Goal: Task Accomplishment & Management: Manage account settings

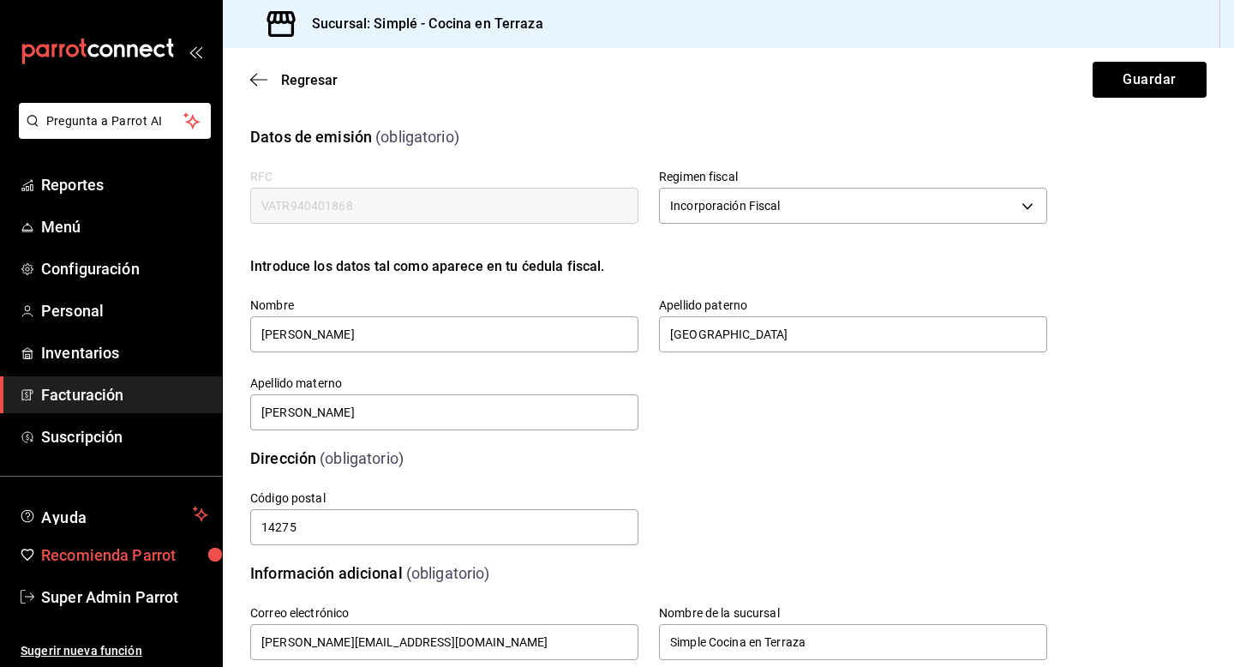
scroll to position [399, 0]
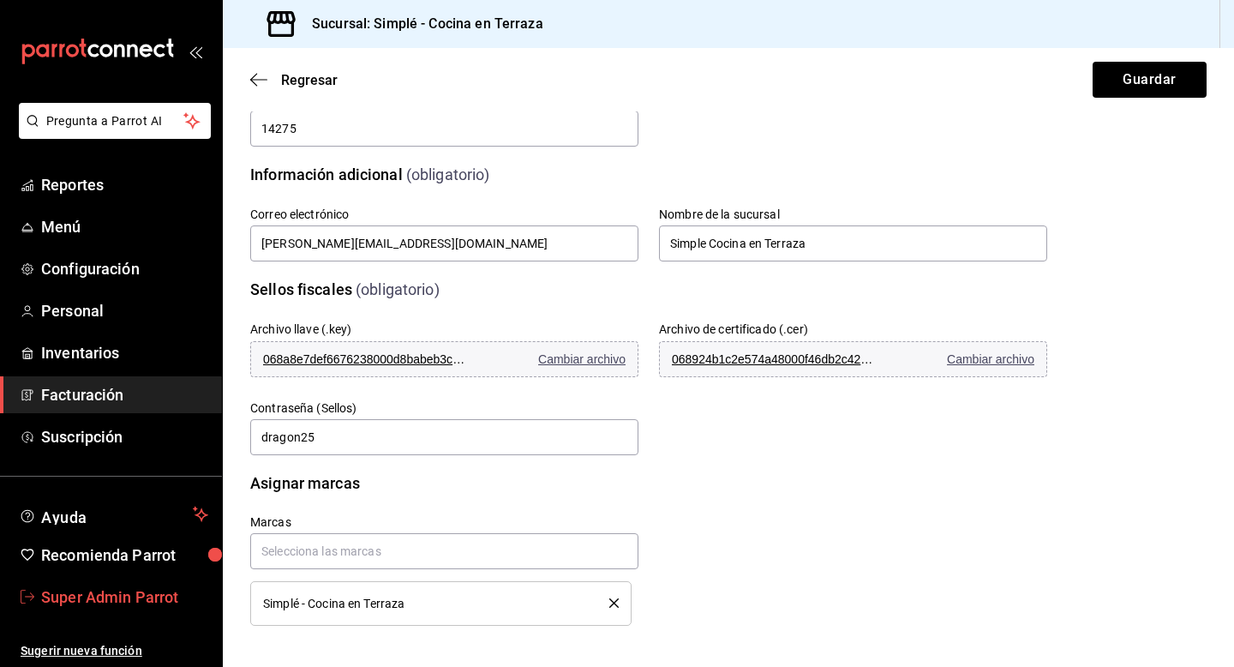
click at [116, 580] on link "Super Admin Parrot" at bounding box center [111, 596] width 222 height 37
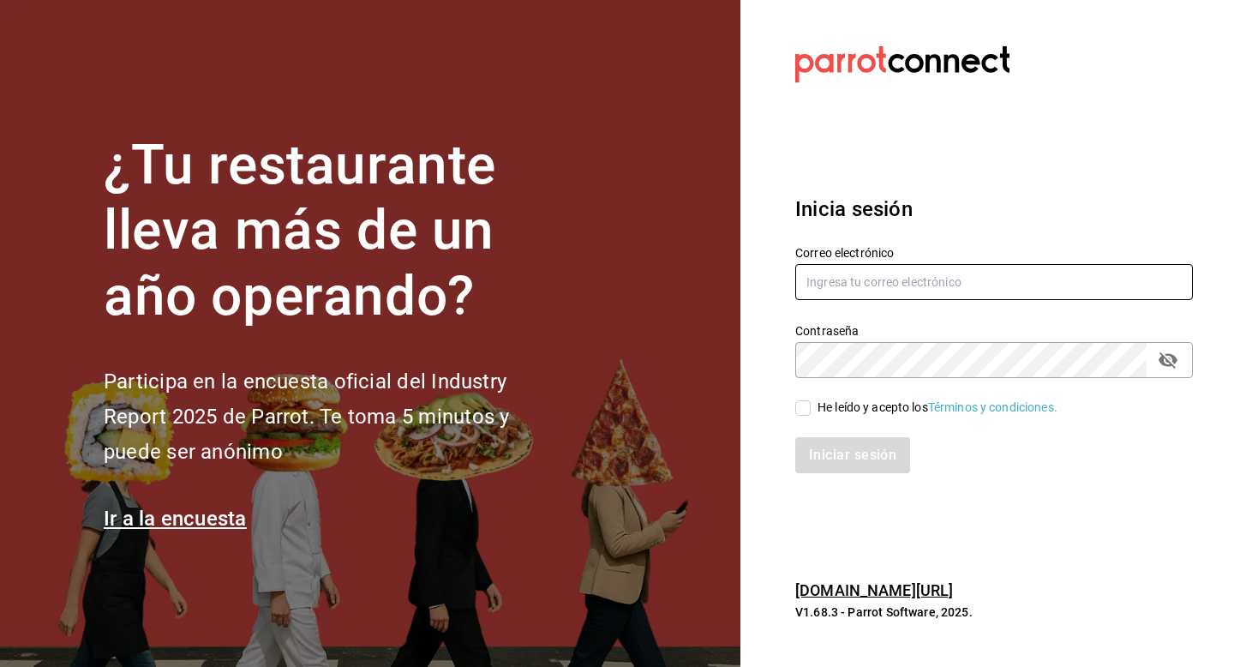
click at [848, 279] on input "text" at bounding box center [994, 282] width 398 height 36
type input "multiuser@airepaz.com"
click at [800, 410] on input "He leído y acepto los Términos y condiciones." at bounding box center [802, 407] width 15 height 15
checkbox input "true"
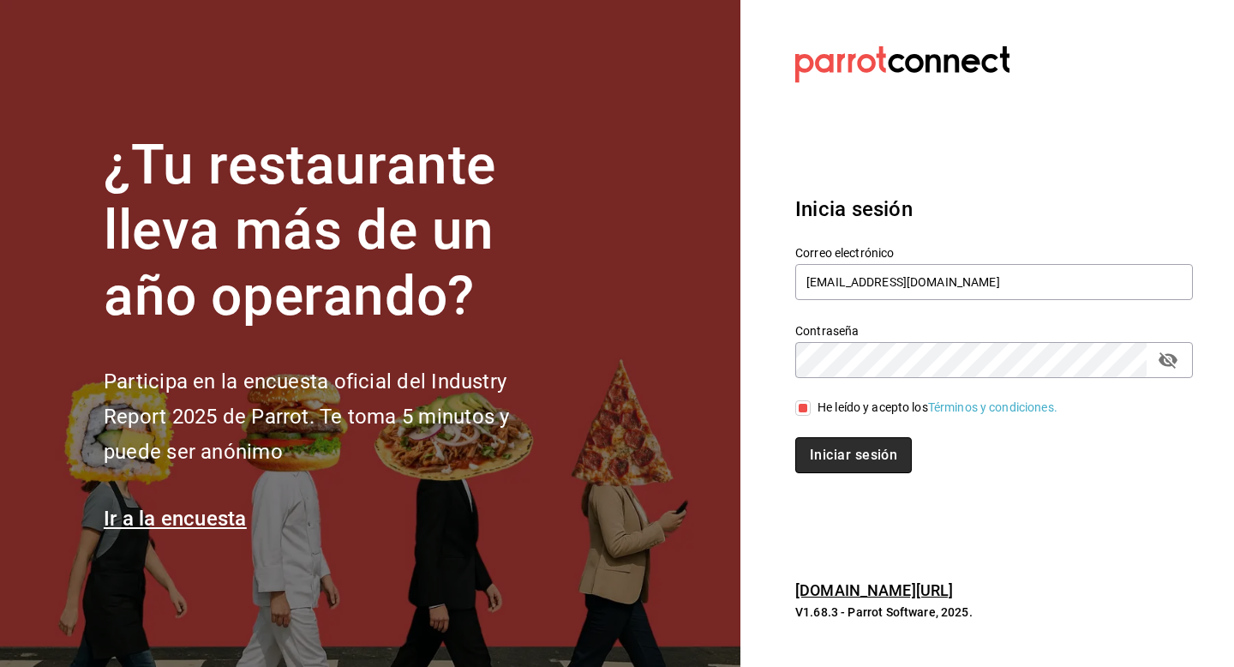
click at [821, 462] on button "Iniciar sesión" at bounding box center [853, 455] width 117 height 36
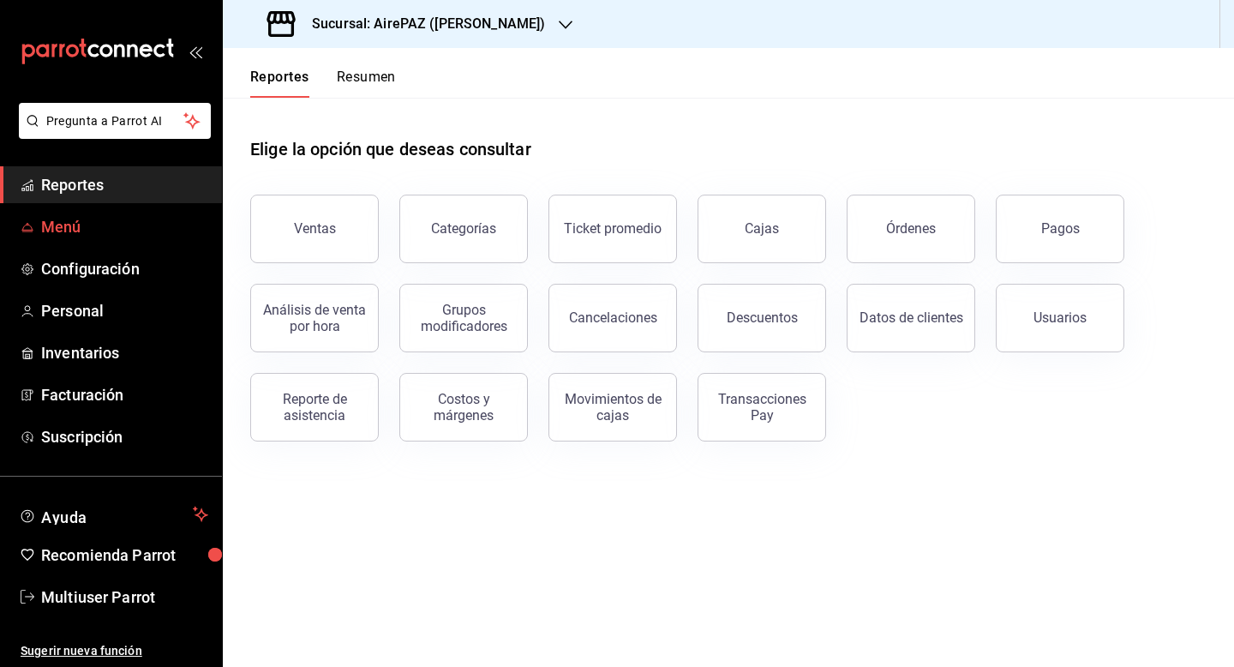
click at [57, 221] on span "Menú" at bounding box center [124, 226] width 167 height 23
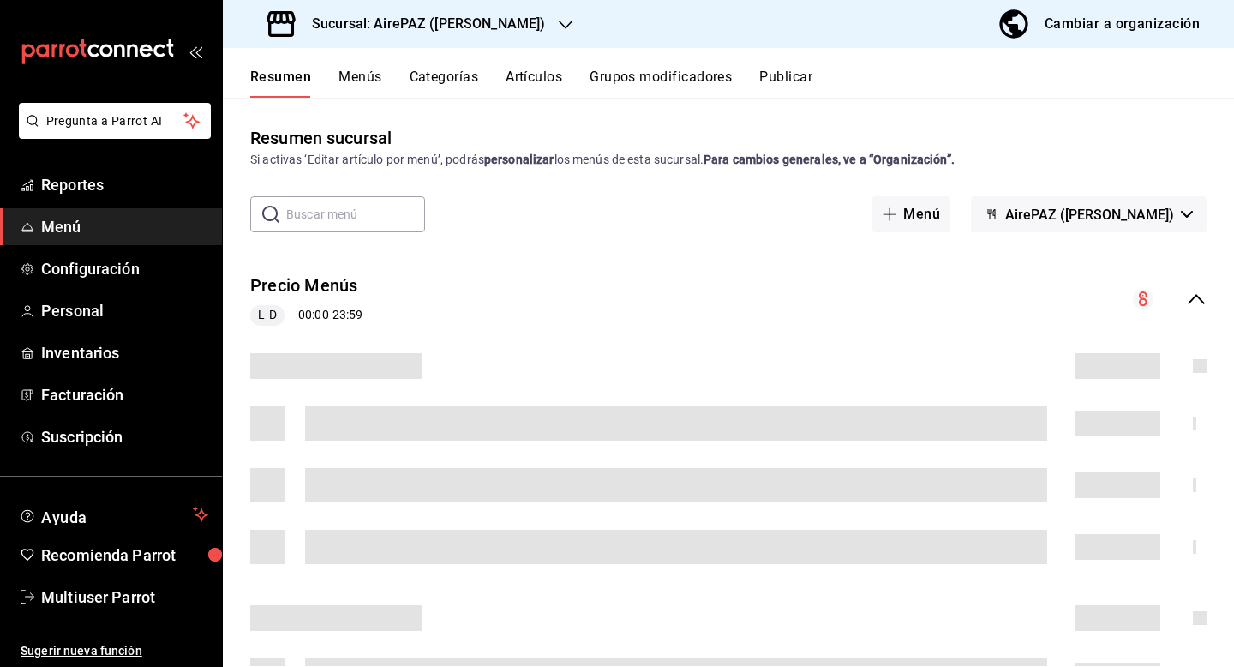
click at [455, 30] on h3 "Sucursal: AirePAZ ([PERSON_NAME])" at bounding box center [421, 24] width 247 height 21
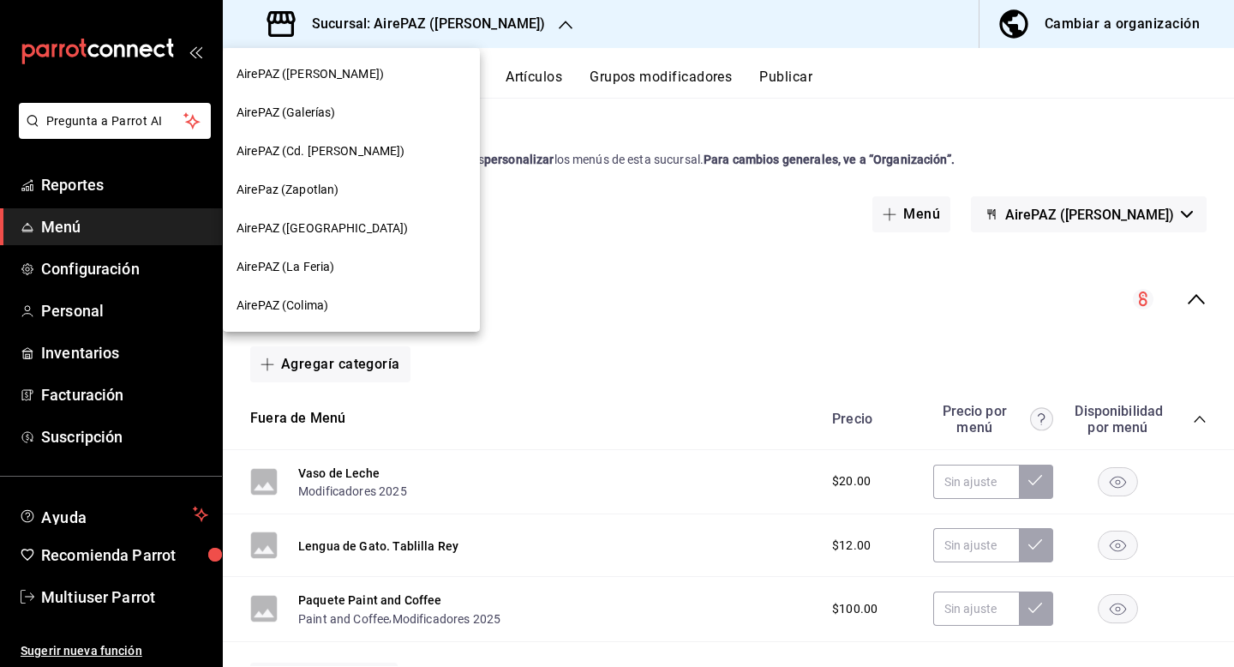
click at [381, 148] on div "AirePAZ (Cd. Guzmán)" at bounding box center [352, 151] width 230 height 18
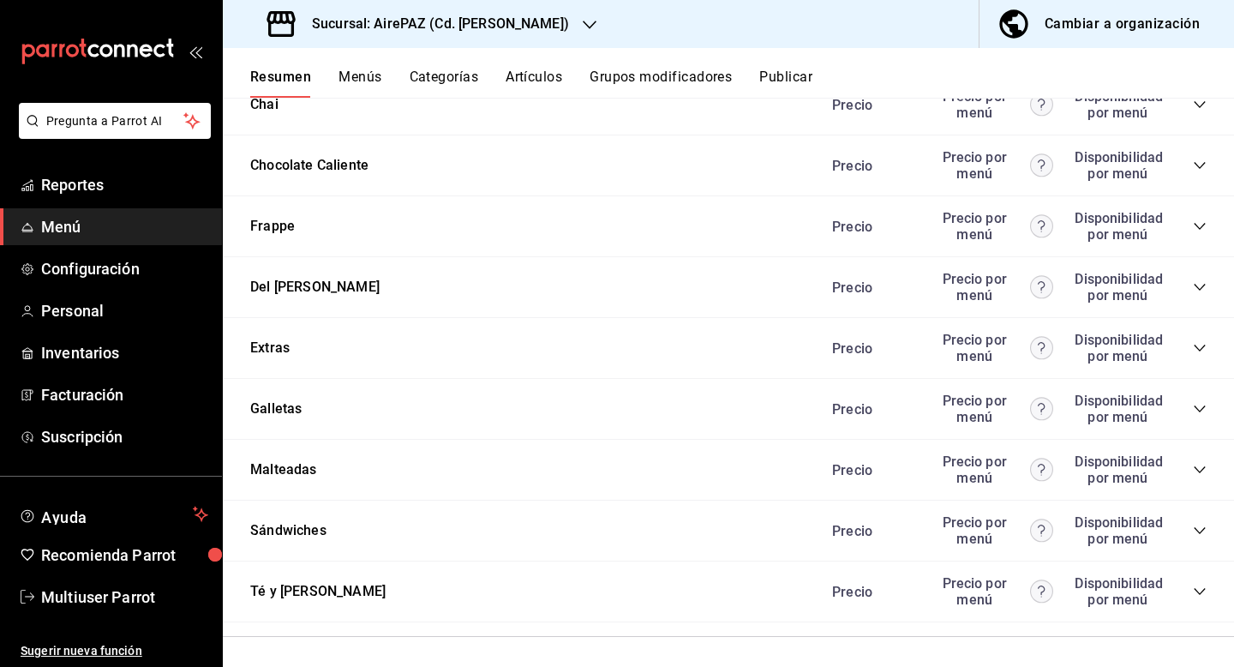
scroll to position [4432, 0]
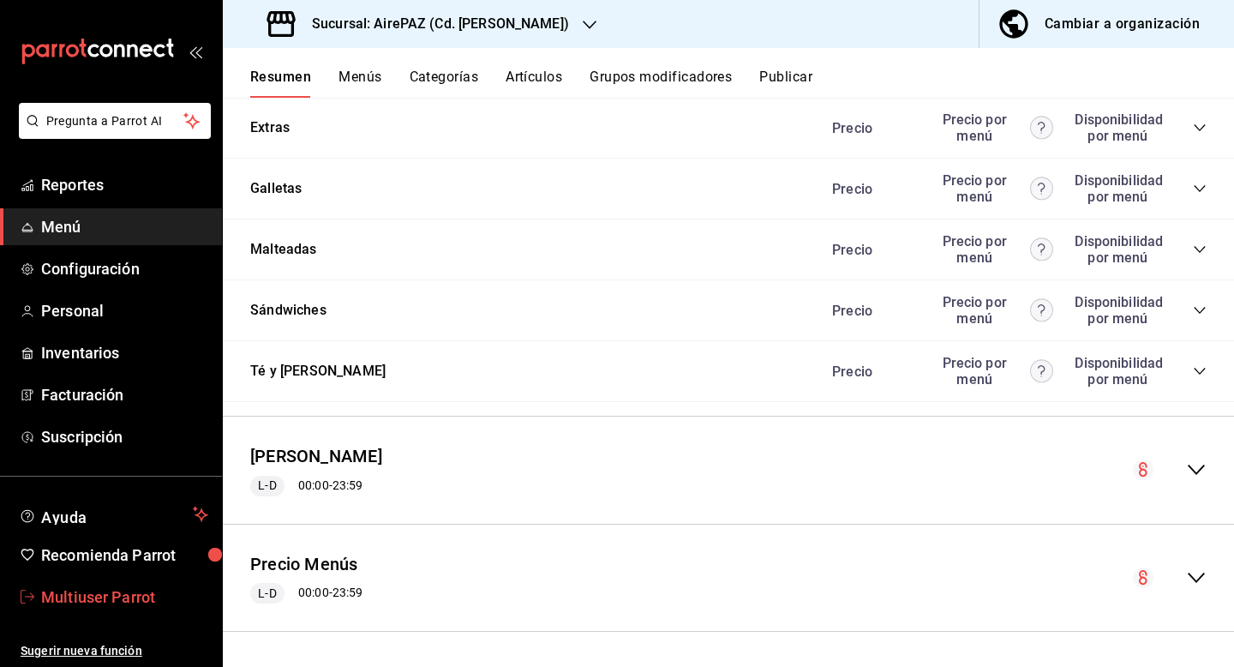
click at [112, 599] on span "Multiuser Parrot" at bounding box center [124, 596] width 167 height 23
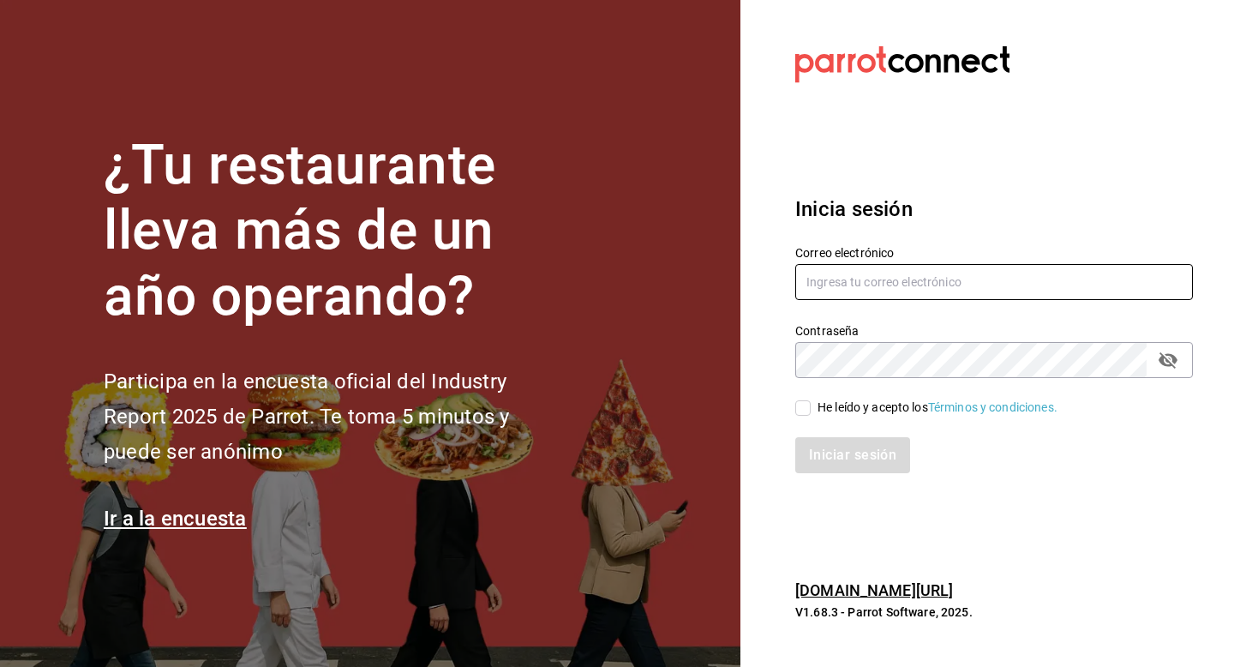
click at [883, 286] on input "text" at bounding box center [994, 282] width 398 height 36
type input "multiuser@airepaz.com"
click at [818, 411] on div "He leído y acepto los Términos y condiciones." at bounding box center [938, 408] width 240 height 18
click at [811, 411] on input "He leído y acepto los Términos y condiciones." at bounding box center [802, 407] width 15 height 15
checkbox input "true"
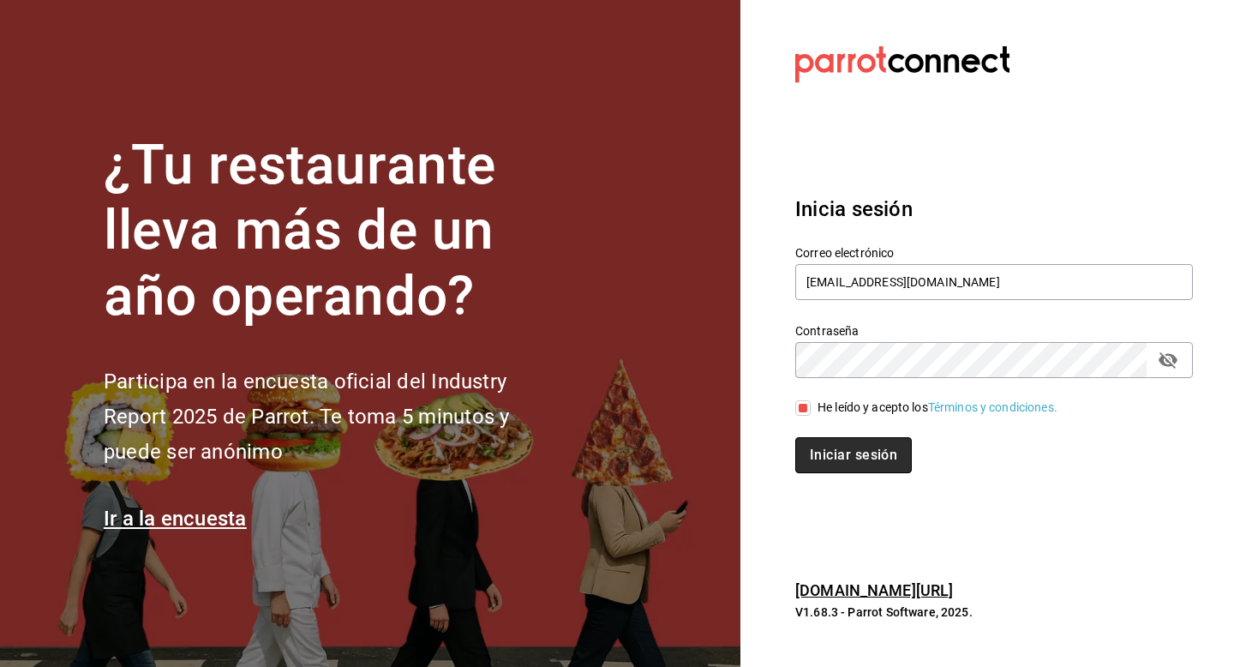
click at [817, 450] on button "Iniciar sesión" at bounding box center [853, 455] width 117 height 36
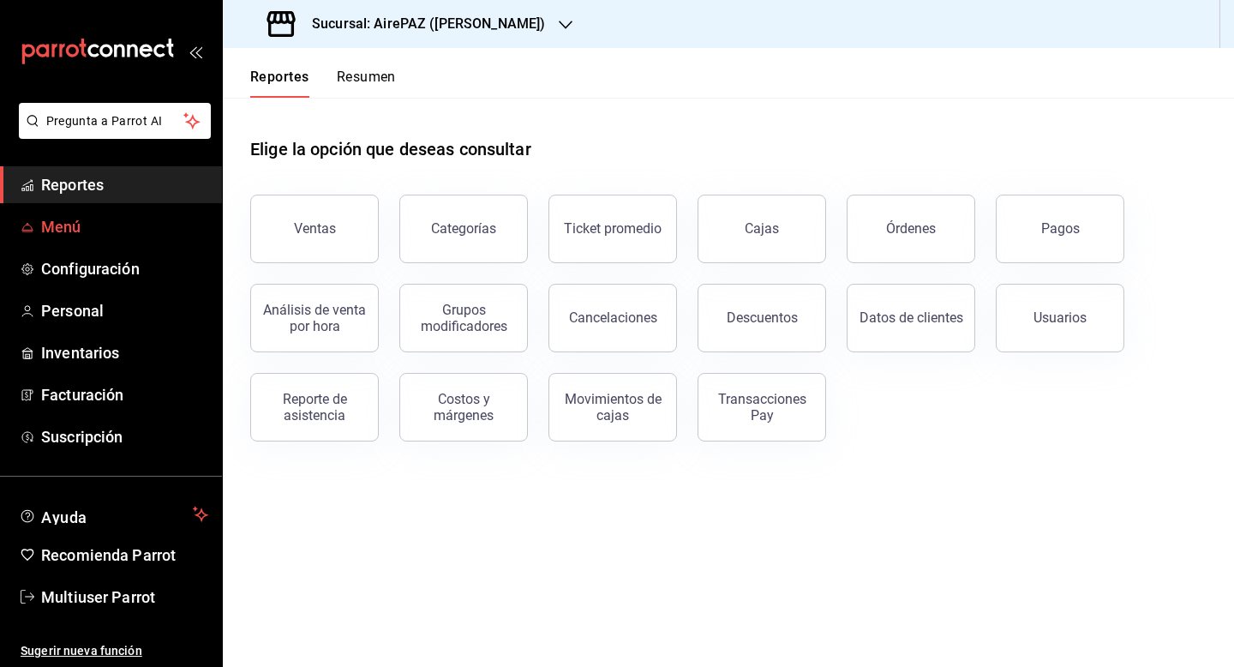
click at [77, 225] on span "Menú" at bounding box center [124, 226] width 167 height 23
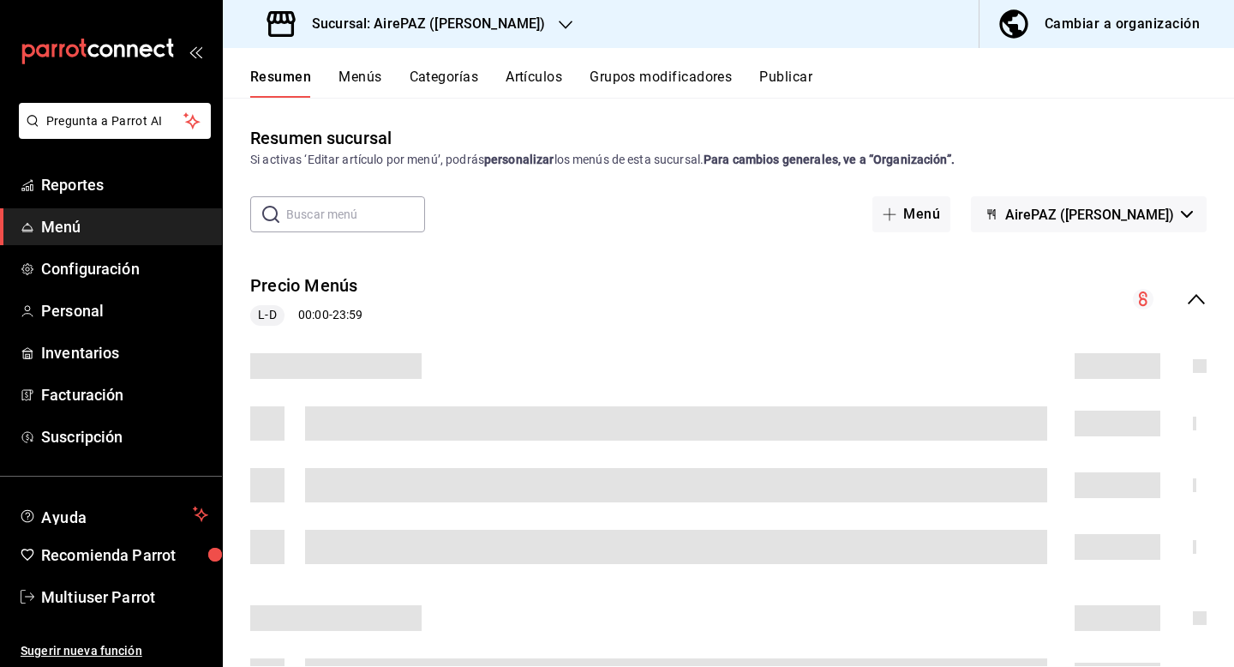
click at [532, 81] on button "Artículos" at bounding box center [534, 83] width 57 height 29
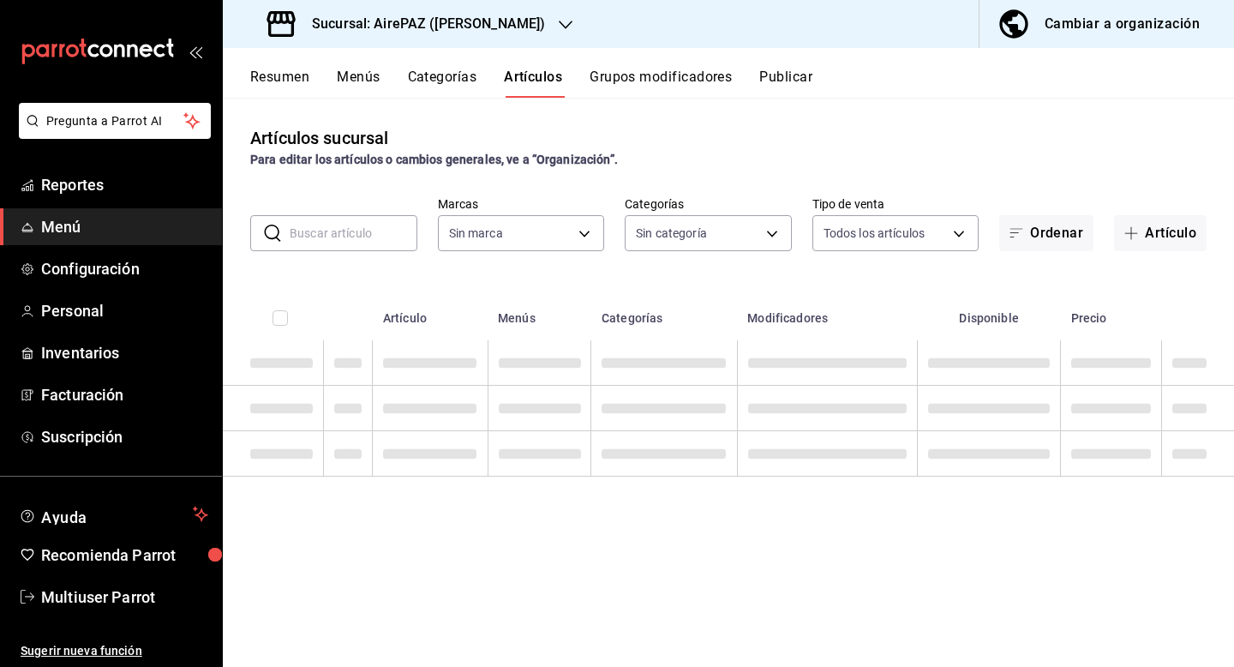
type input "34c6c6b9-dff5-47d8-b43e-ca538830a027"
type input "60dc7439-ebb7-4d40-bc67-a68c4dbfe108,e5d2612d-19ff-4b55-873e-77900bde78f9,d0dee…"
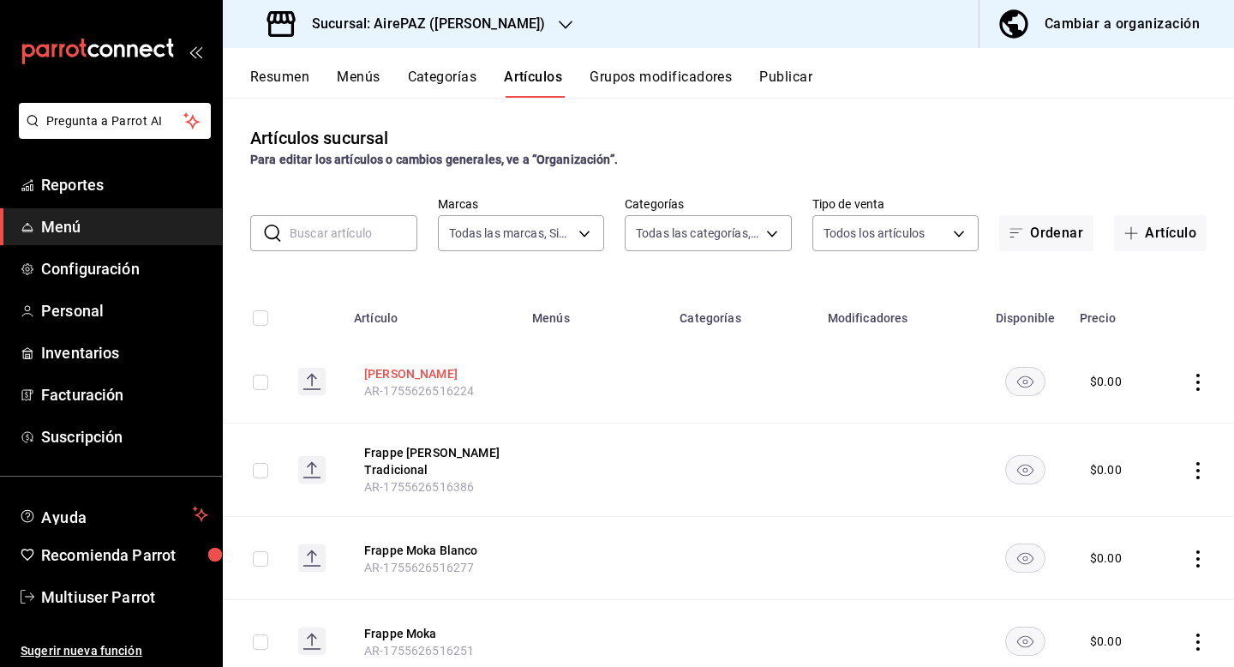
click at [427, 377] on button "Frappe Vainilla" at bounding box center [432, 373] width 137 height 17
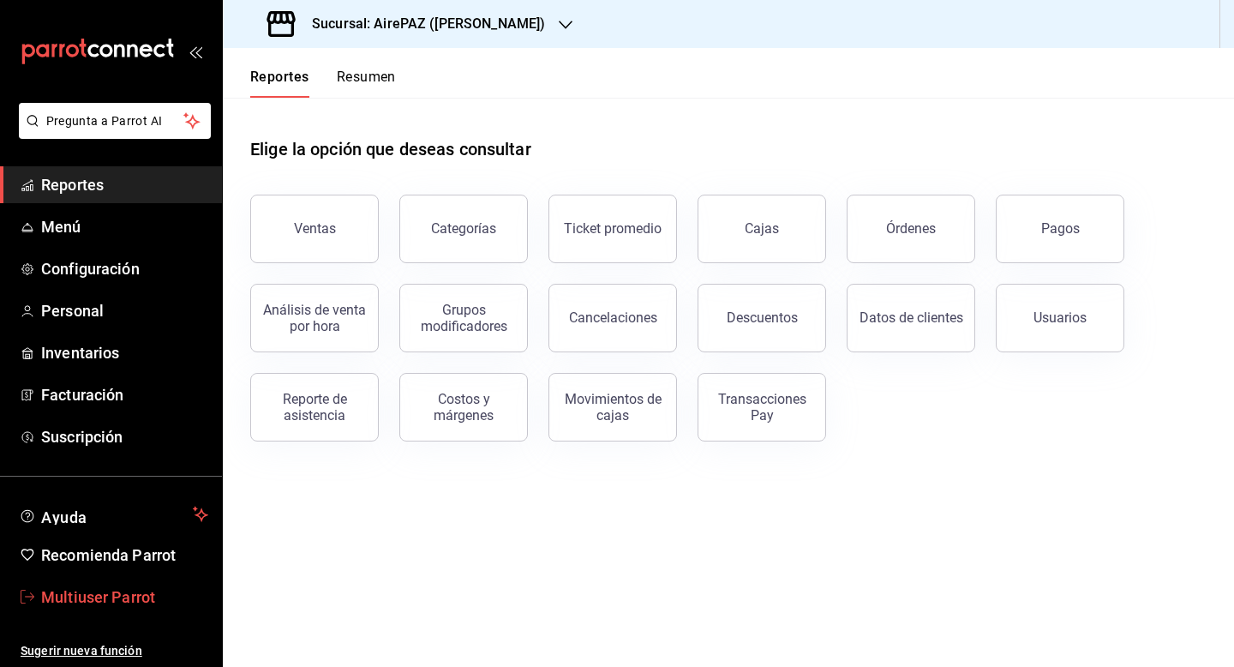
click at [106, 583] on link "Multiuser Parrot" at bounding box center [111, 596] width 222 height 37
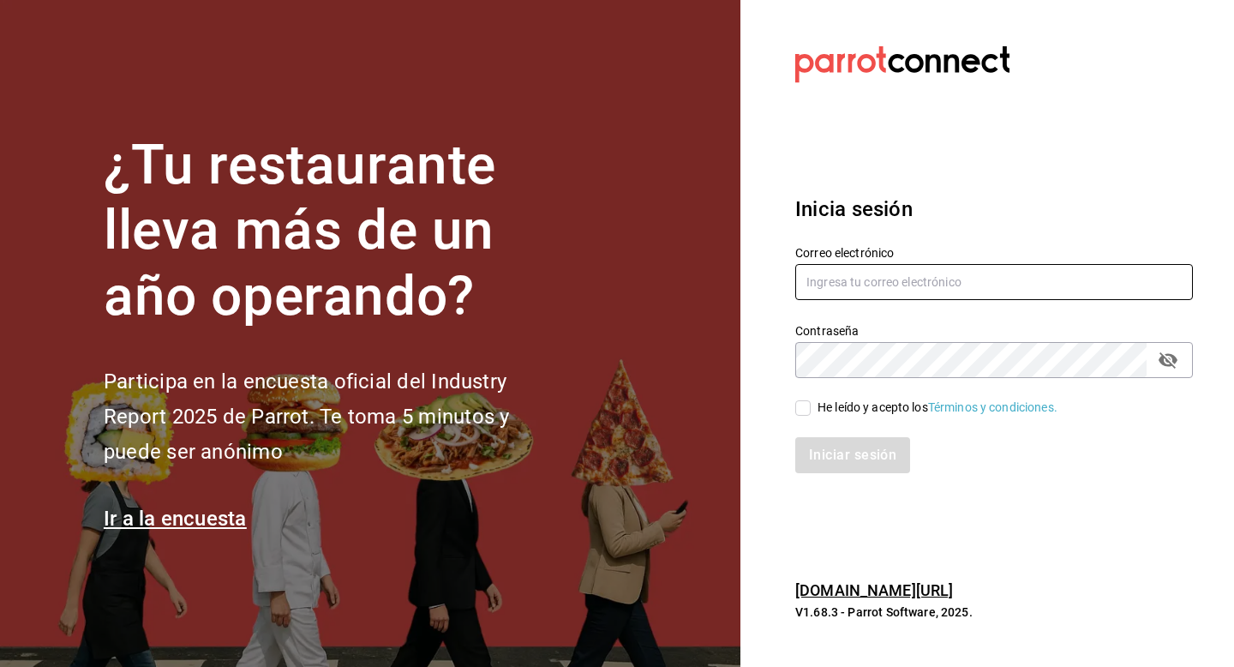
click at [825, 286] on input "text" at bounding box center [994, 282] width 398 height 36
type input "[EMAIL_ADDRESS][DOMAIN_NAME]"
click at [806, 407] on input "He leído y acepto los Términos y condiciones." at bounding box center [802, 407] width 15 height 15
checkbox input "true"
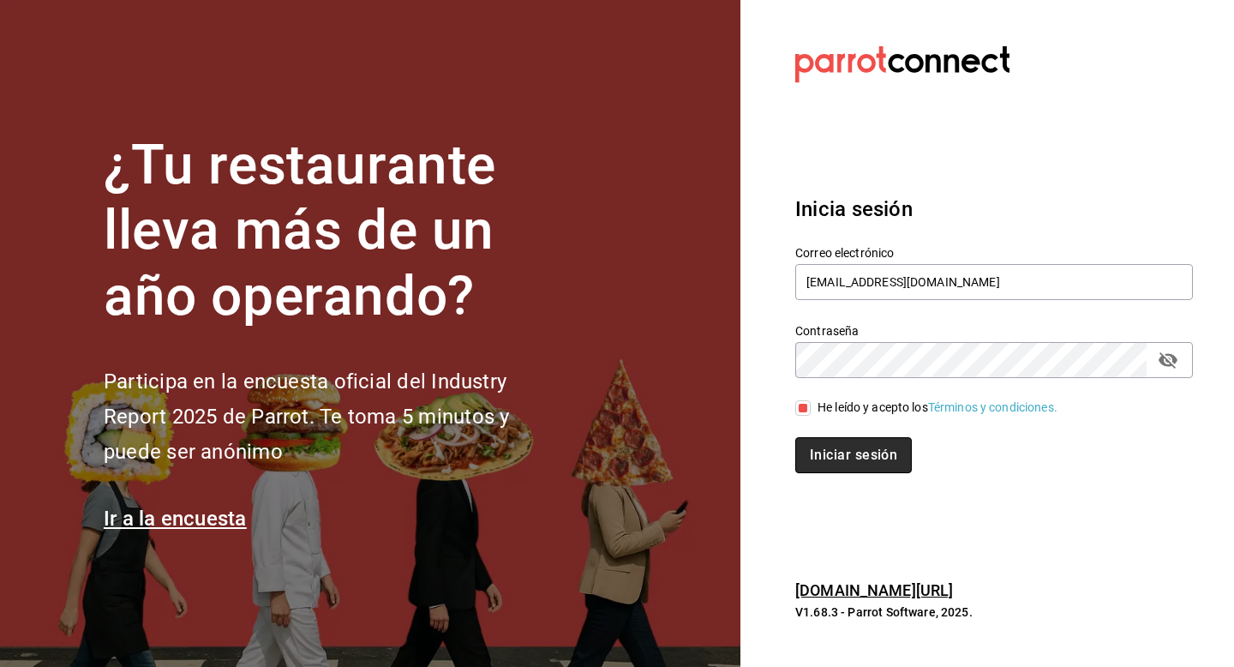
click at [806, 460] on button "Iniciar sesión" at bounding box center [853, 455] width 117 height 36
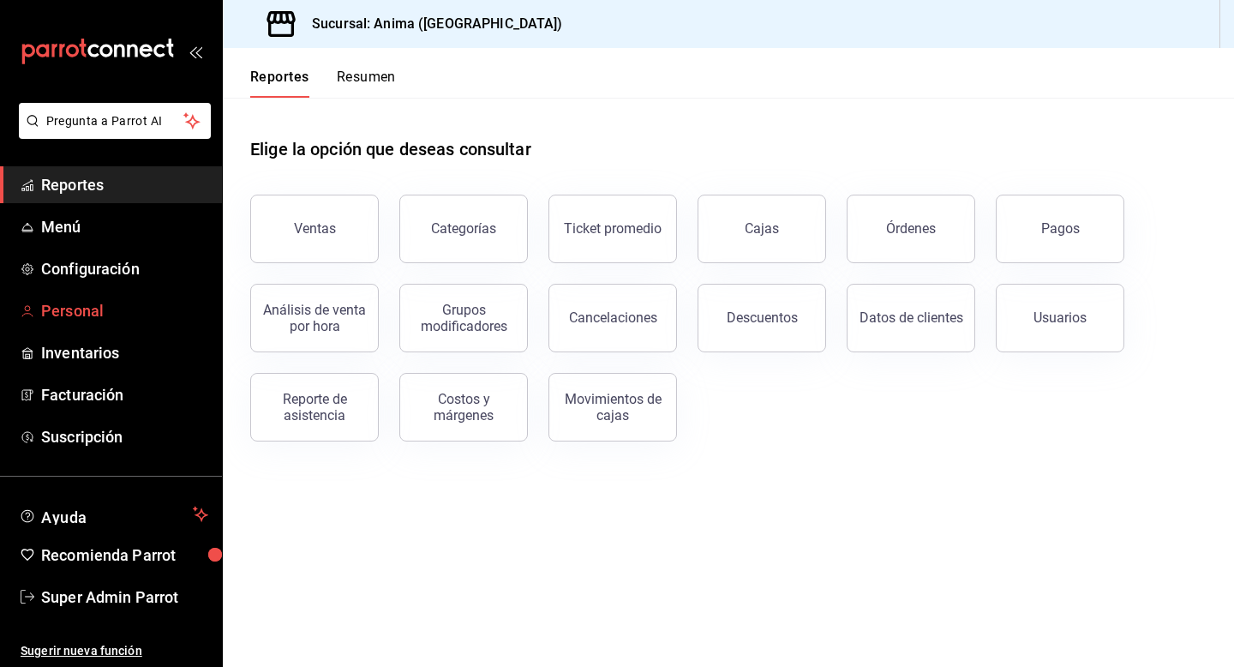
click at [96, 316] on span "Personal" at bounding box center [124, 310] width 167 height 23
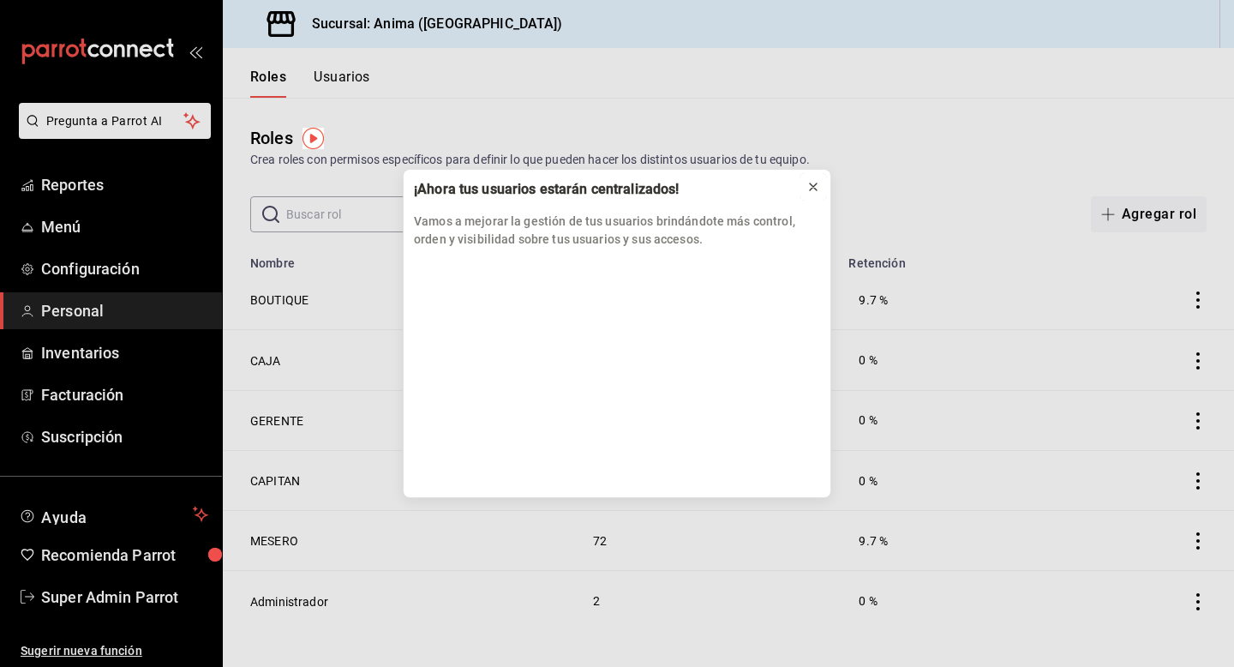
click at [817, 192] on icon at bounding box center [813, 187] width 14 height 14
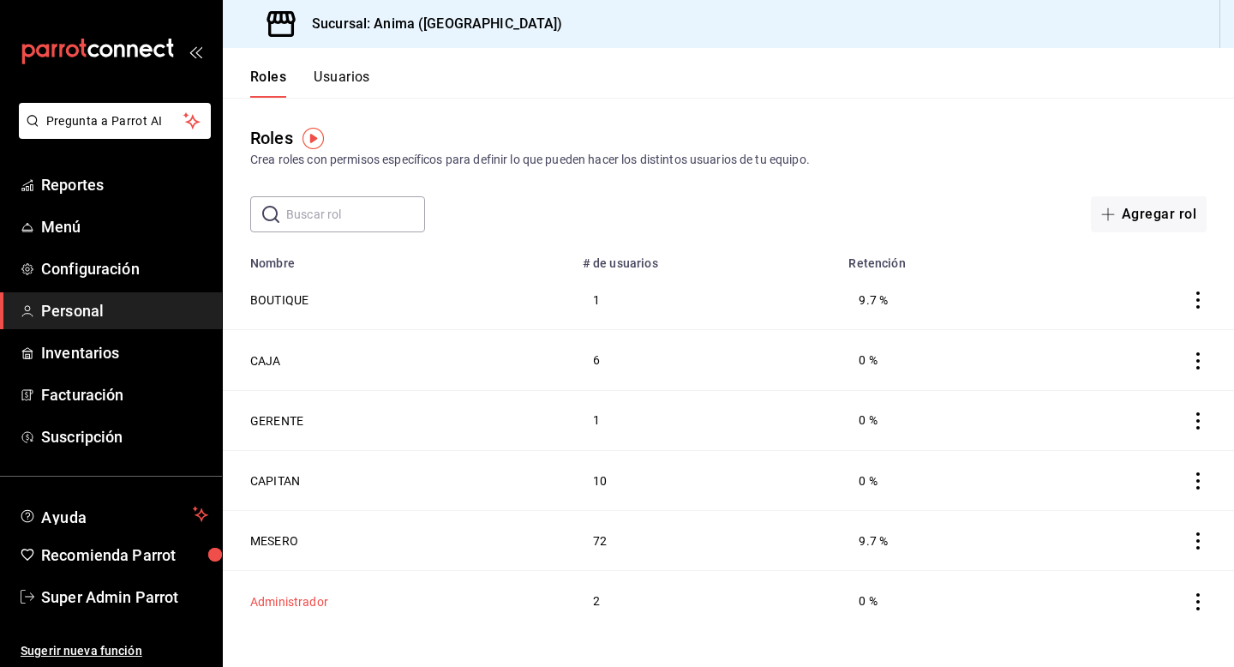
click at [315, 601] on button "Administrador" at bounding box center [289, 601] width 78 height 17
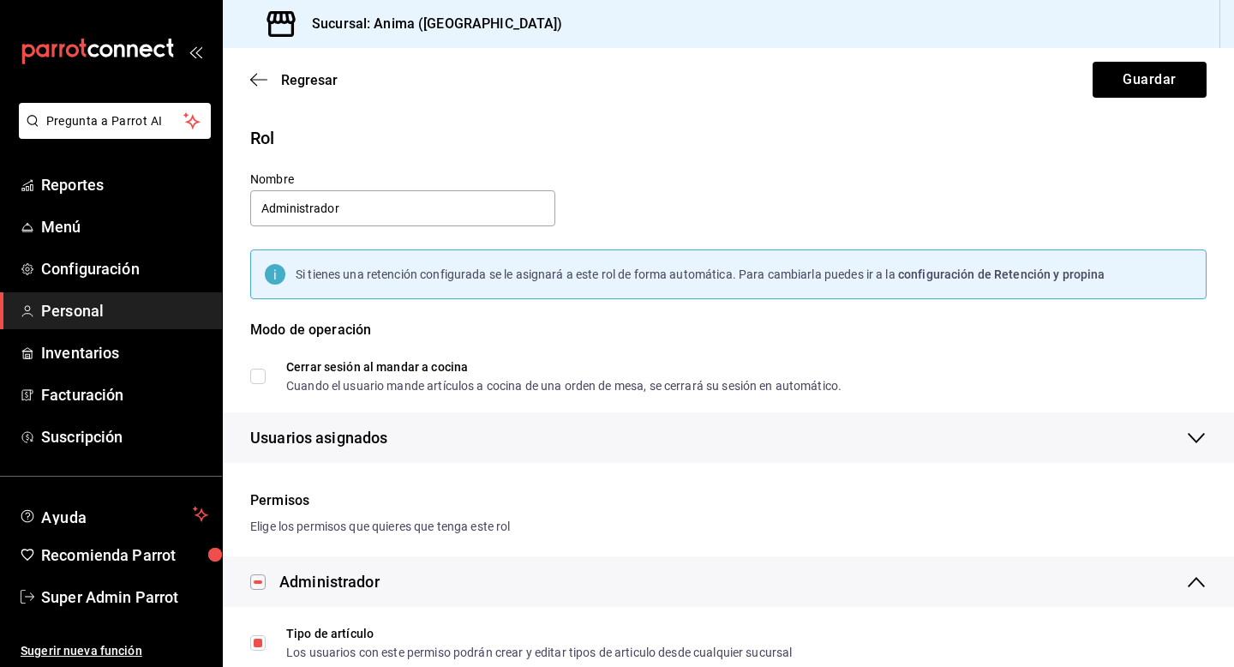
click at [1030, 435] on div "Usuarios asignados" at bounding box center [728, 437] width 956 height 51
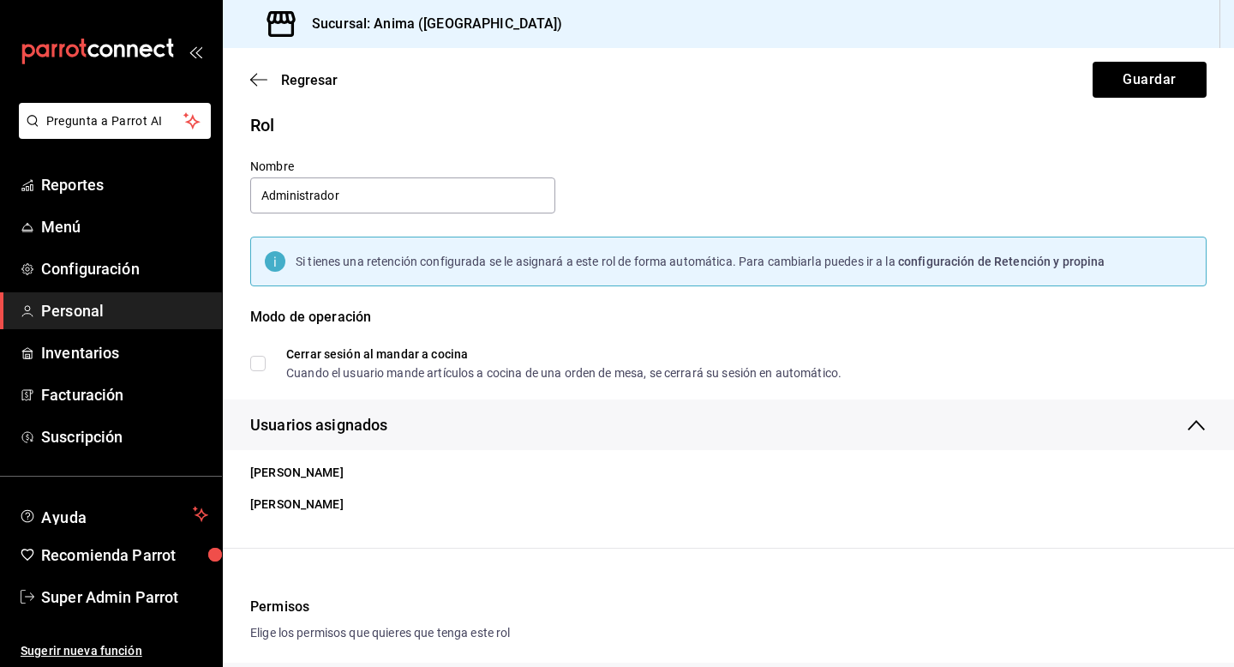
scroll to position [14, 0]
click at [317, 83] on span "Regresar" at bounding box center [309, 80] width 57 height 16
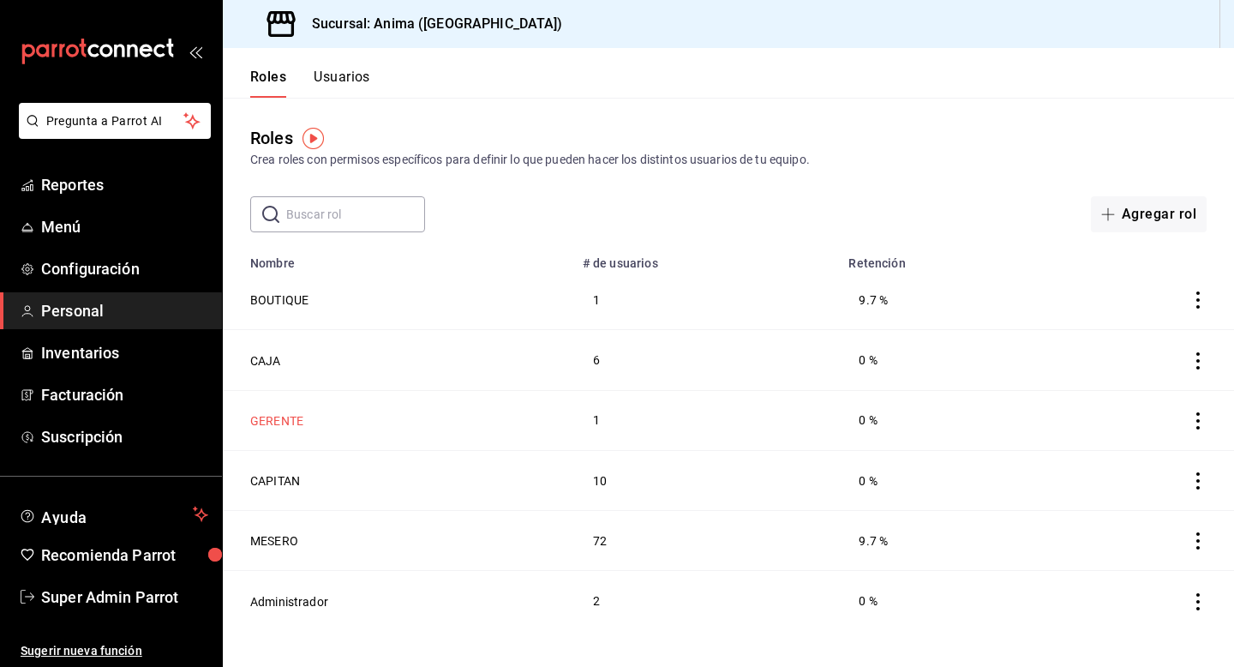
click at [288, 418] on button "GERENTE" at bounding box center [276, 420] width 53 height 17
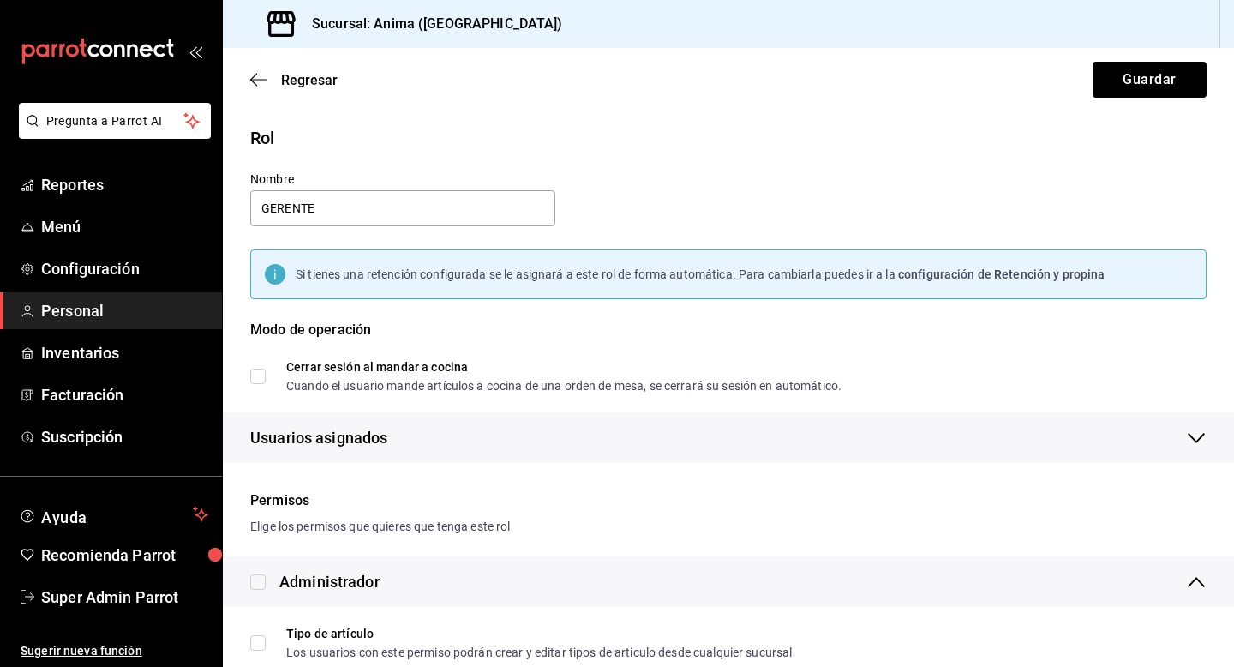
click at [388, 439] on div "Usuarios asignados" at bounding box center [728, 437] width 956 height 51
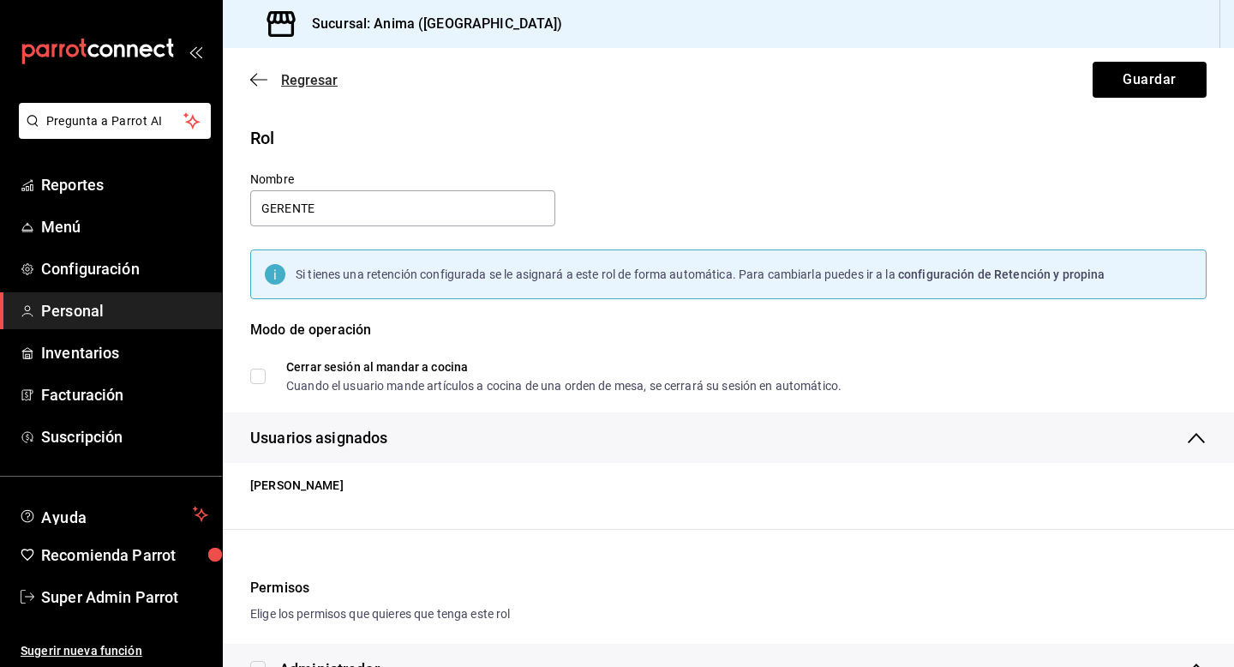
click at [296, 80] on span "Regresar" at bounding box center [309, 80] width 57 height 16
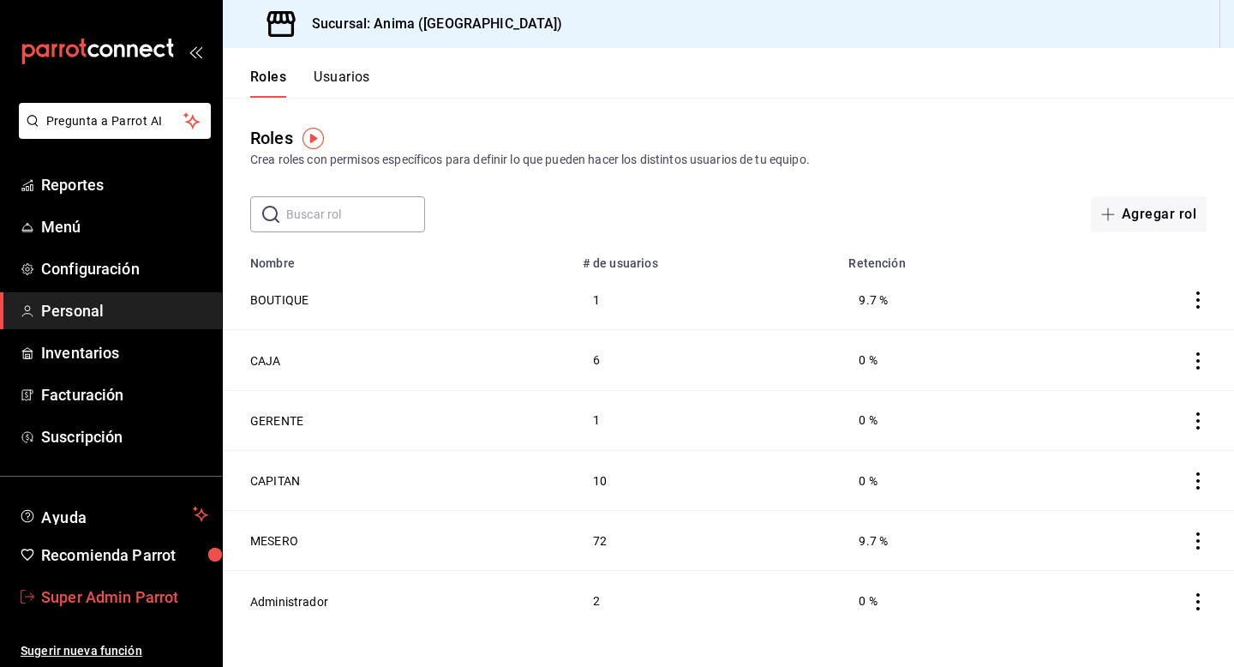
click at [123, 590] on span "Super Admin Parrot" at bounding box center [124, 596] width 167 height 23
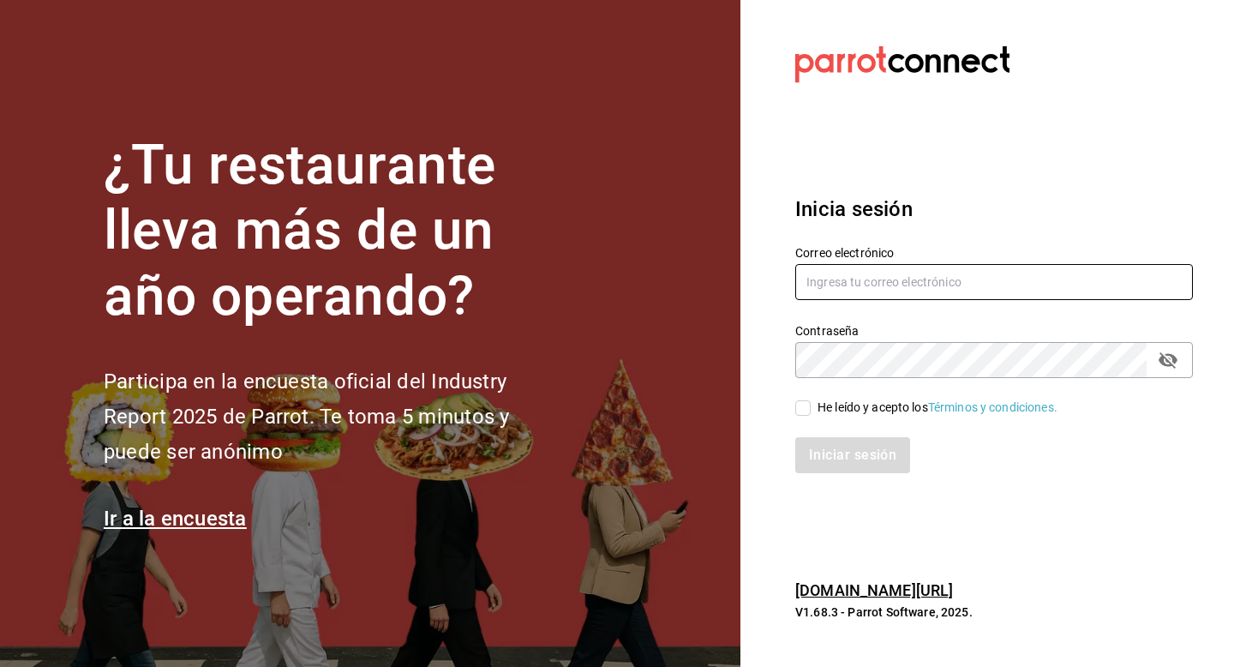
click at [893, 286] on input "text" at bounding box center [994, 282] width 398 height 36
click at [950, 281] on input "madalena@cun.com" at bounding box center [994, 282] width 398 height 36
type input "madalena@vallarta.com"
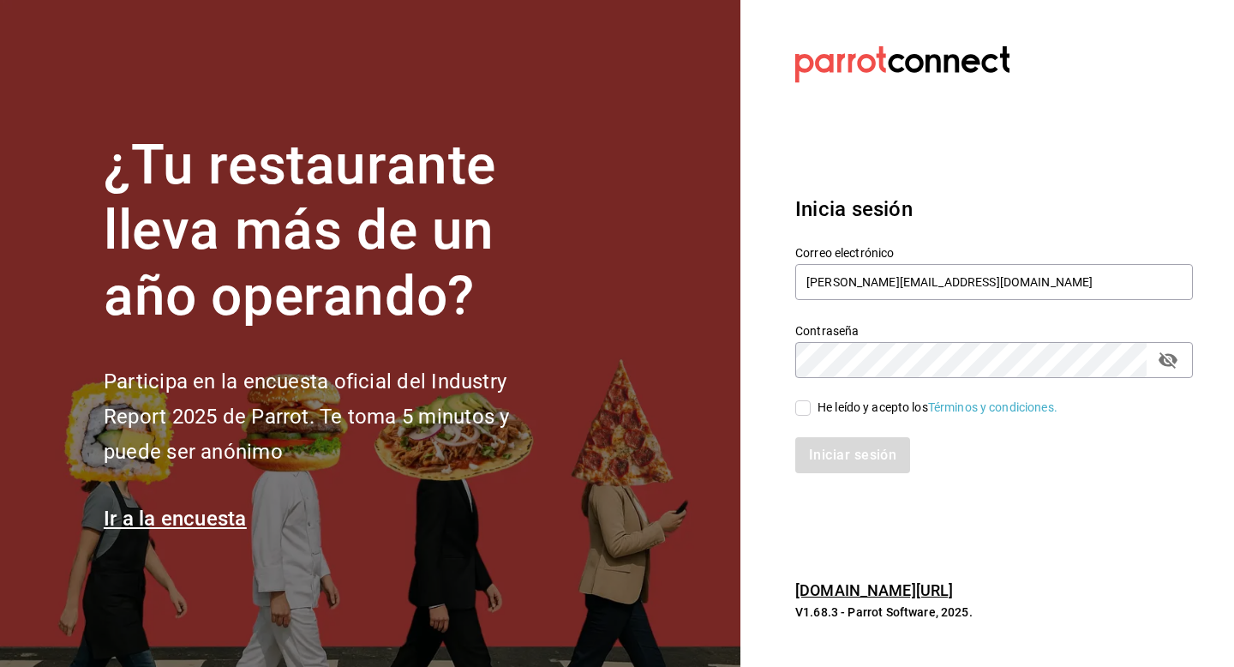
click at [833, 405] on div "He leído y acepto los Términos y condiciones." at bounding box center [938, 408] width 240 height 18
click at [811, 405] on input "He leído y acepto los Términos y condiciones." at bounding box center [802, 407] width 15 height 15
checkbox input "true"
click at [833, 450] on button "Iniciar sesión" at bounding box center [853, 455] width 117 height 36
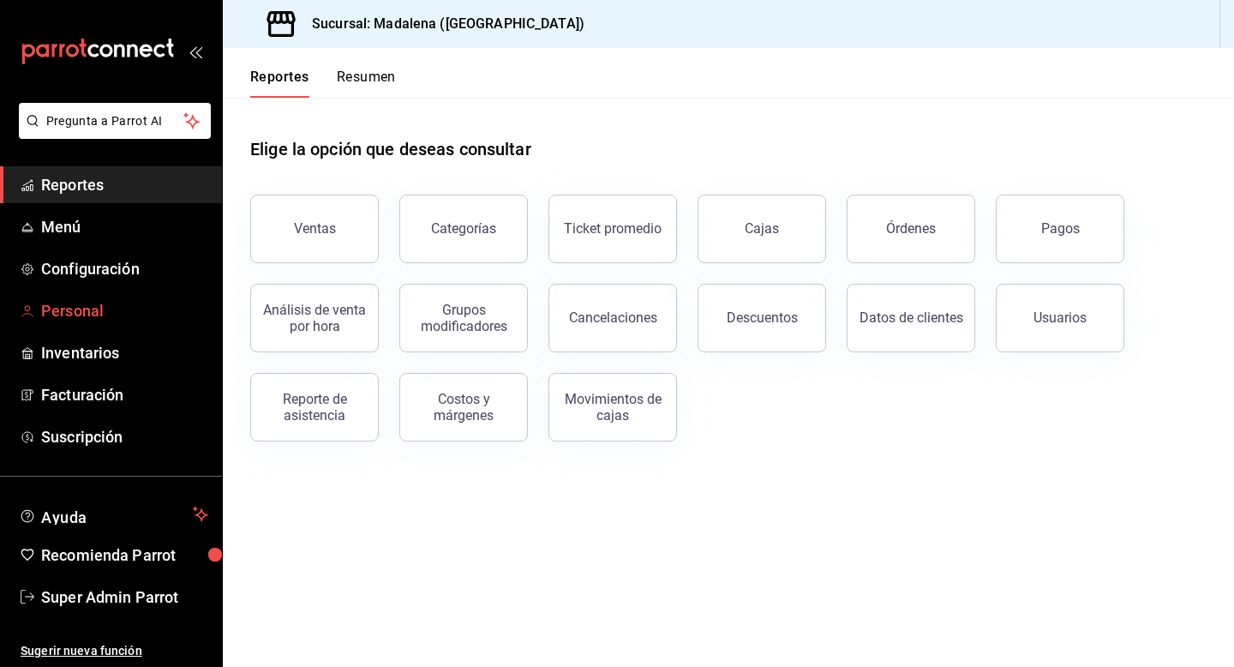
click at [69, 316] on span "Personal" at bounding box center [124, 310] width 167 height 23
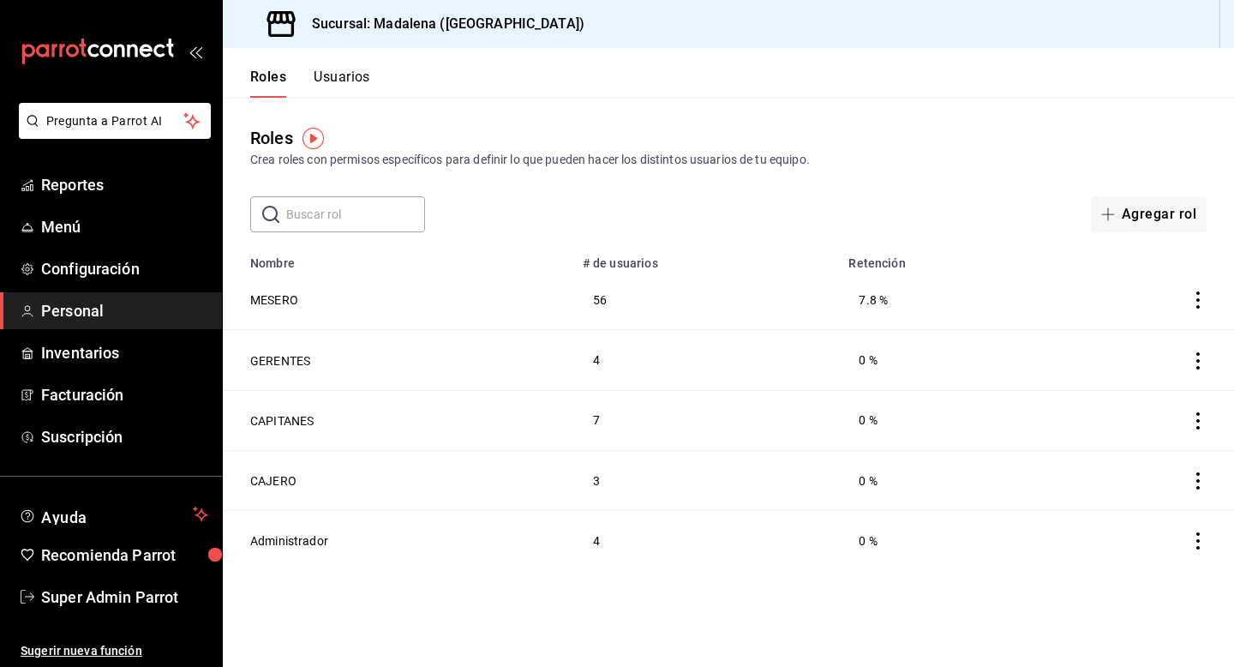
click at [337, 541] on td "Administrador" at bounding box center [398, 541] width 350 height 60
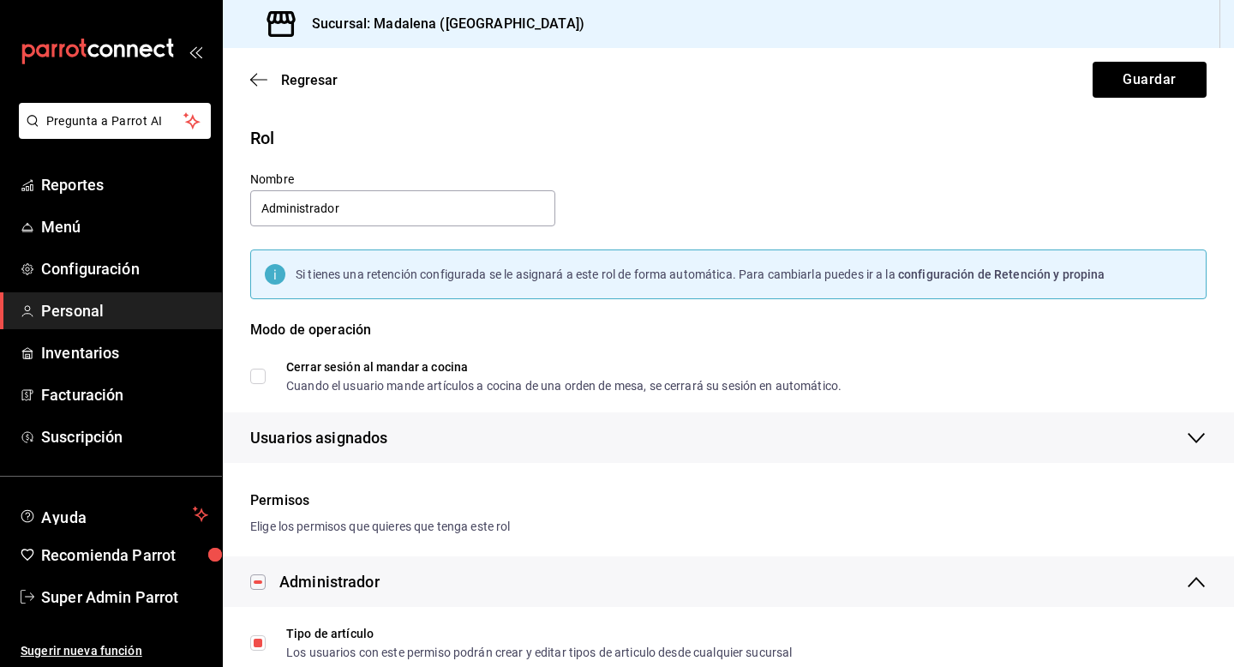
click at [491, 441] on div "Usuarios asignados" at bounding box center [728, 437] width 956 height 51
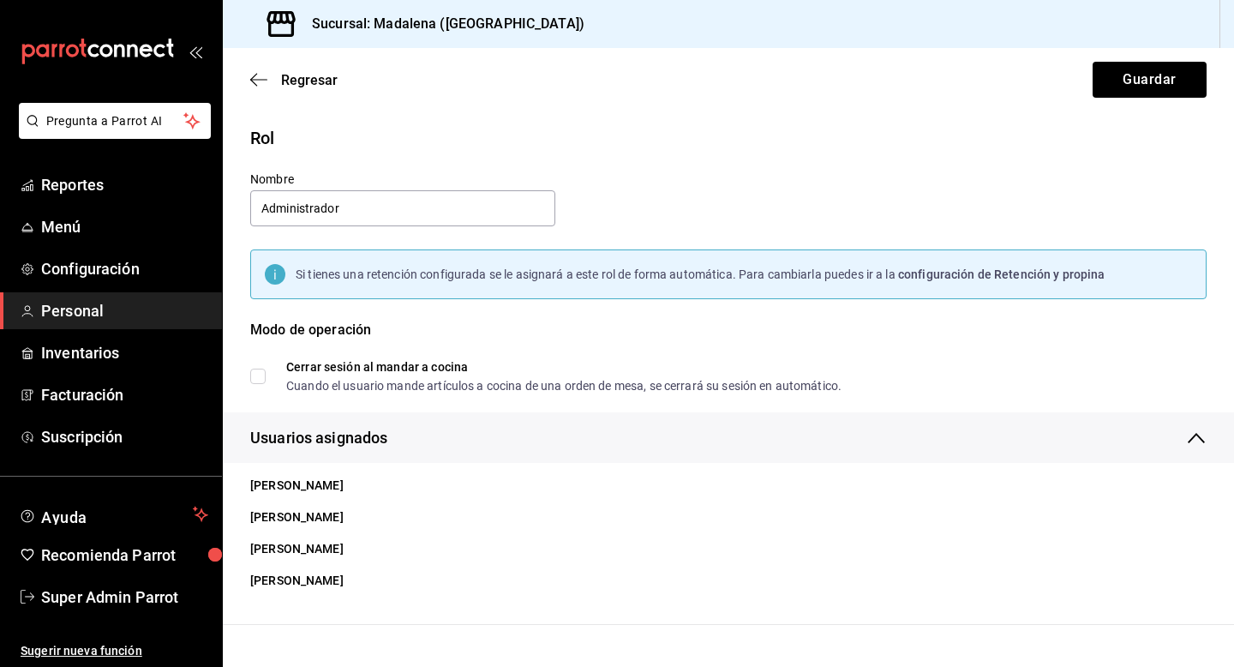
click at [98, 300] on span "Personal" at bounding box center [124, 310] width 167 height 23
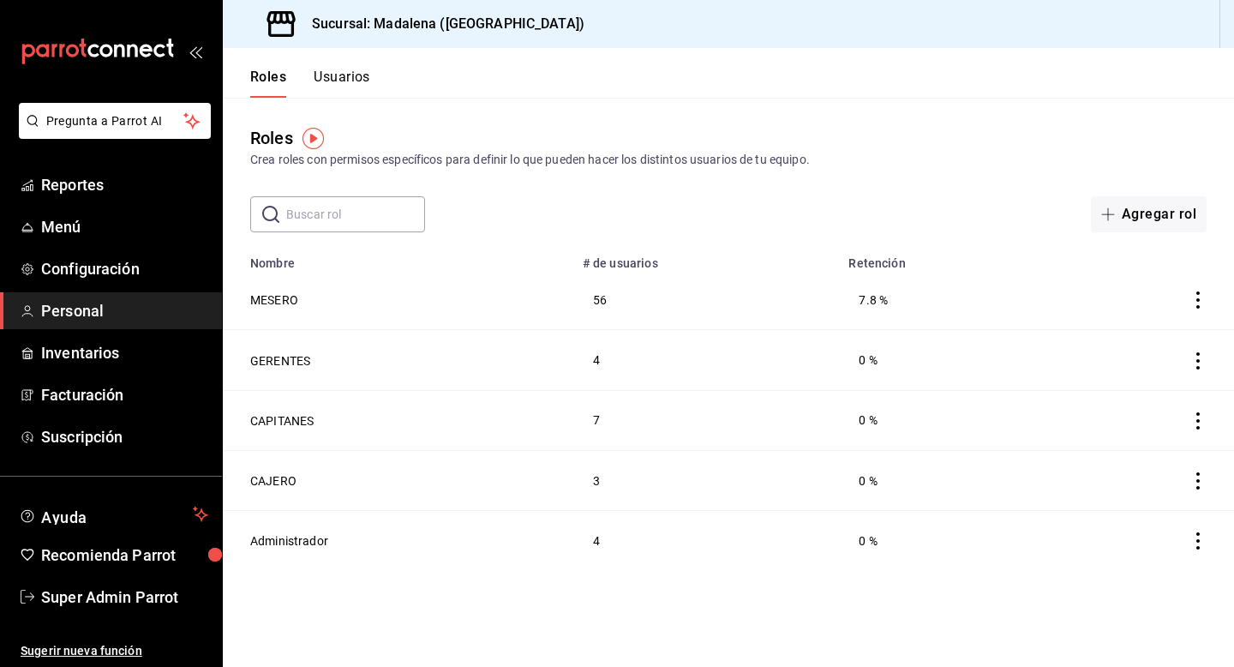
click at [327, 87] on button "Usuarios" at bounding box center [342, 83] width 57 height 29
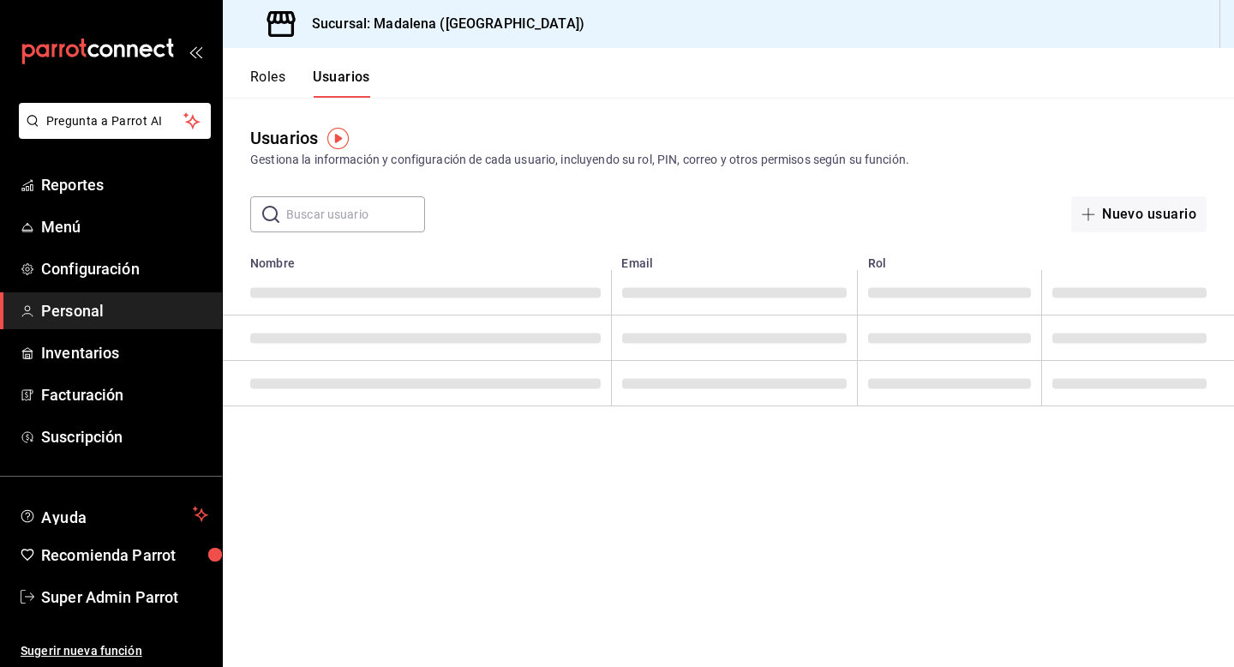
click at [321, 219] on input "text" at bounding box center [355, 214] width 139 height 34
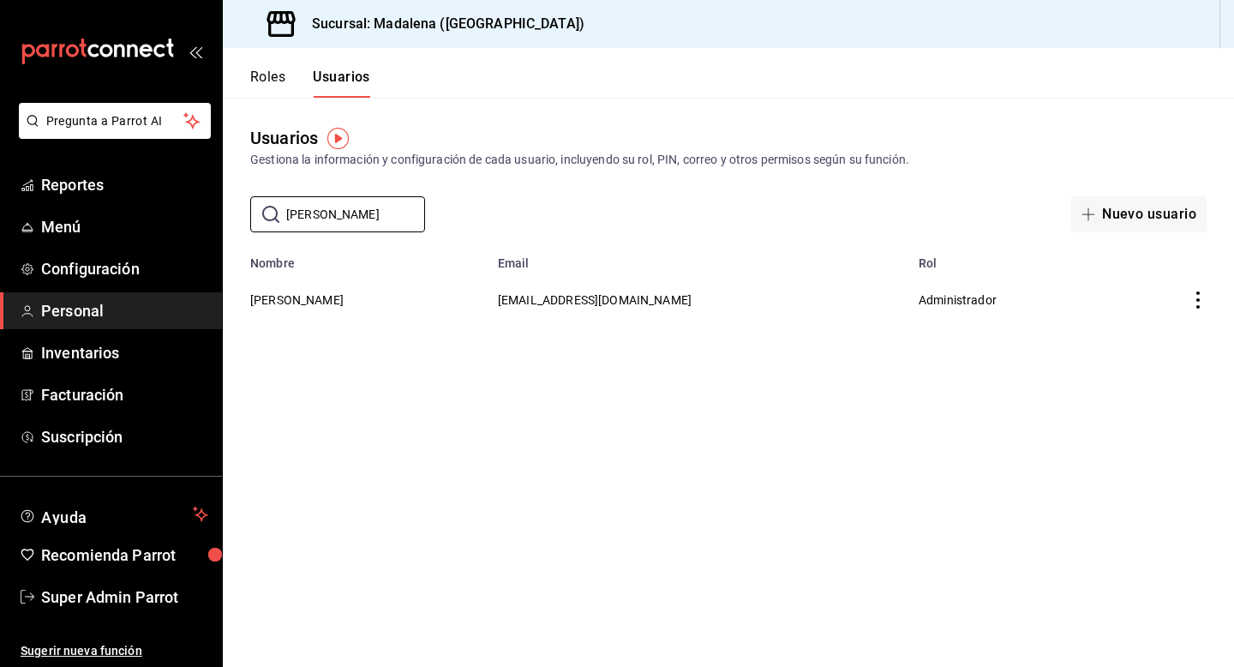
type input "adriana"
drag, startPoint x: 536, startPoint y: 291, endPoint x: 704, endPoint y: 296, distance: 168.9
click at [708, 296] on td "arf941012@gmail.com" at bounding box center [698, 299] width 421 height 59
copy span "arf941012@gmail.com"
click at [110, 596] on span "Super Admin Parrot" at bounding box center [124, 596] width 167 height 23
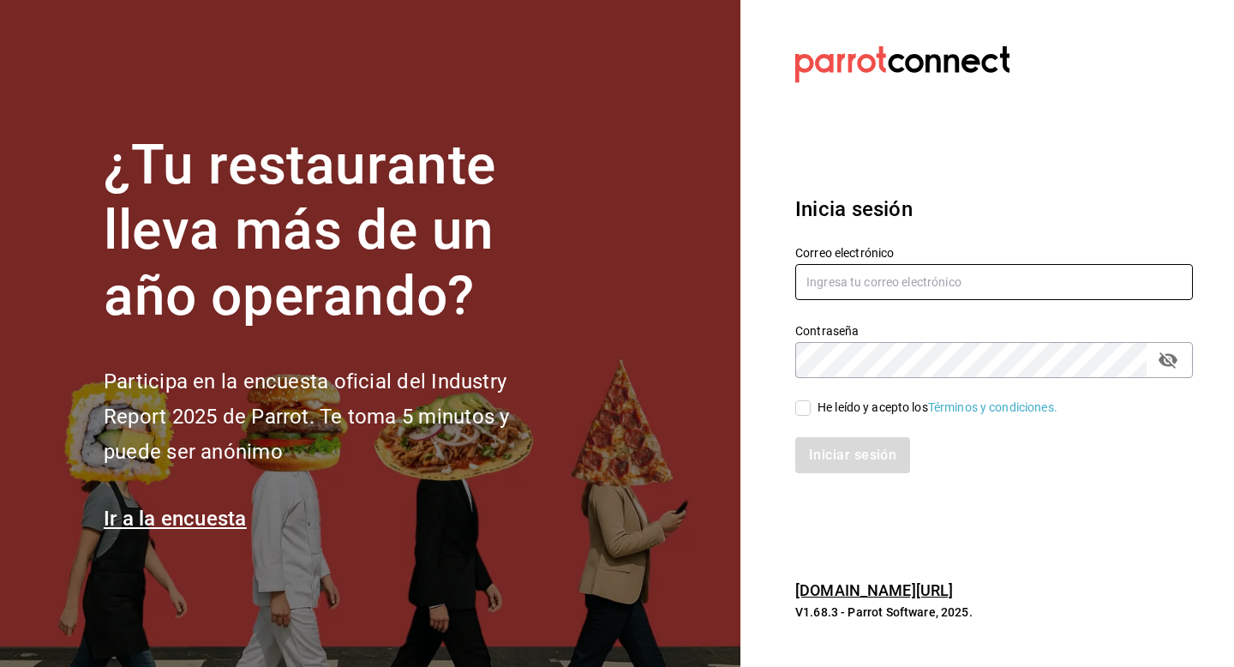
click at [846, 295] on input "text" at bounding box center [994, 282] width 398 height 36
type input "multiuser@wrap.com"
click at [809, 402] on input "He leído y acepto los Términos y condiciones." at bounding box center [802, 407] width 15 height 15
checkbox input "true"
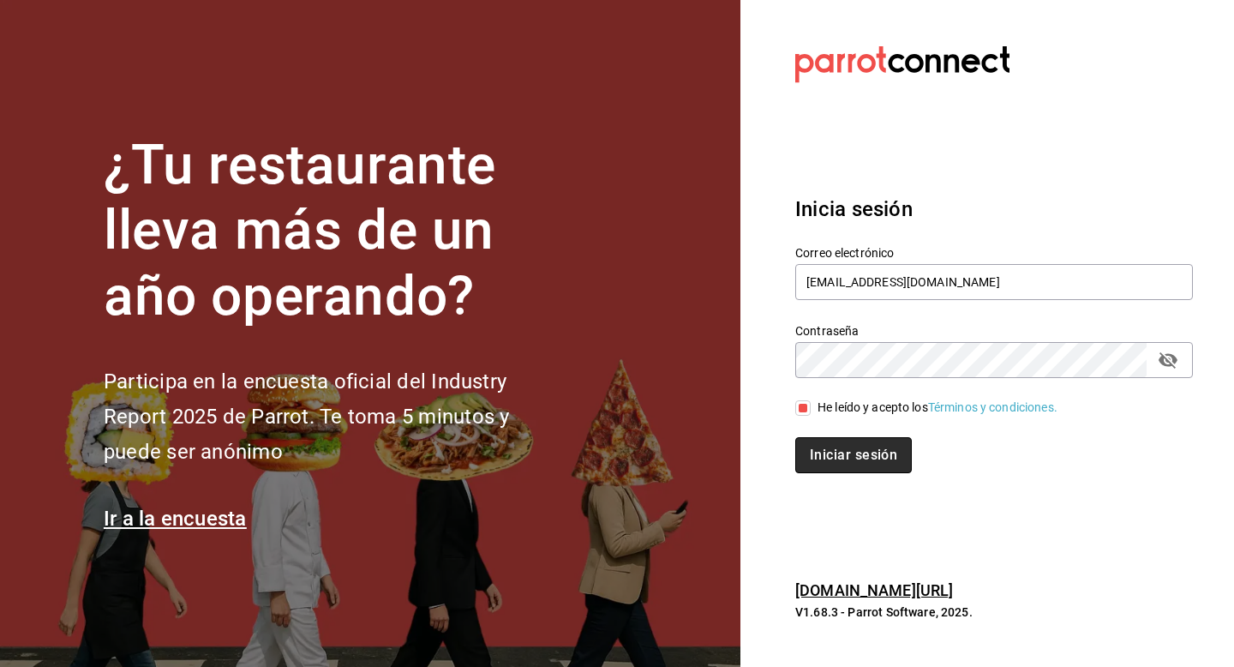
click at [809, 442] on button "Iniciar sesión" at bounding box center [853, 455] width 117 height 36
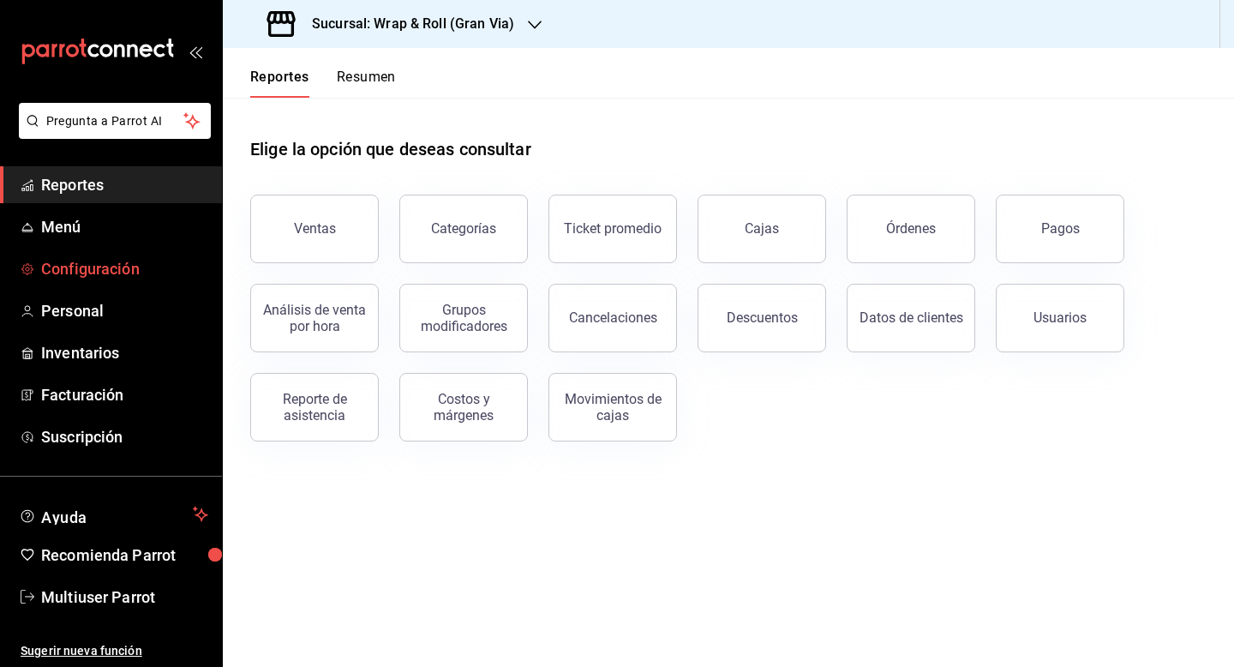
click at [75, 250] on link "Configuración" at bounding box center [111, 268] width 222 height 37
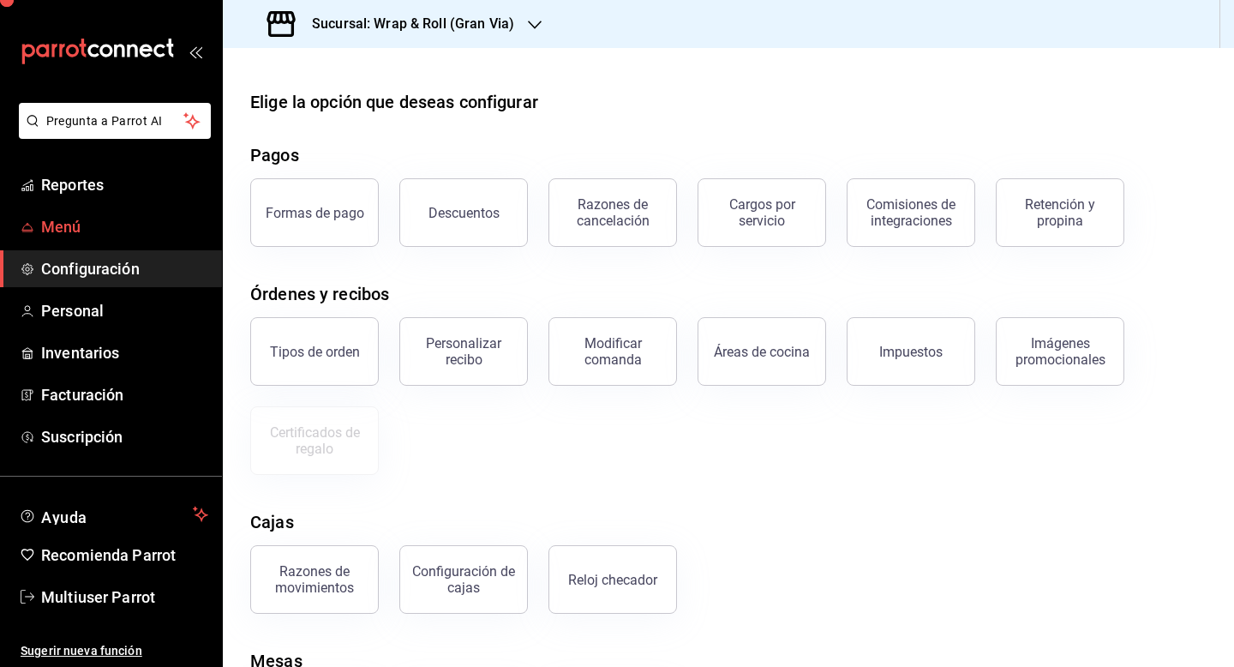
click at [74, 237] on span "Menú" at bounding box center [124, 226] width 167 height 23
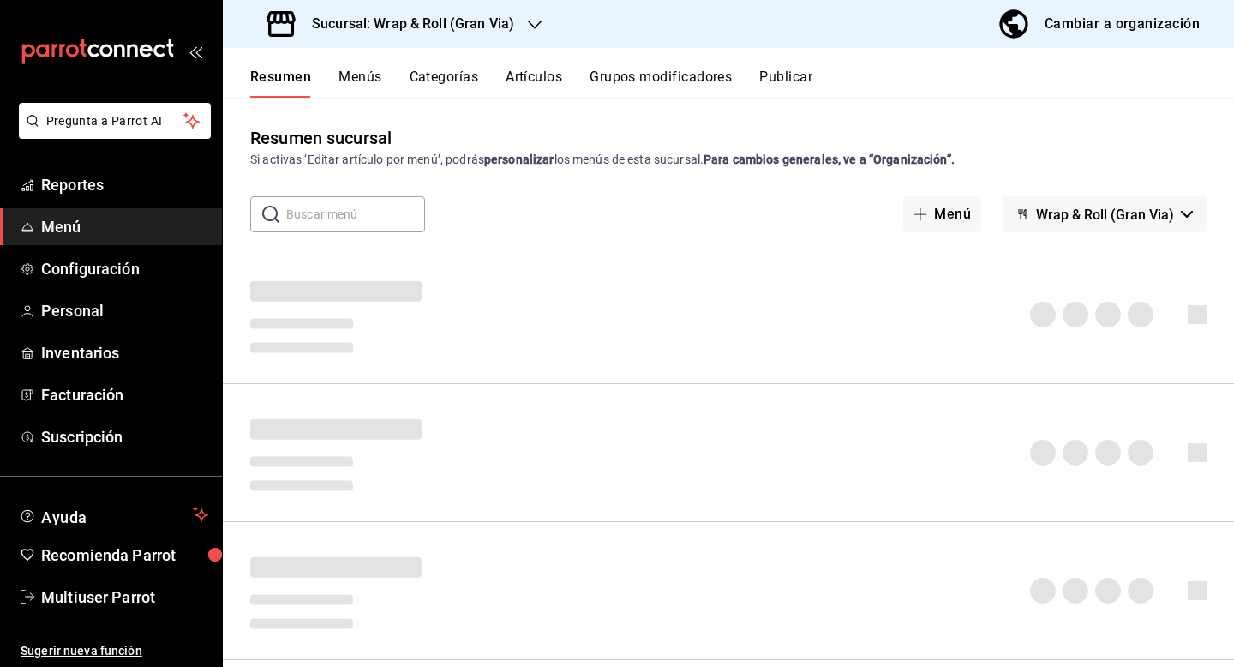
click at [1078, 21] on div "Cambiar a organización" at bounding box center [1122, 24] width 155 height 24
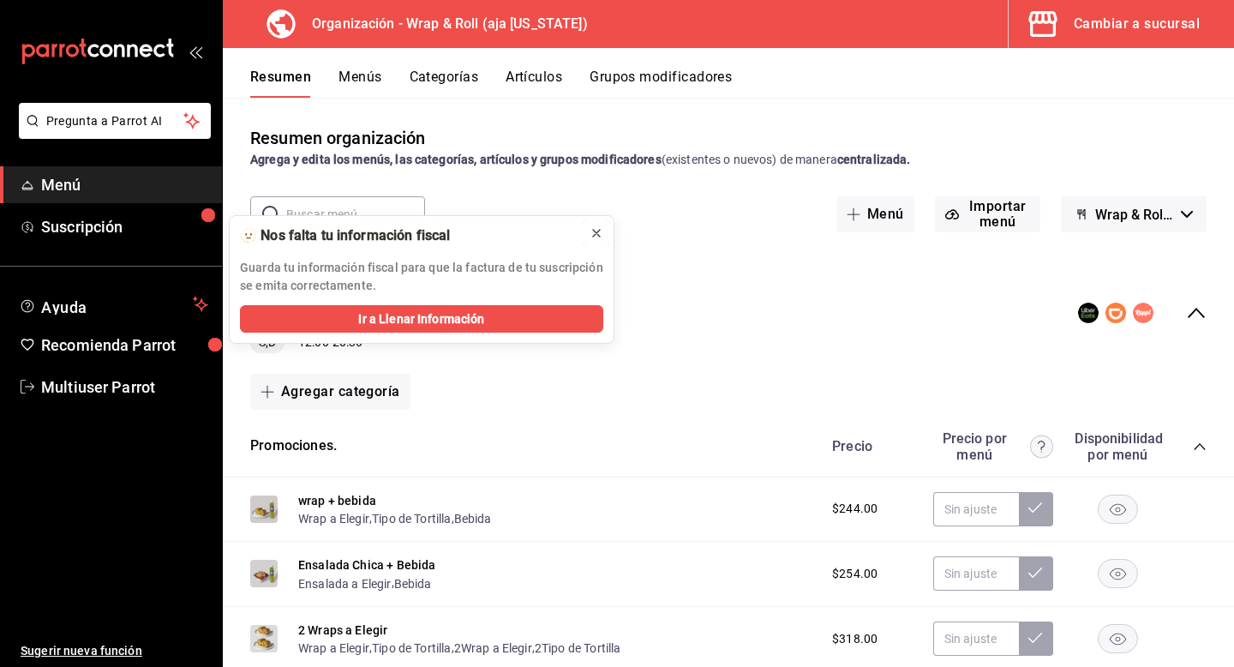
click at [596, 228] on icon at bounding box center [597, 233] width 14 height 14
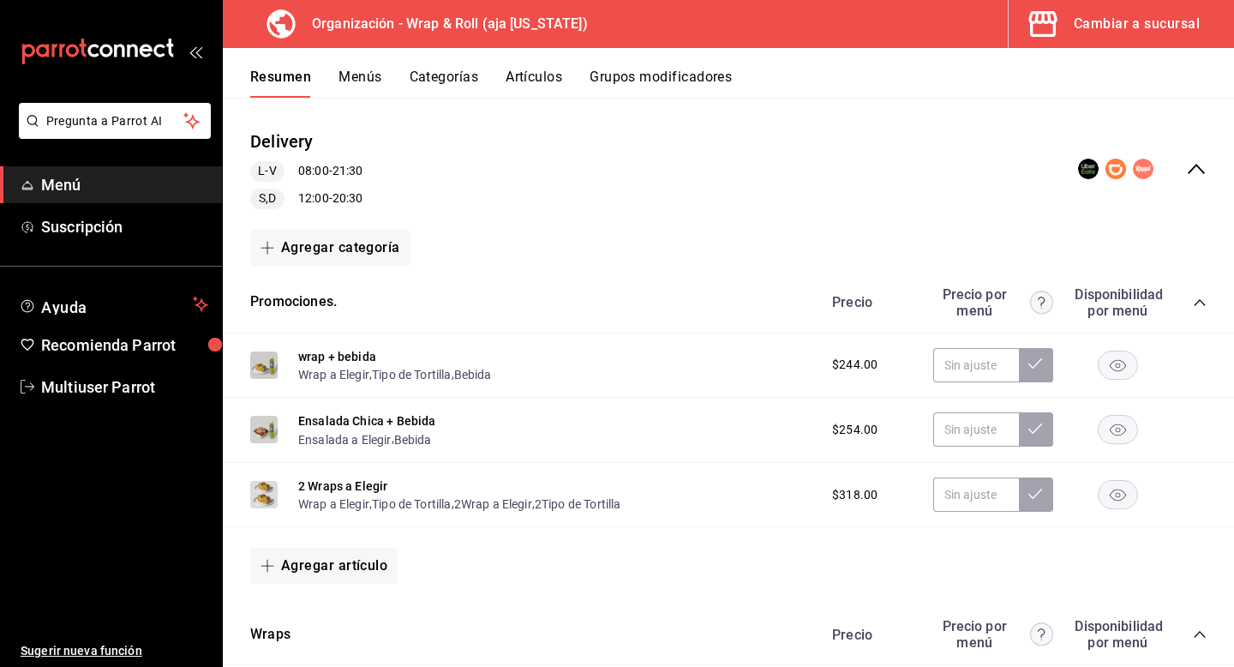
scroll to position [164, 0]
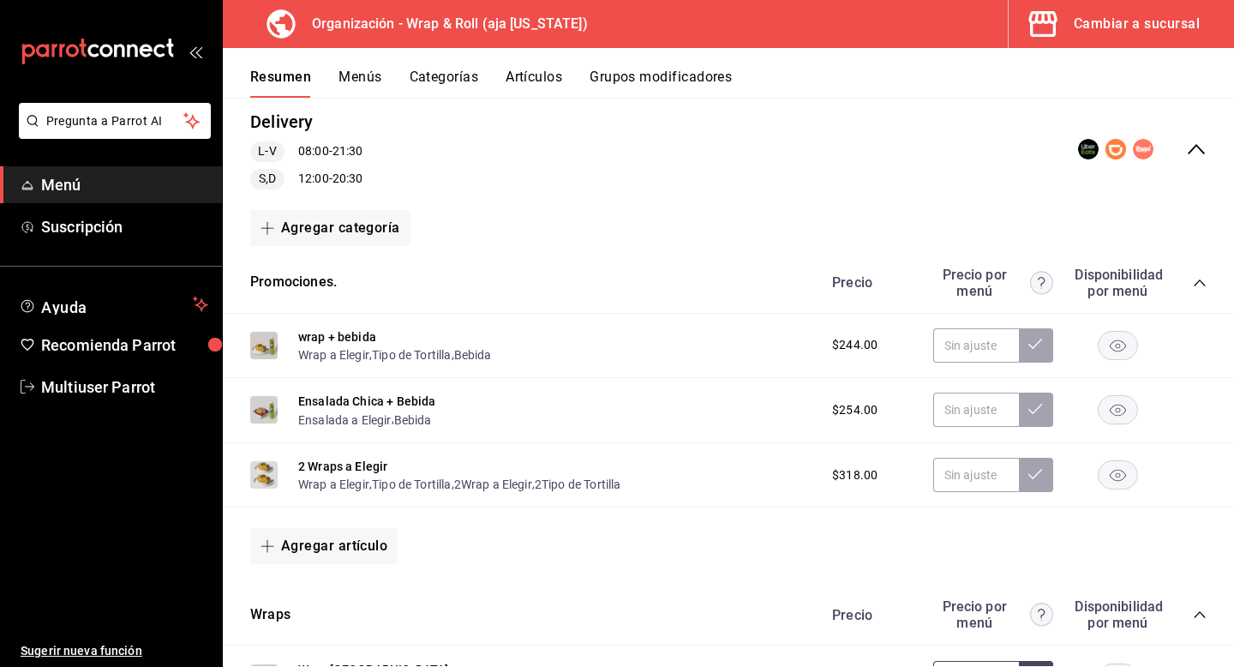
click at [640, 81] on button "Grupos modificadores" at bounding box center [661, 83] width 142 height 29
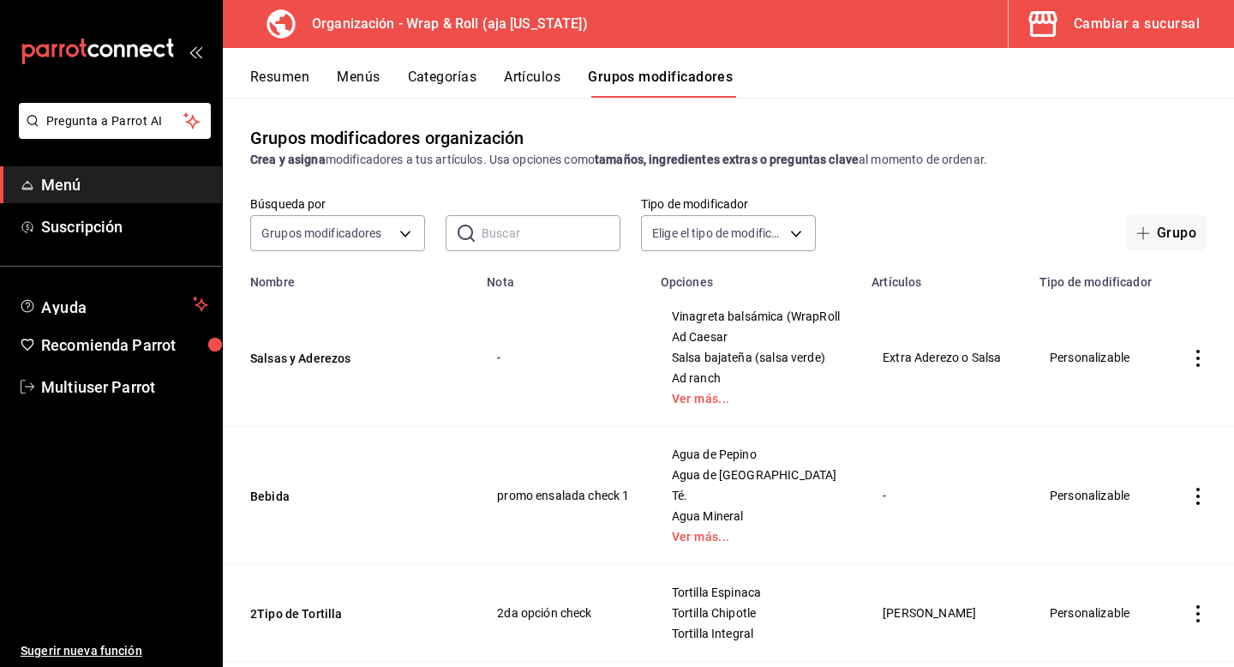
click at [493, 237] on input "text" at bounding box center [551, 233] width 139 height 34
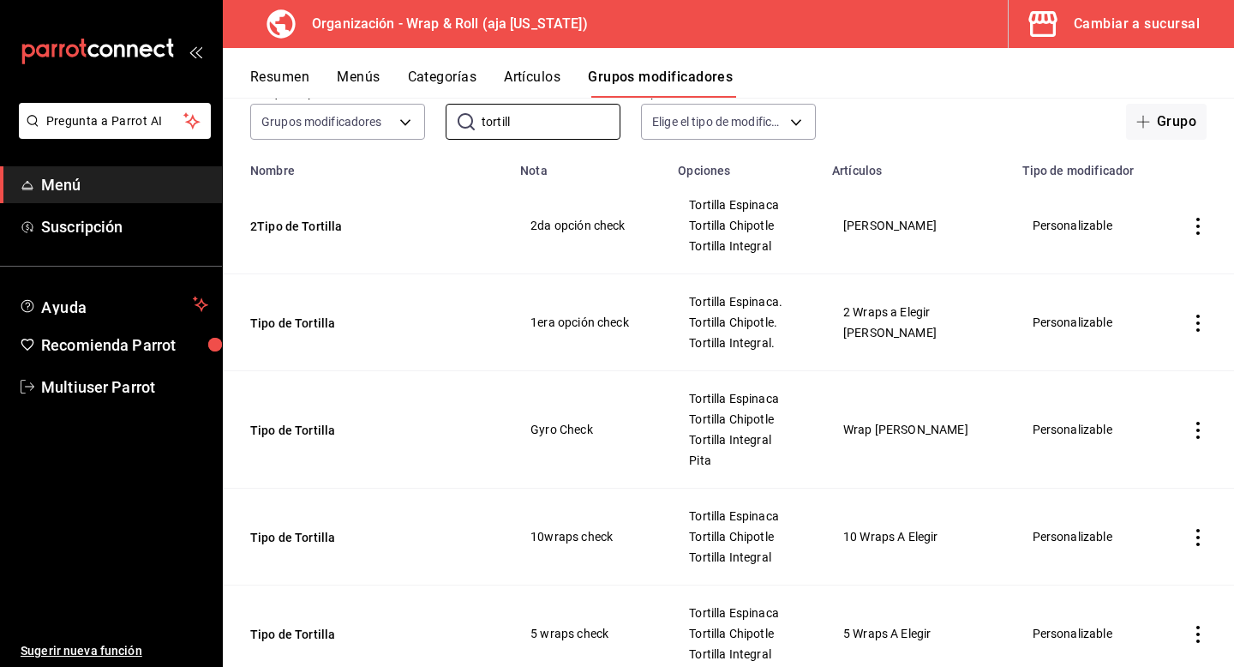
scroll to position [112, 0]
type input "tortill"
drag, startPoint x: 524, startPoint y: 429, endPoint x: 624, endPoint y: 436, distance: 99.7
click at [624, 436] on td "Gyro Check" at bounding box center [589, 428] width 158 height 117
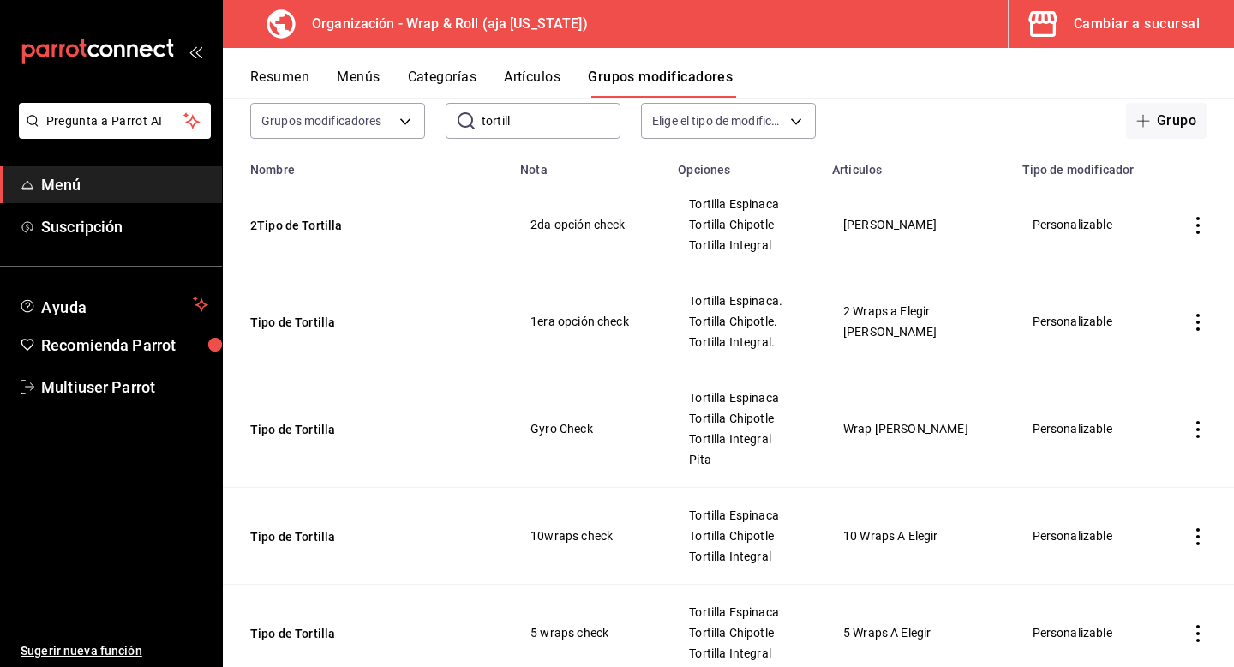
click at [289, 84] on button "Resumen" at bounding box center [279, 83] width 59 height 29
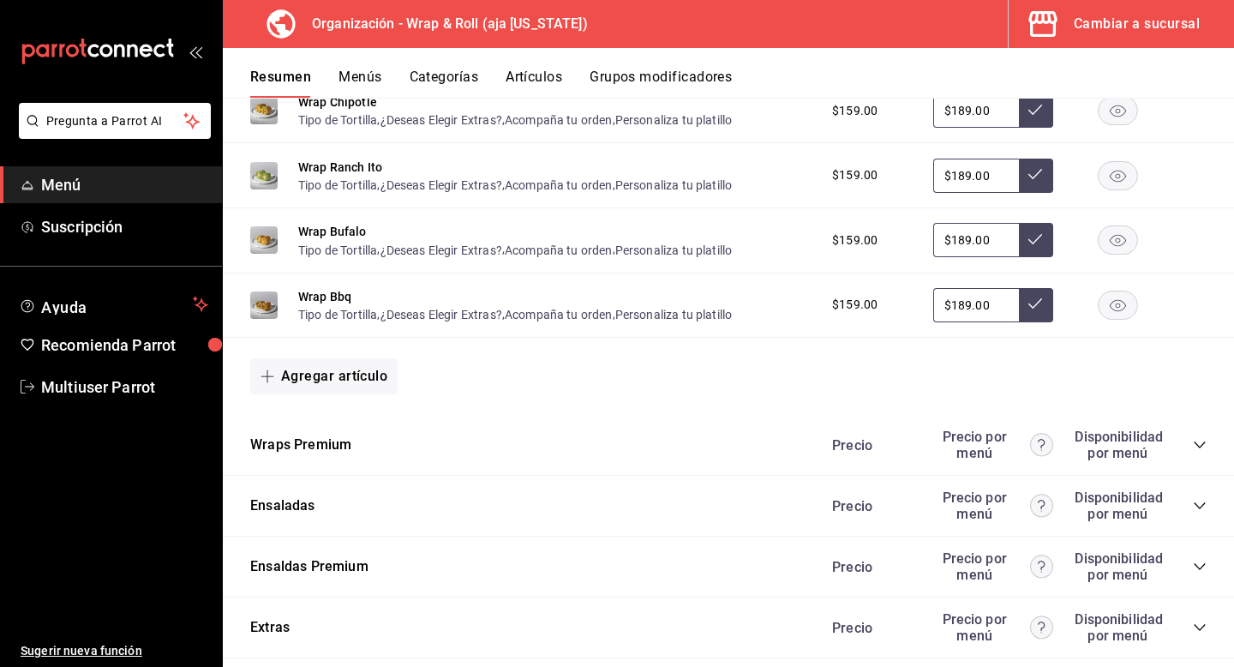
scroll to position [1013, 0]
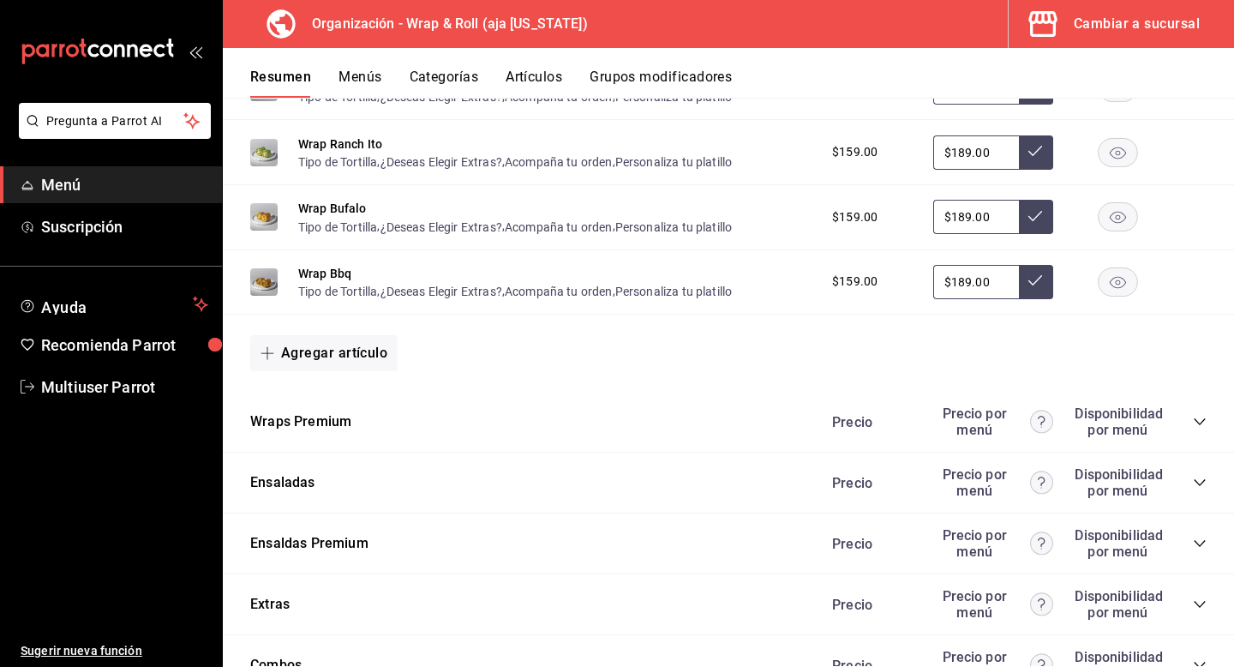
click at [1208, 422] on div "Wraps Premium Precio Precio por menú Disponibilidad por menú" at bounding box center [728, 422] width 1011 height 61
click at [1204, 422] on icon "collapse-category-row" at bounding box center [1200, 422] width 14 height 14
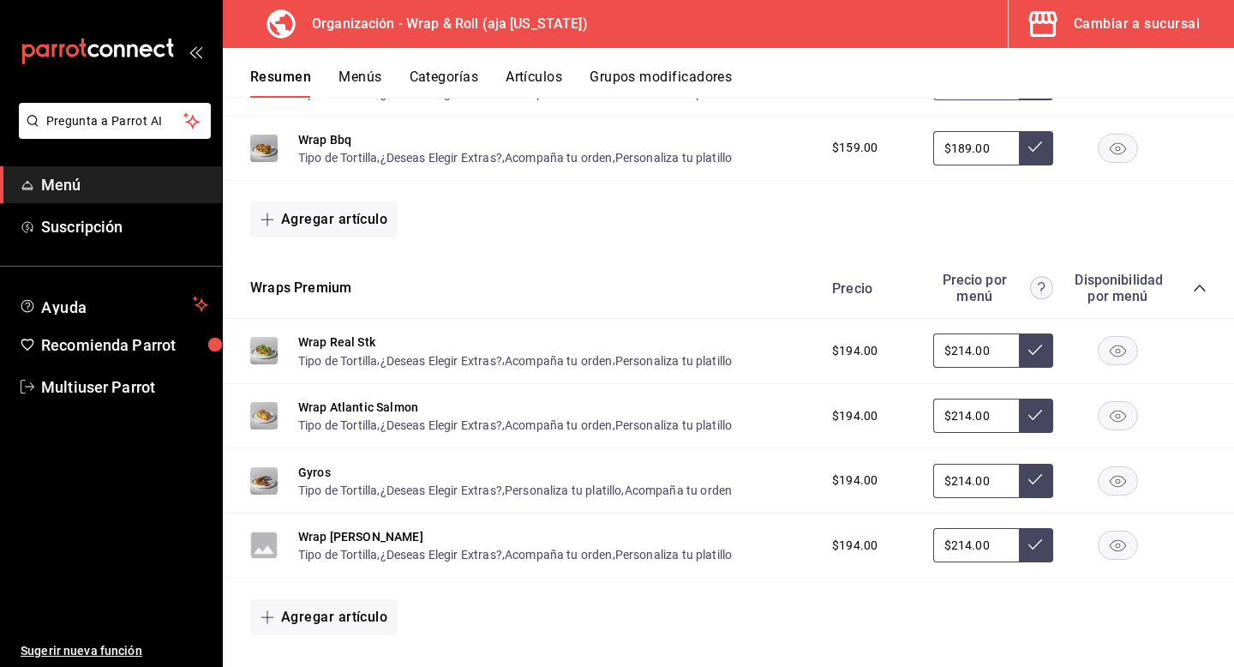
scroll to position [1165, 0]
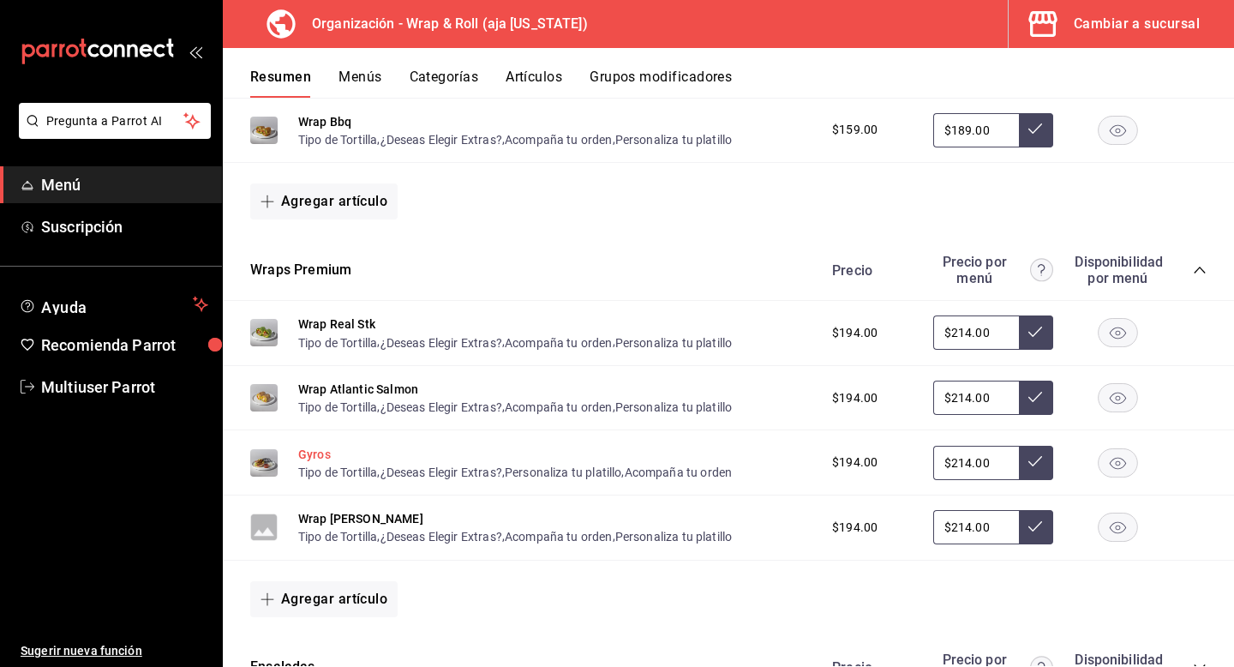
click at [321, 458] on button "Gyros" at bounding box center [314, 454] width 33 height 17
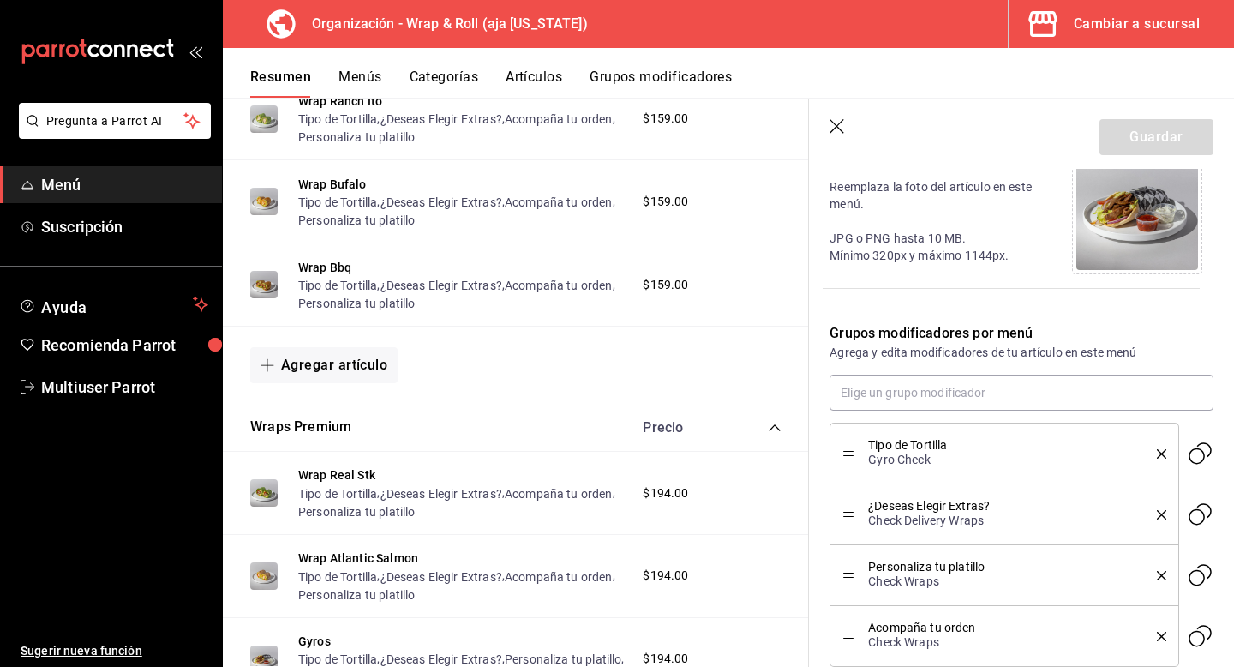
scroll to position [424, 0]
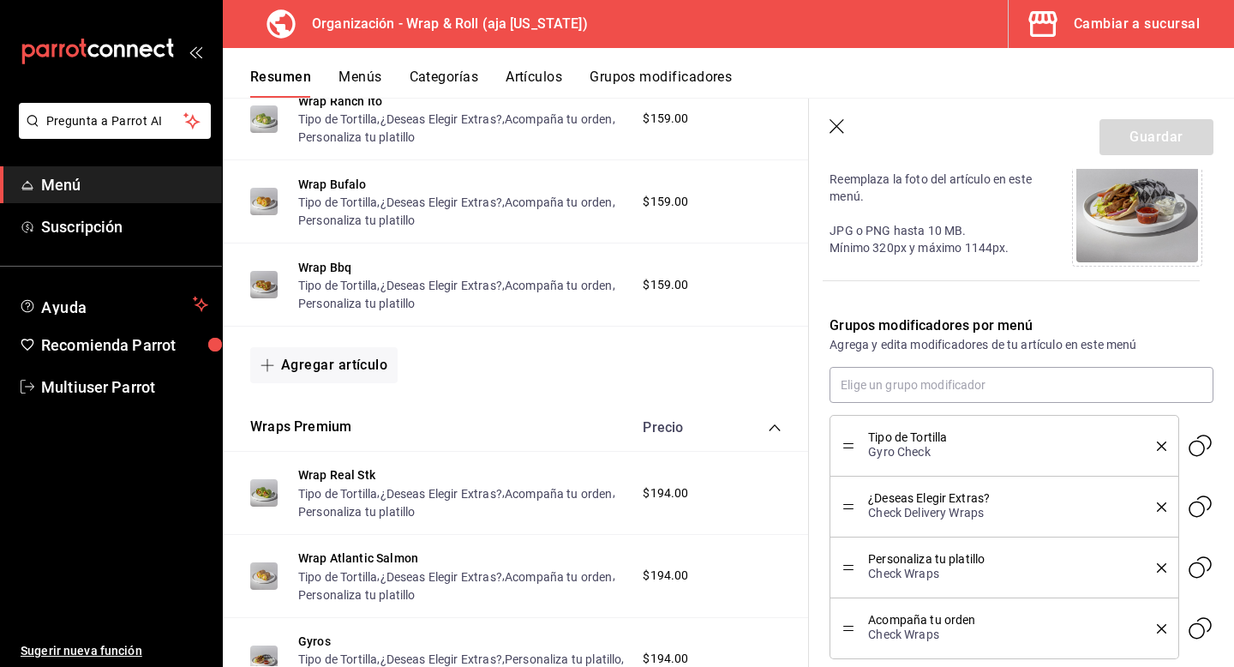
click at [844, 129] on icon "button" at bounding box center [838, 127] width 17 height 17
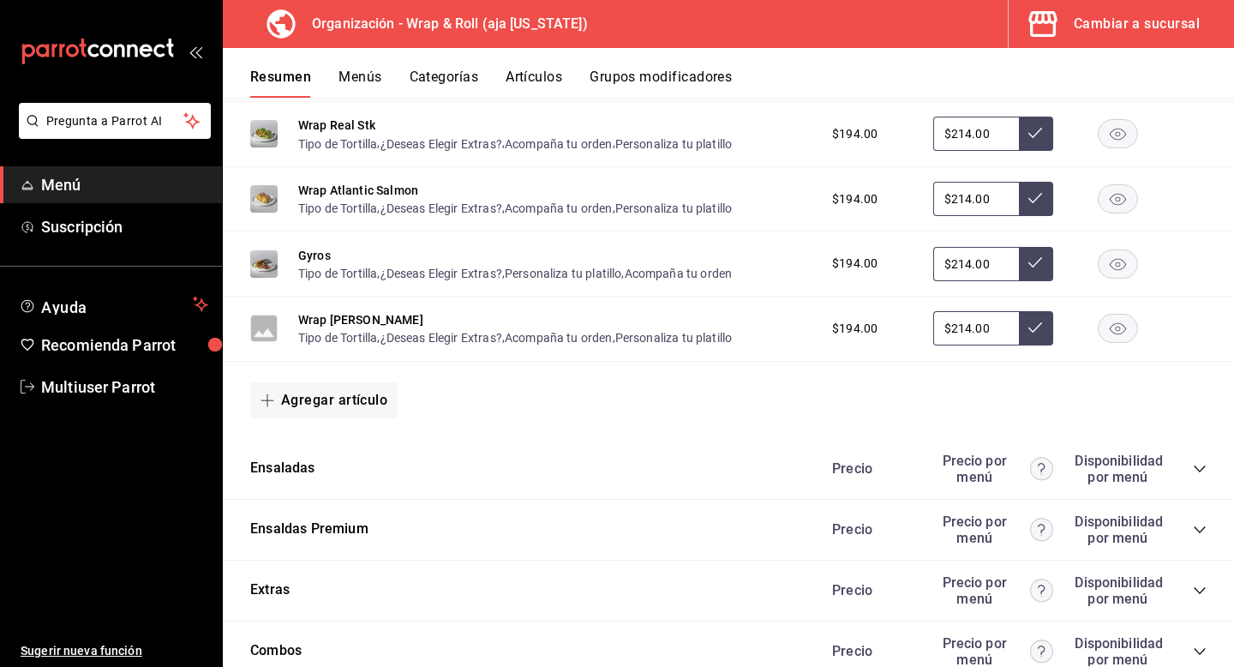
scroll to position [1356, 0]
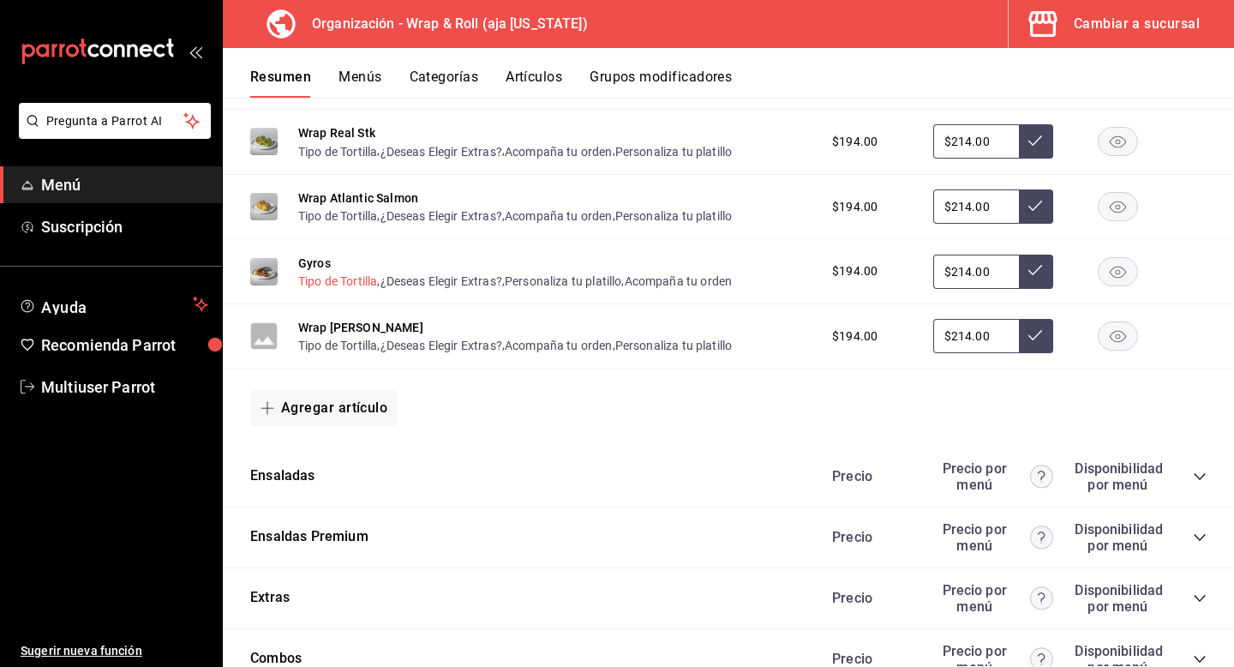
click at [332, 284] on button "Tipo de Tortilla" at bounding box center [337, 281] width 79 height 17
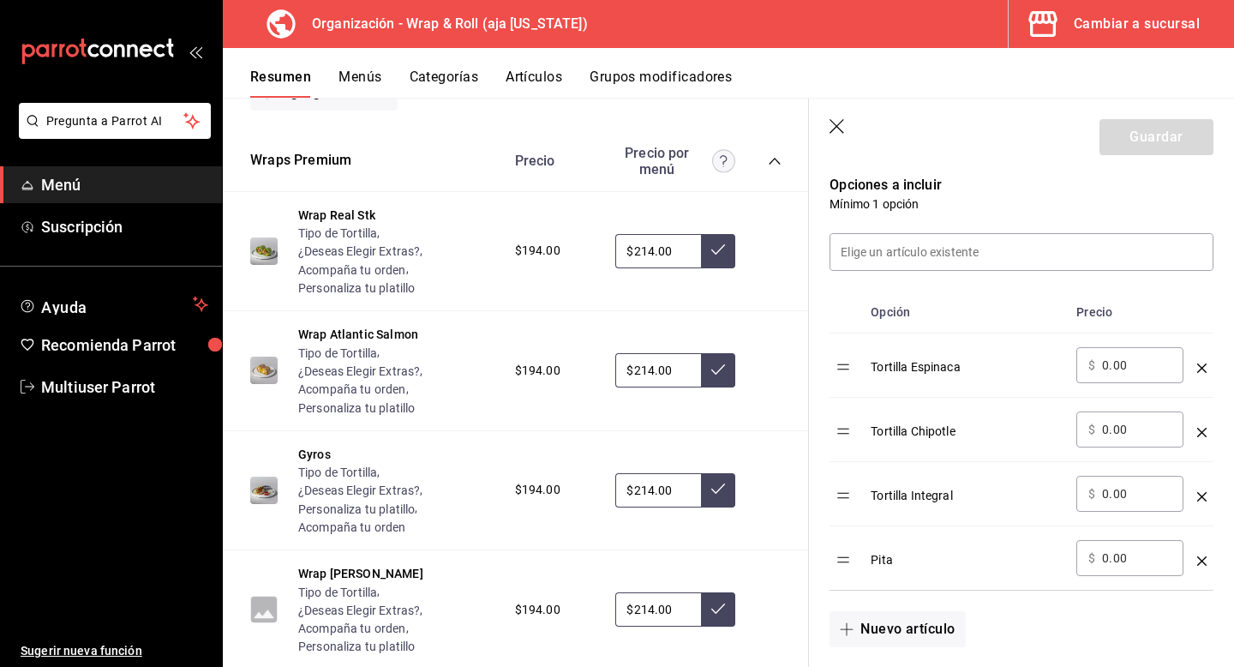
scroll to position [1832, 0]
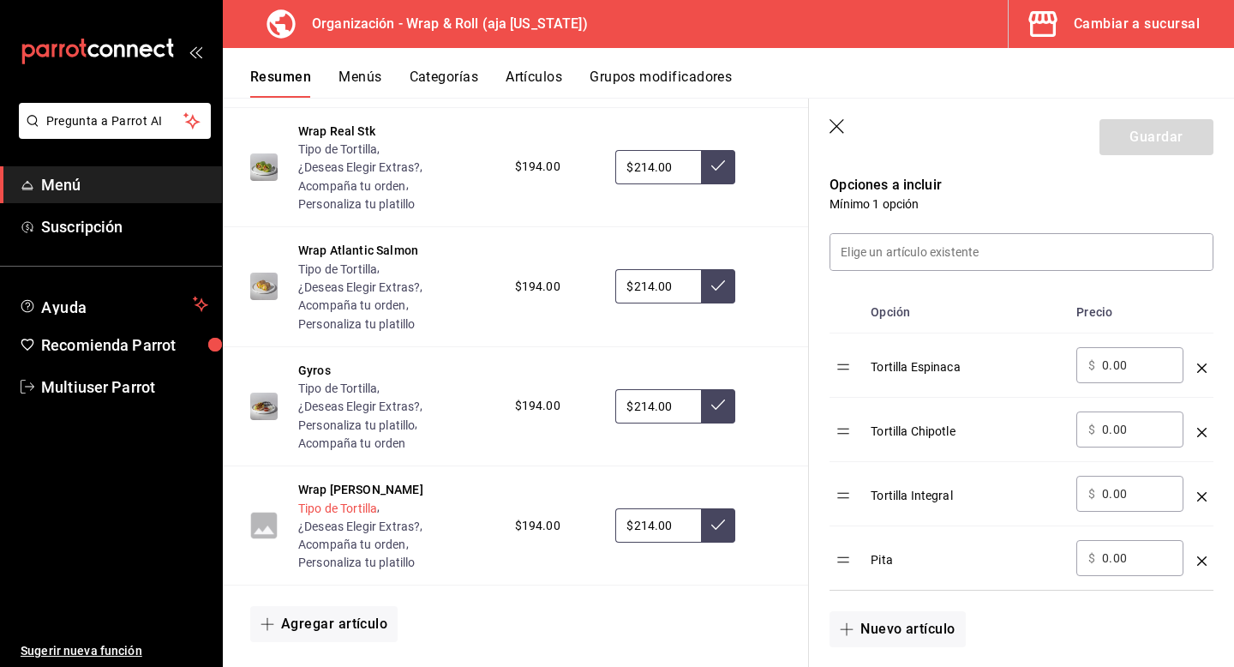
click at [353, 517] on button "Tipo de Tortilla" at bounding box center [337, 508] width 79 height 17
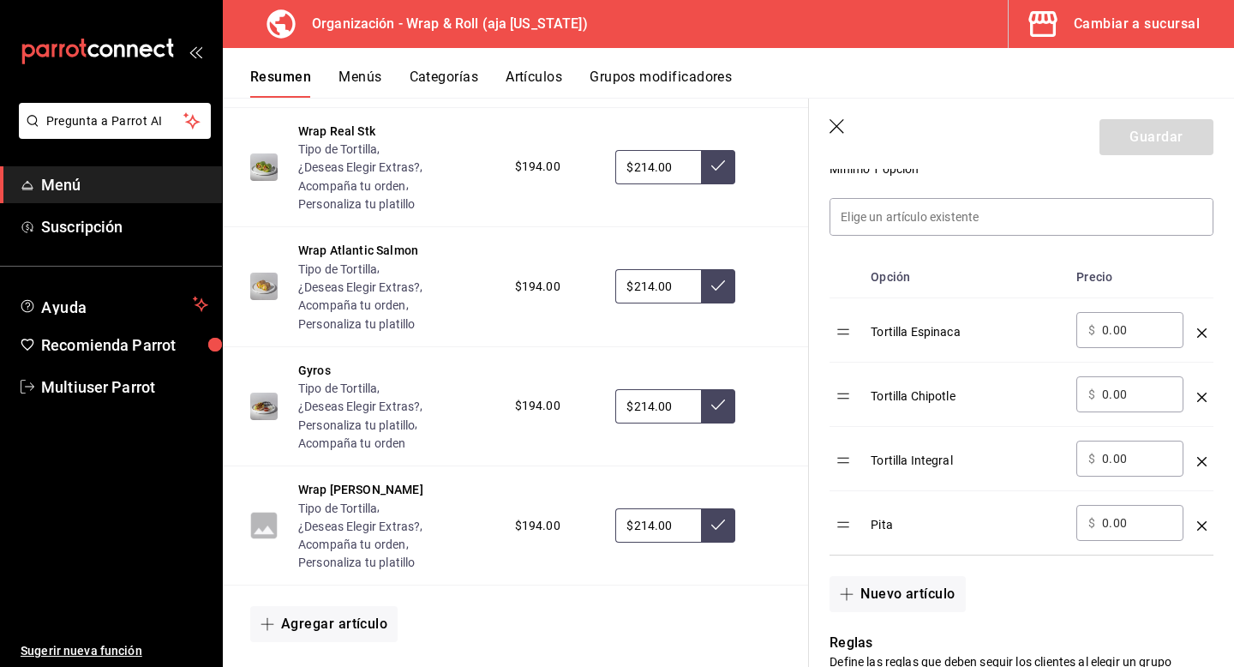
scroll to position [480, 0]
click at [836, 136] on header "Guardar" at bounding box center [1021, 134] width 425 height 70
click at [836, 132] on icon "button" at bounding box center [838, 127] width 17 height 17
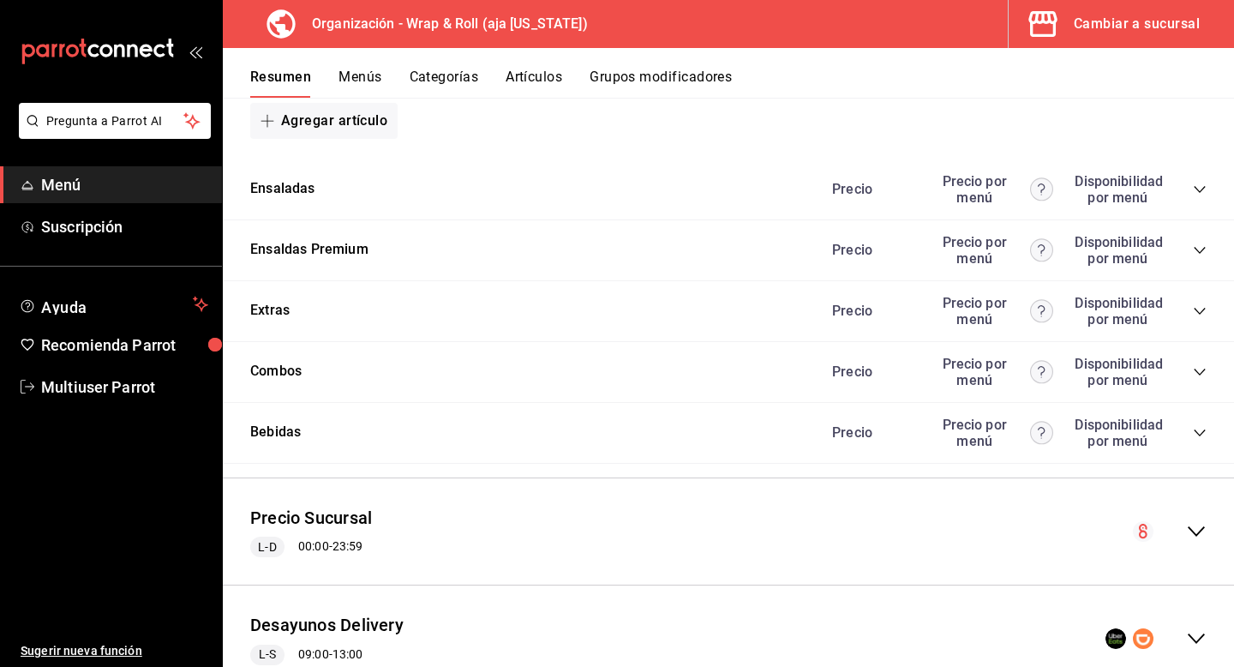
scroll to position [1707, 0]
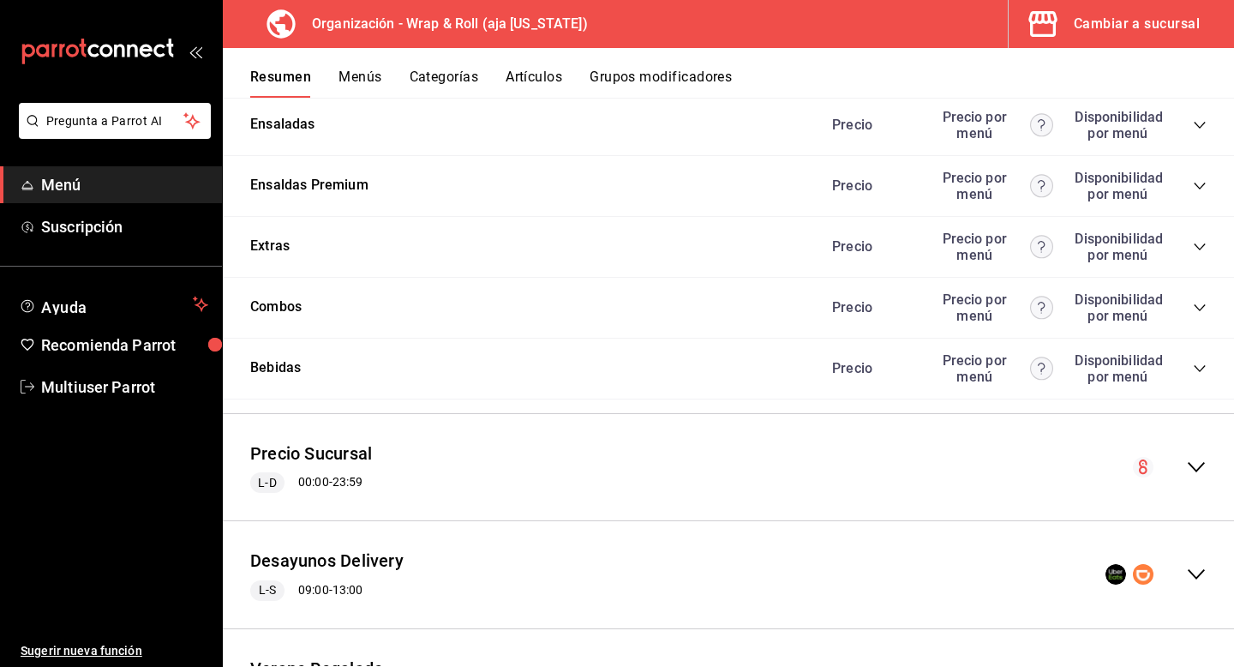
click at [1186, 464] on icon "collapse-menu-row" at bounding box center [1196, 467] width 21 height 21
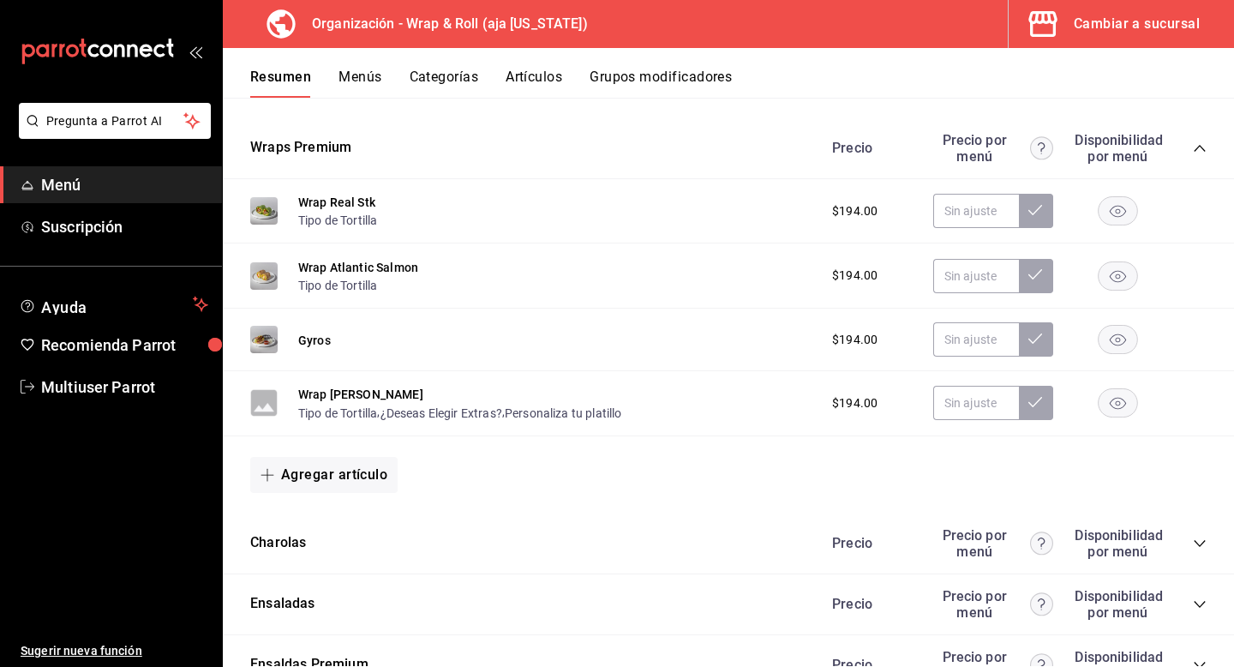
scroll to position [2819, 0]
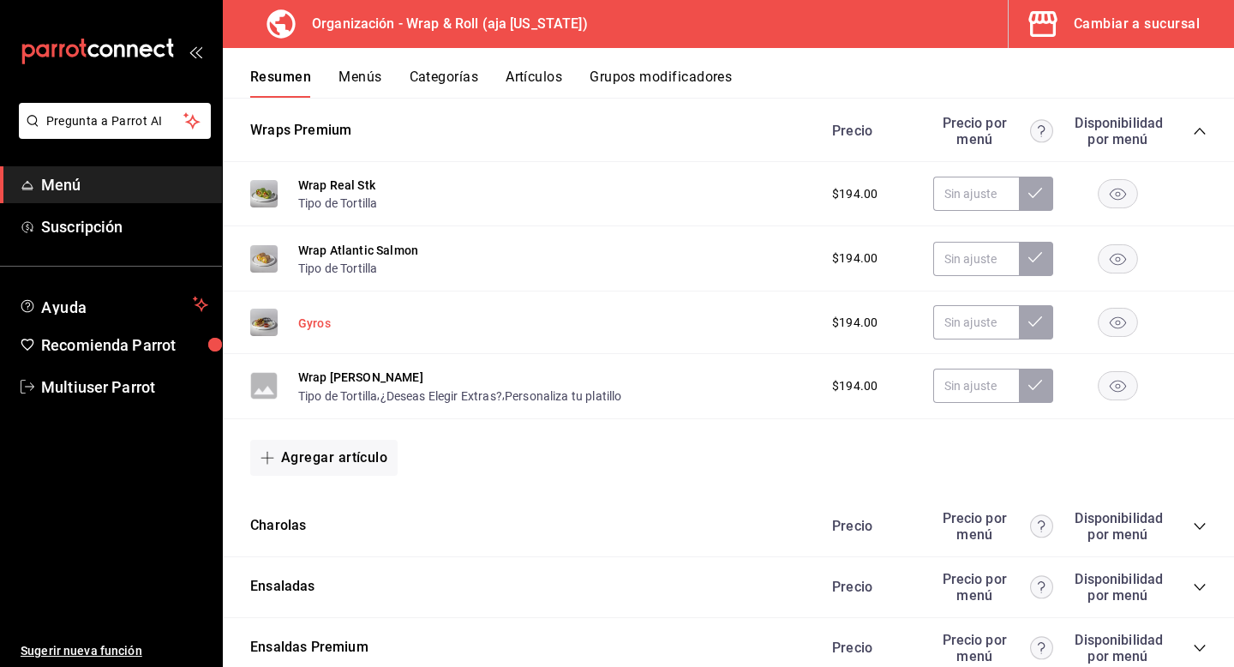
click at [310, 320] on button "Gyros" at bounding box center [314, 323] width 33 height 17
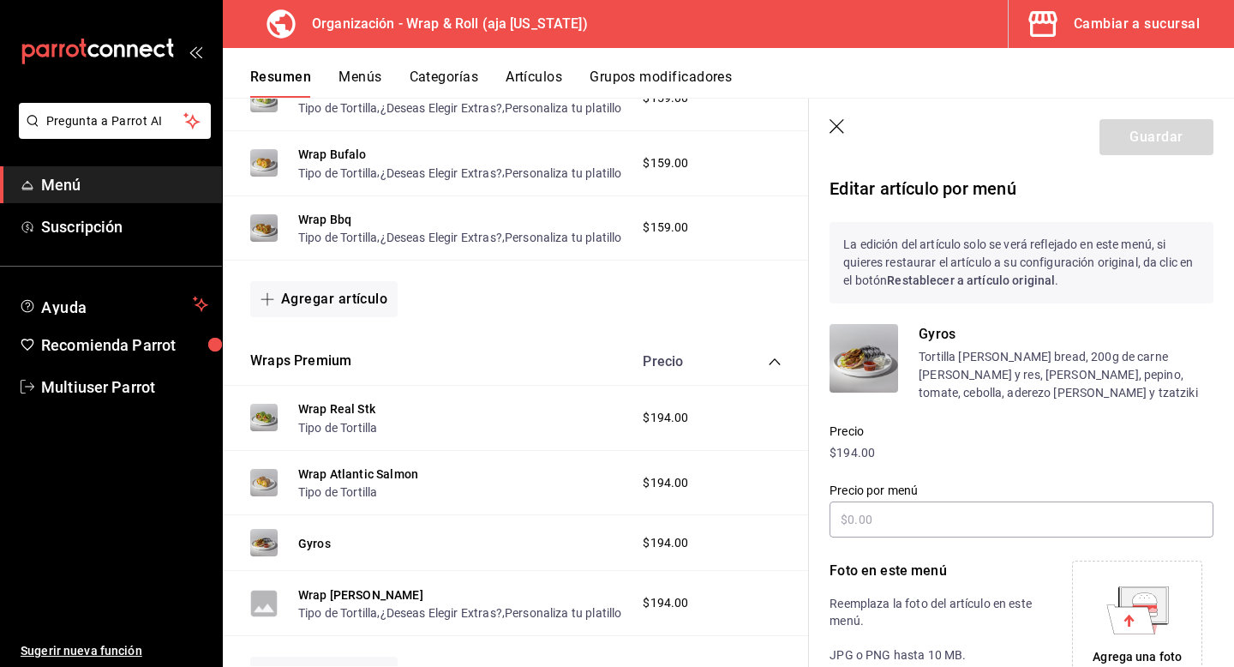
scroll to position [272, 0]
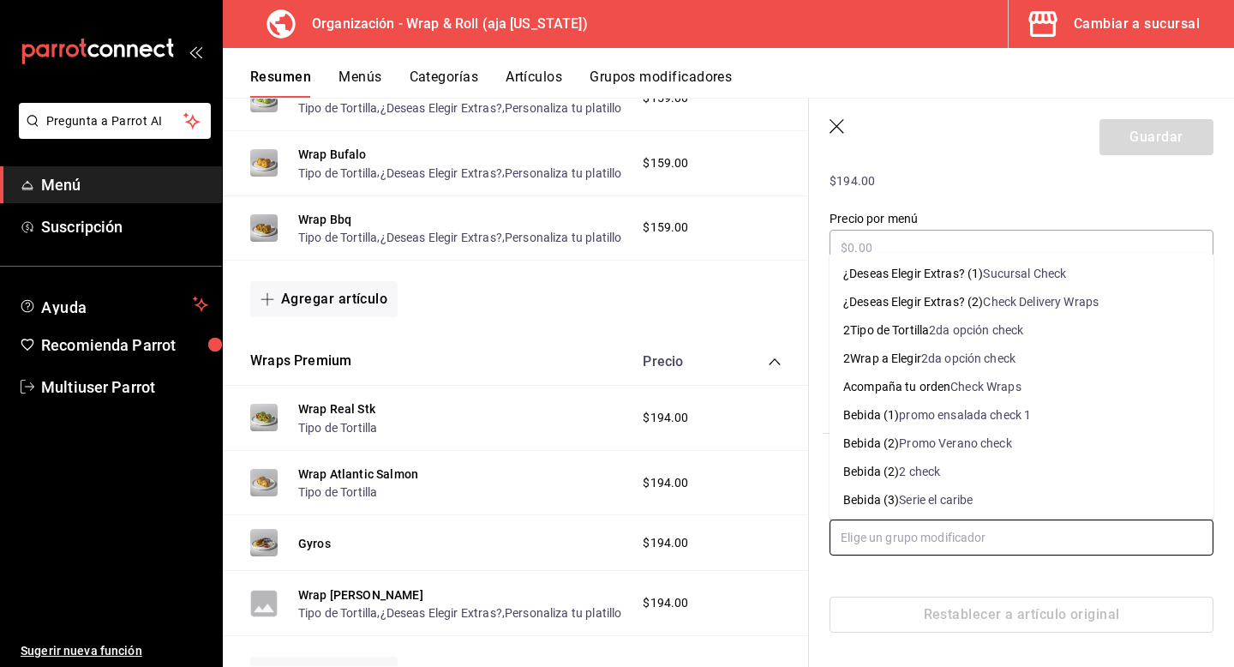
click at [929, 552] on input "text" at bounding box center [1022, 537] width 384 height 36
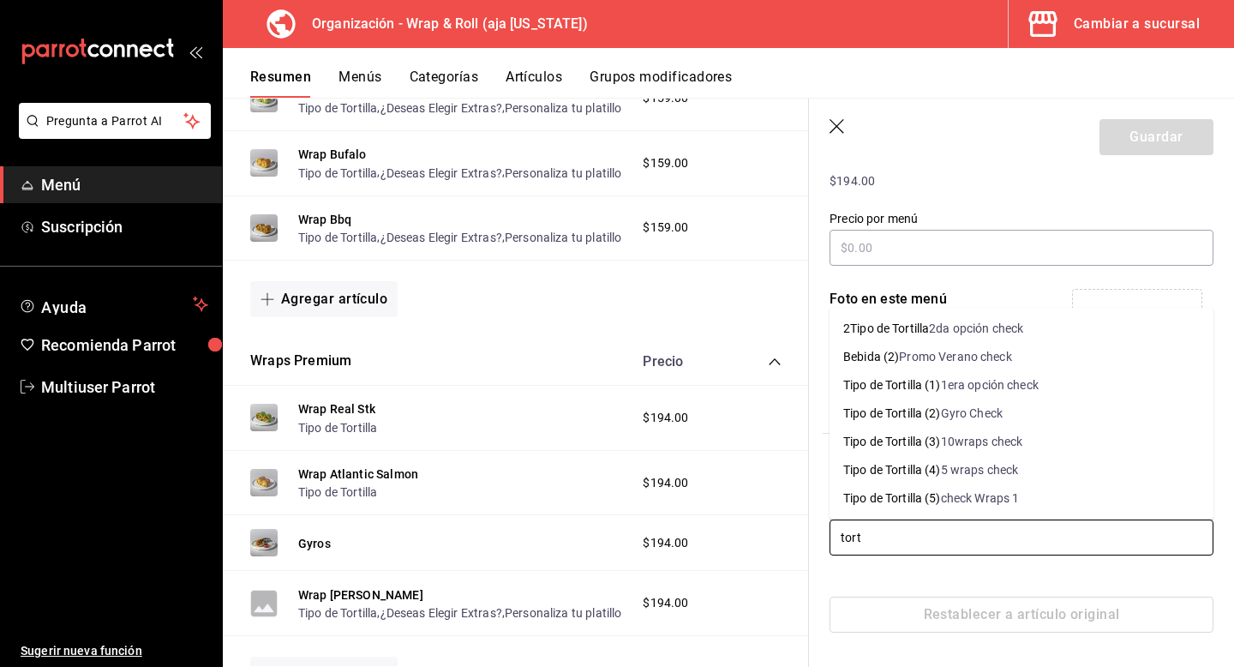
type input "torti"
click at [992, 409] on div "Gyro Check" at bounding box center [972, 414] width 62 height 18
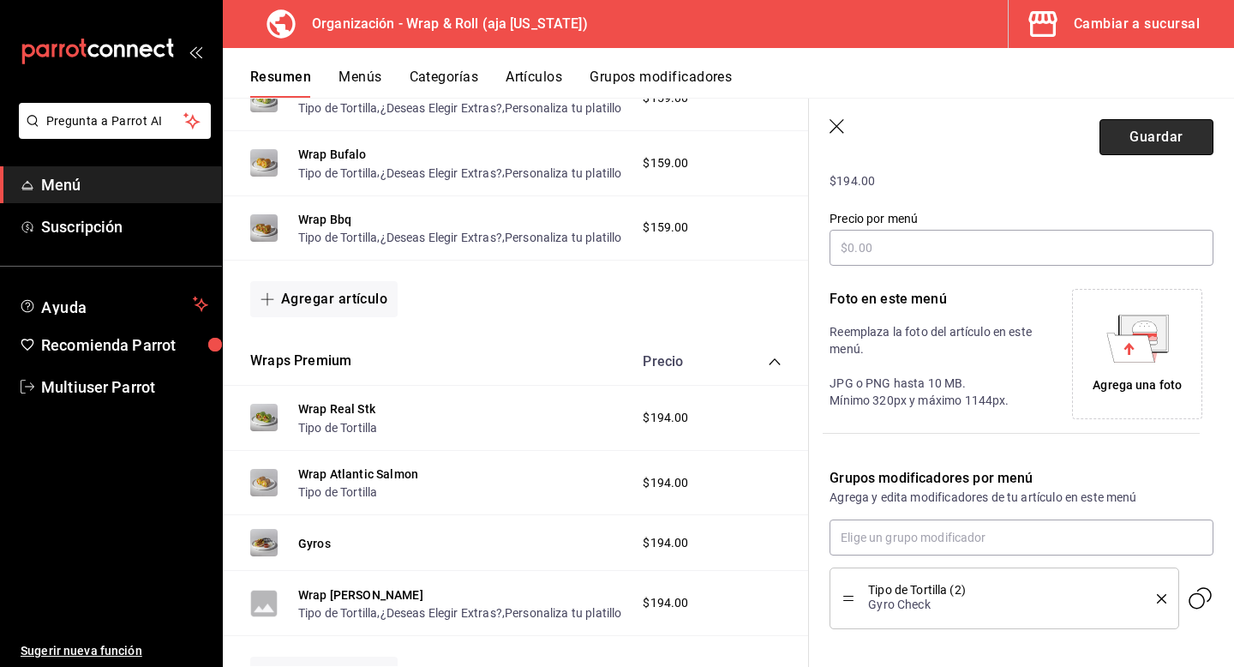
click at [1135, 146] on button "Guardar" at bounding box center [1157, 137] width 114 height 36
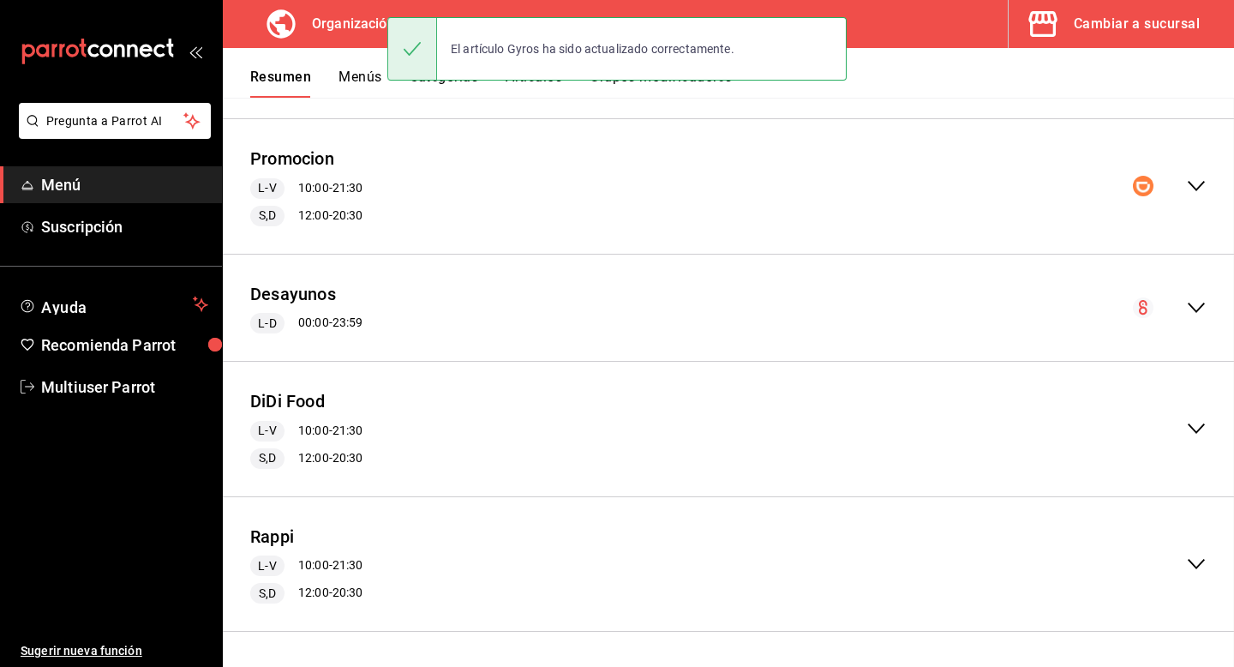
scroll to position [2096, 0]
click at [364, 84] on button "Menús" at bounding box center [360, 83] width 43 height 29
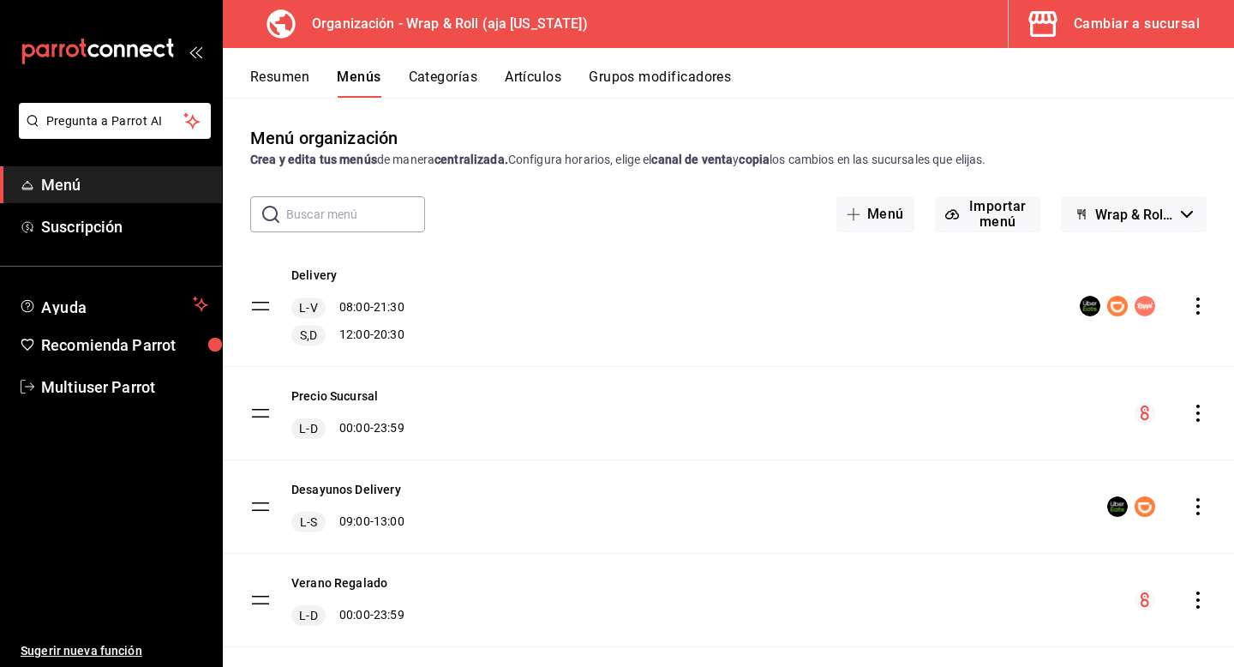
click at [1201, 412] on icon "actions" at bounding box center [1198, 413] width 17 height 17
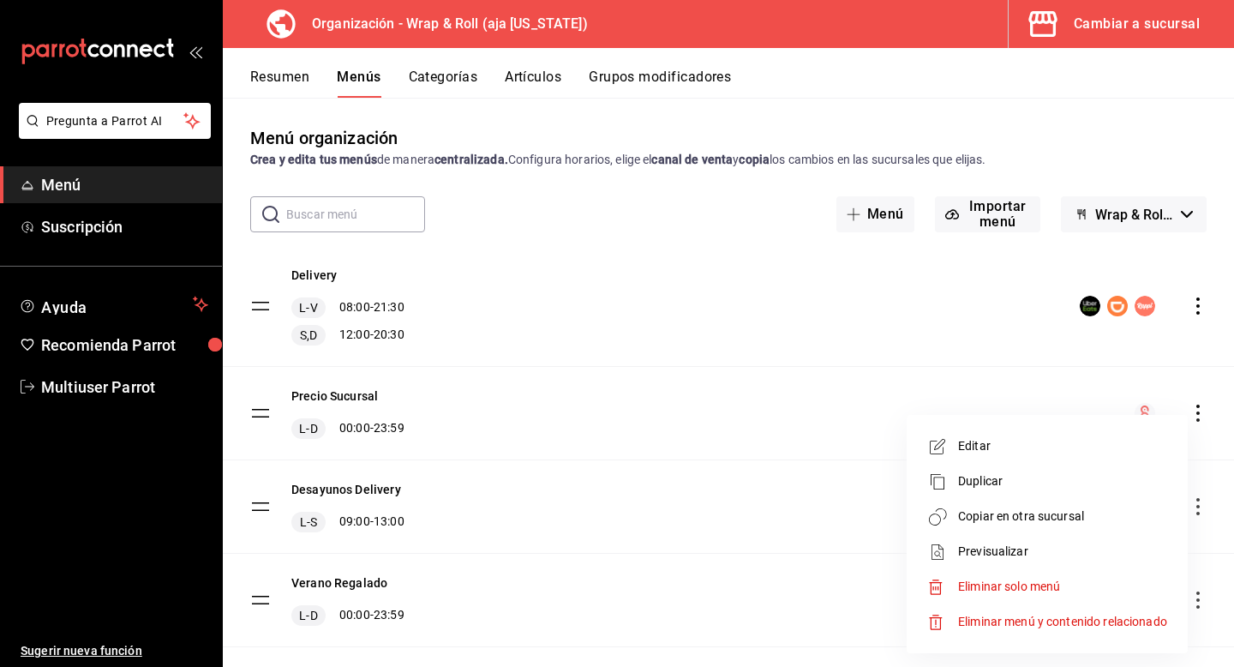
click at [1026, 516] on span "Copiar en otra sucursal" at bounding box center [1062, 516] width 209 height 18
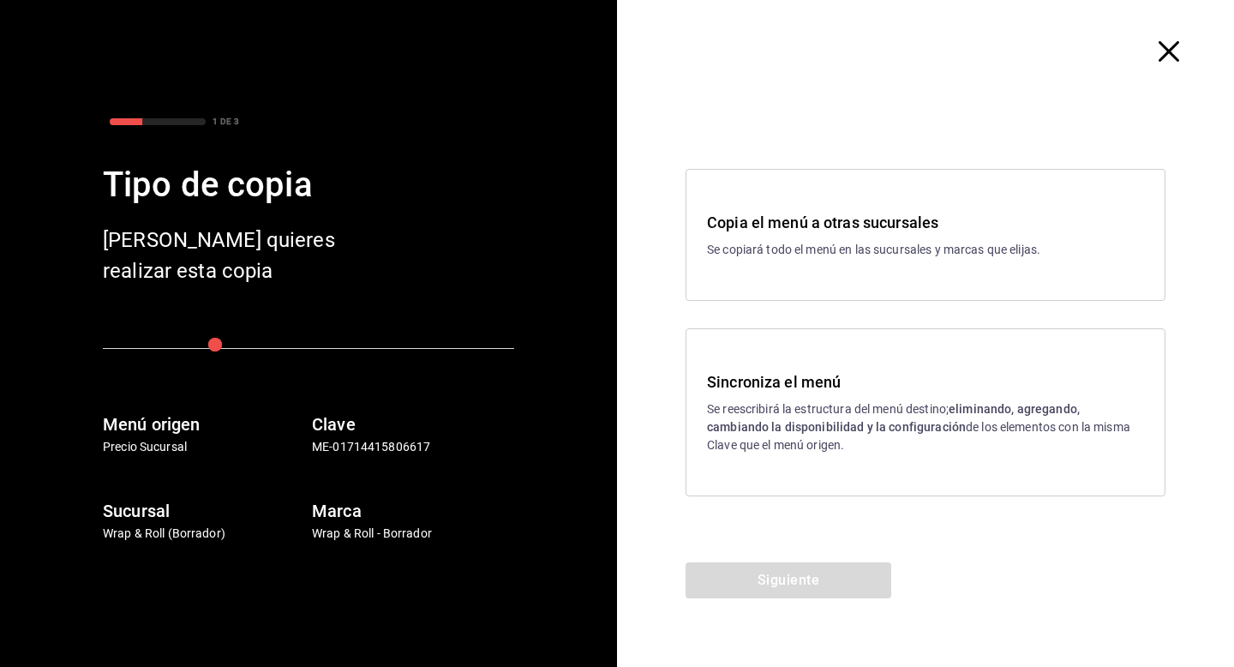
click at [908, 396] on div "Sincroniza el menú Se reescribirá la estructura del menú destino; eliminando, a…" at bounding box center [925, 412] width 437 height 84
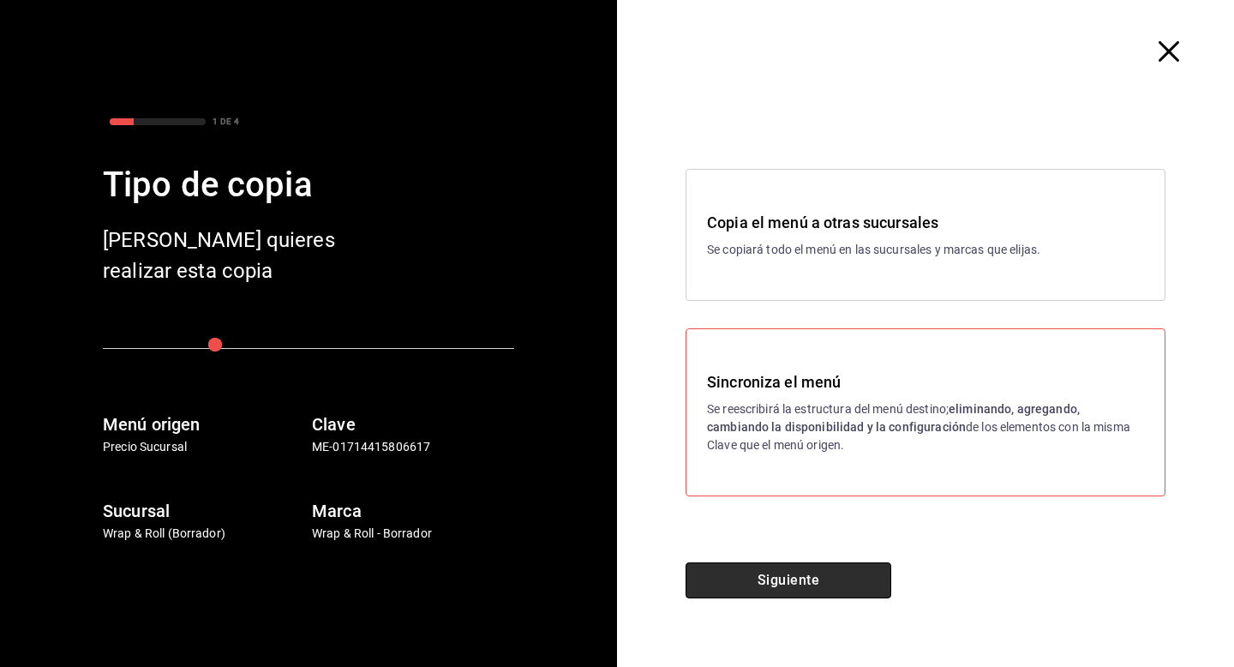
click at [826, 591] on button "Siguiente" at bounding box center [789, 580] width 206 height 36
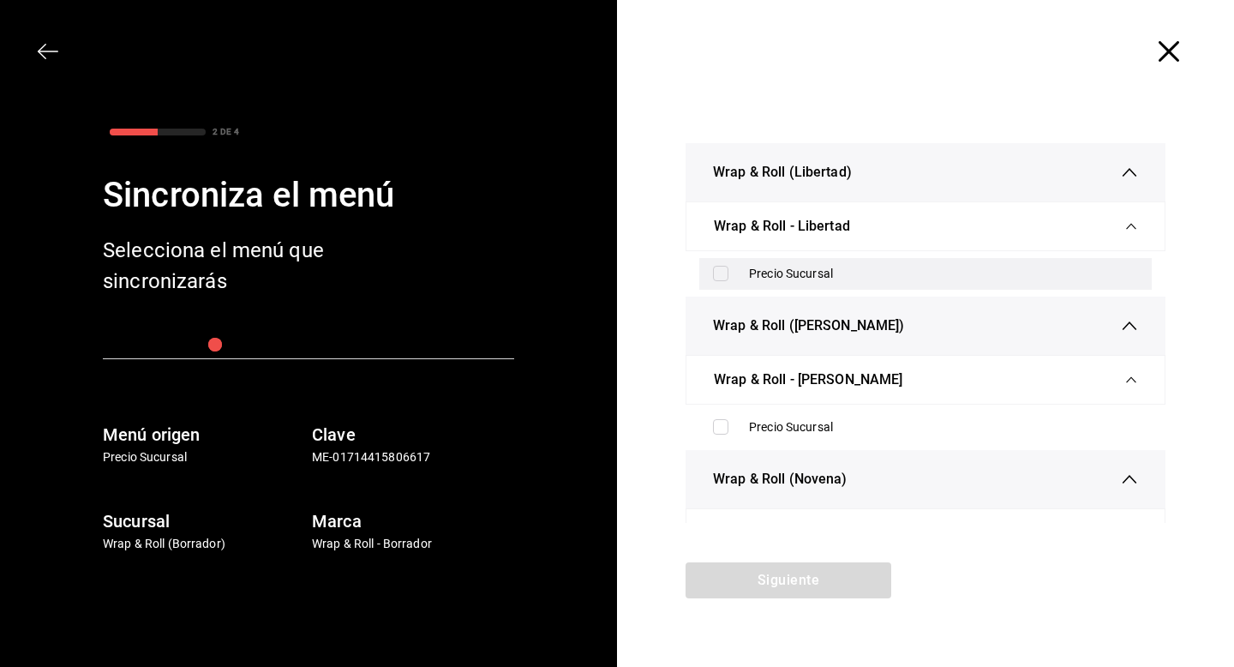
click at [723, 270] on input "checkbox" at bounding box center [720, 273] width 15 height 15
checkbox input "true"
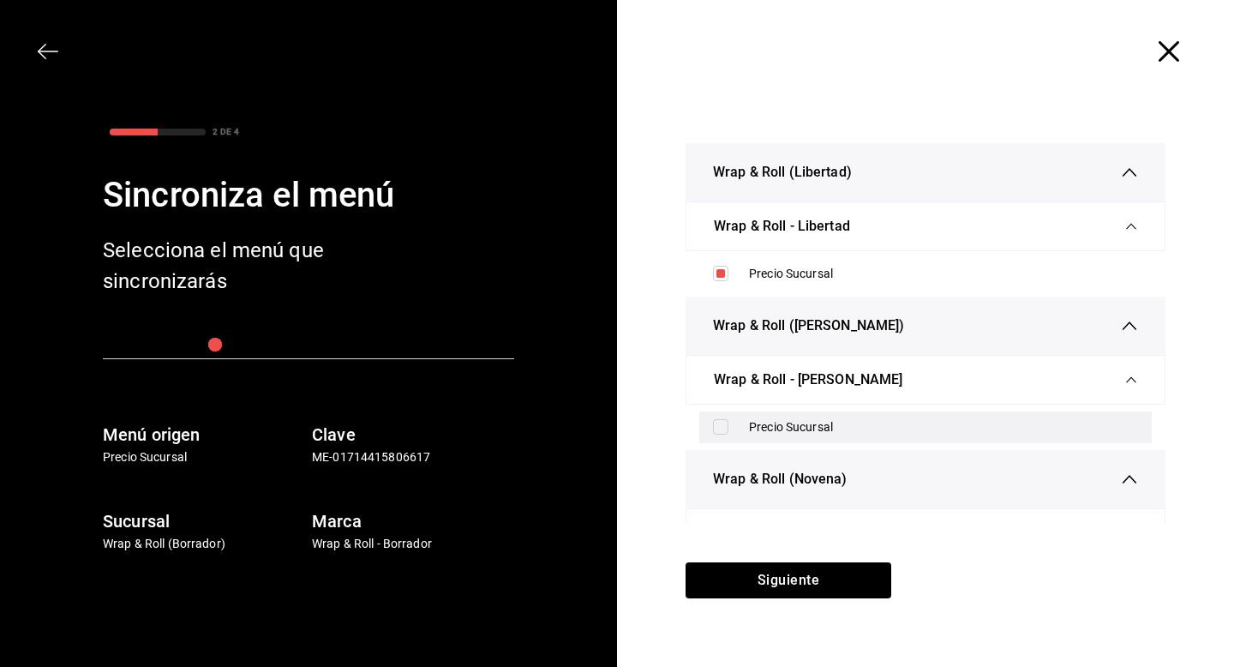
click at [721, 423] on input "checkbox" at bounding box center [720, 426] width 15 height 15
checkbox input "true"
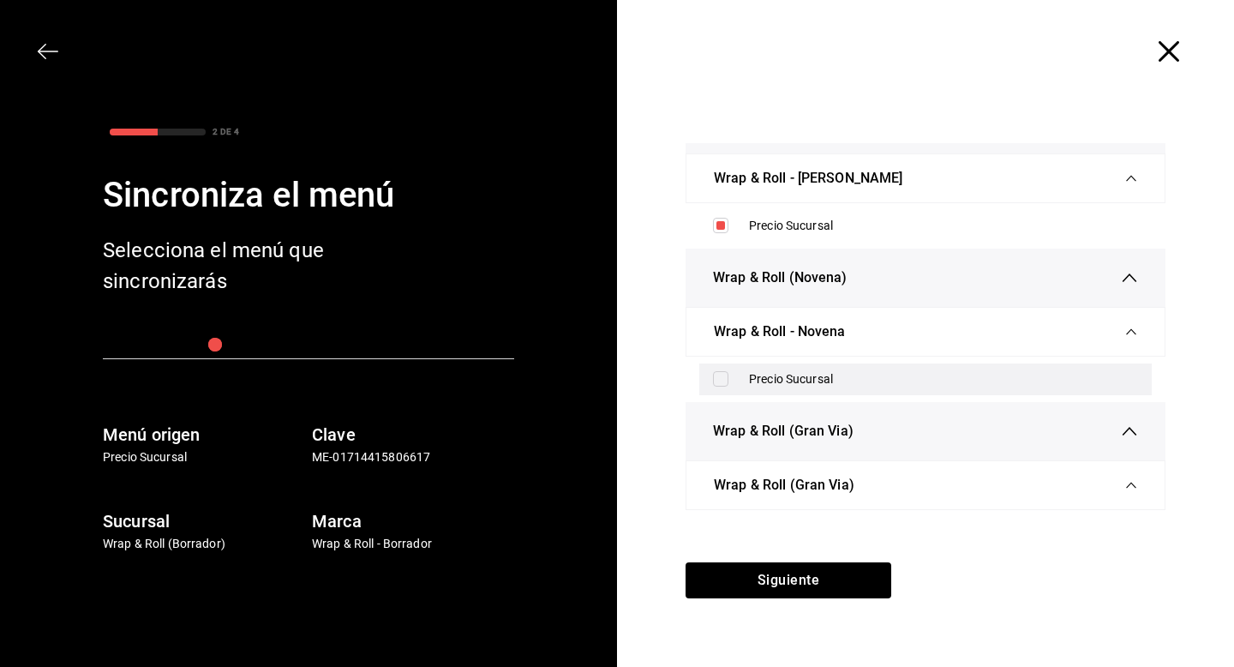
click at [723, 387] on input "checkbox" at bounding box center [720, 378] width 15 height 15
checkbox input "true"
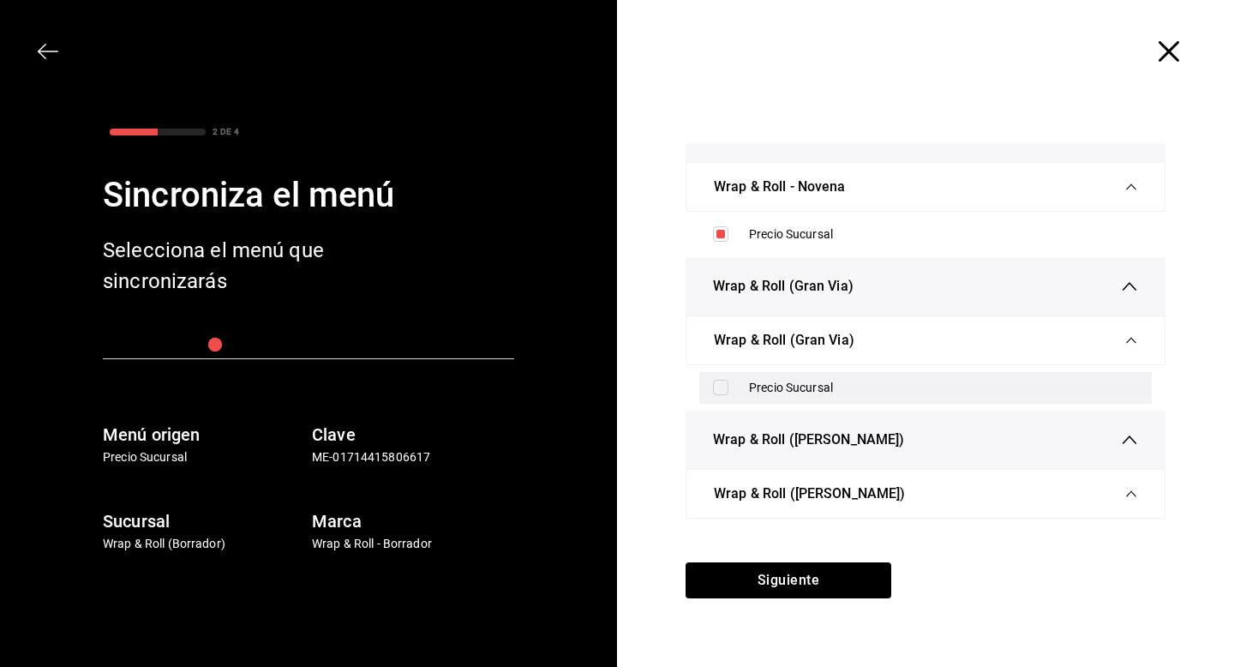
click at [721, 391] on input "checkbox" at bounding box center [720, 387] width 15 height 15
checkbox input "true"
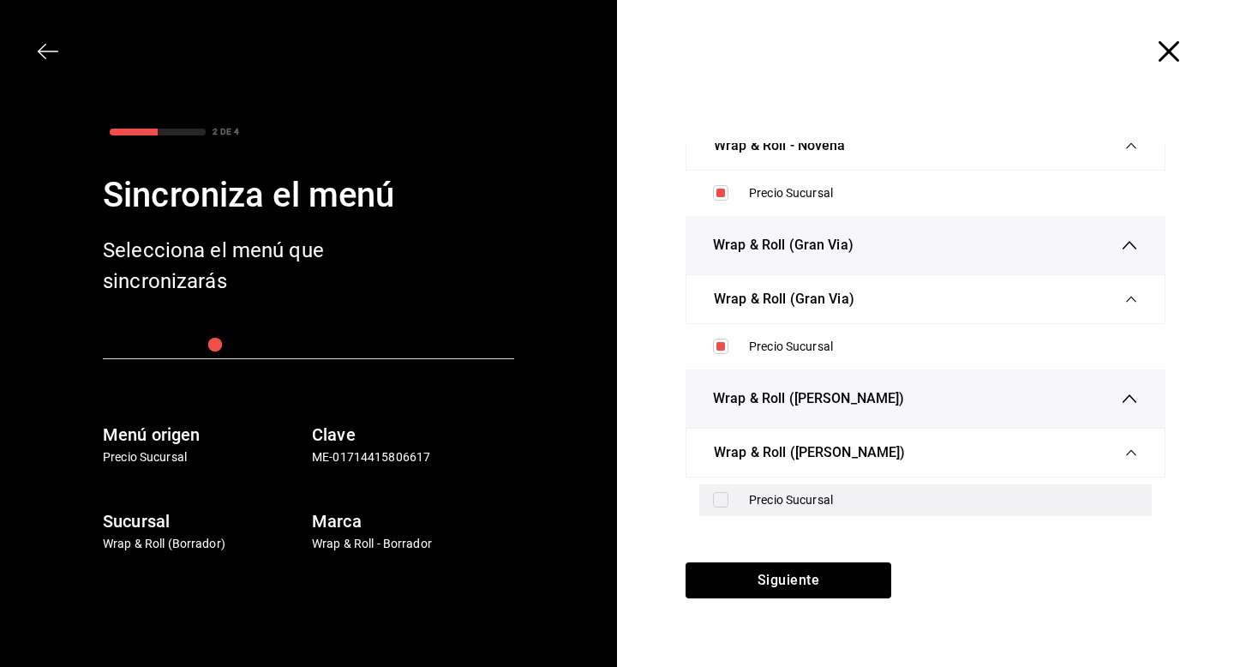
click at [722, 492] on input "checkbox" at bounding box center [720, 499] width 15 height 15
checkbox input "true"
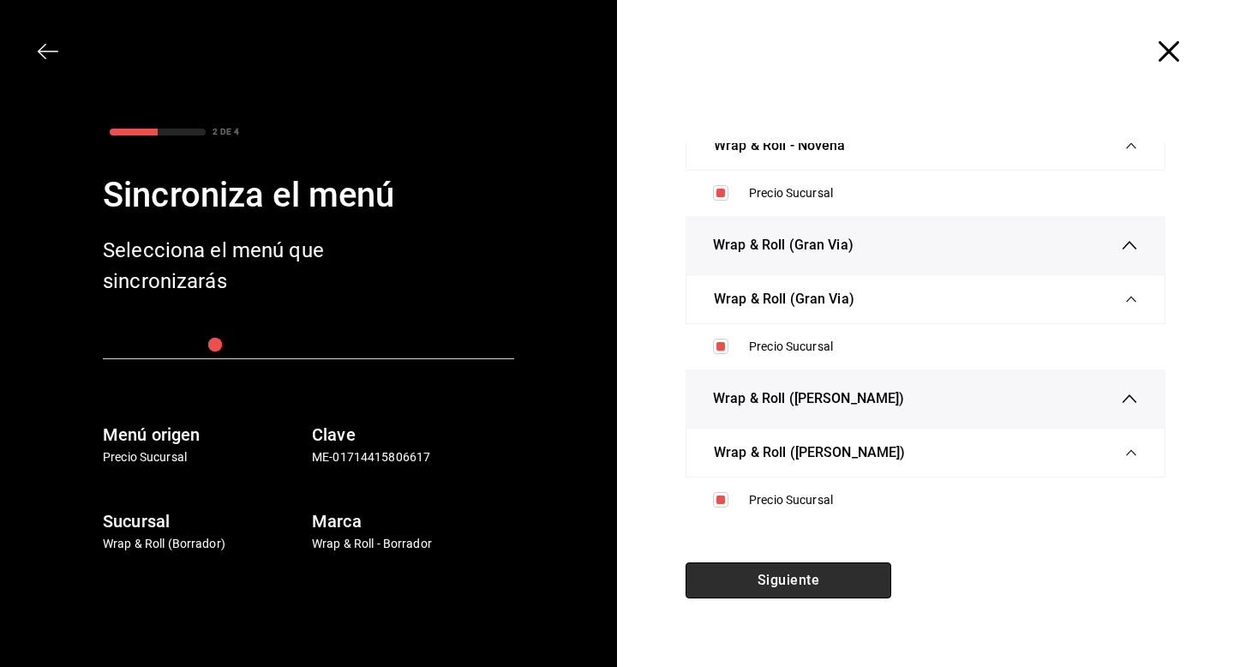
click at [746, 591] on button "Siguiente" at bounding box center [789, 580] width 206 height 36
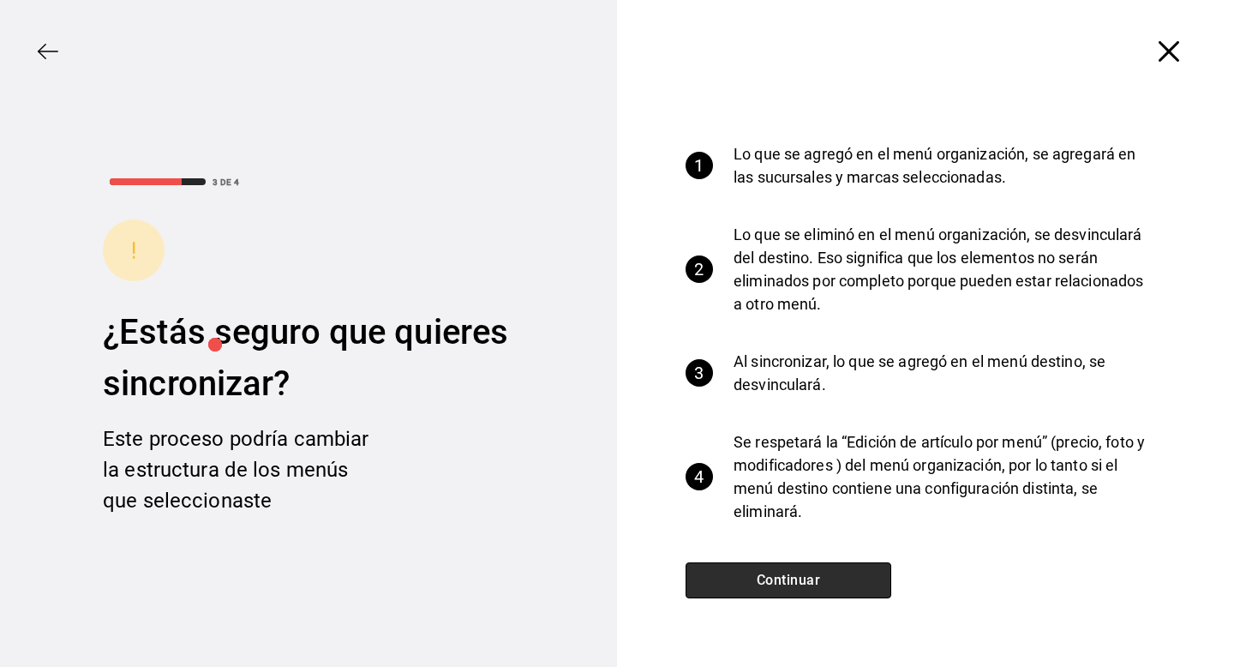
click at [746, 591] on button "Continuar" at bounding box center [789, 580] width 206 height 36
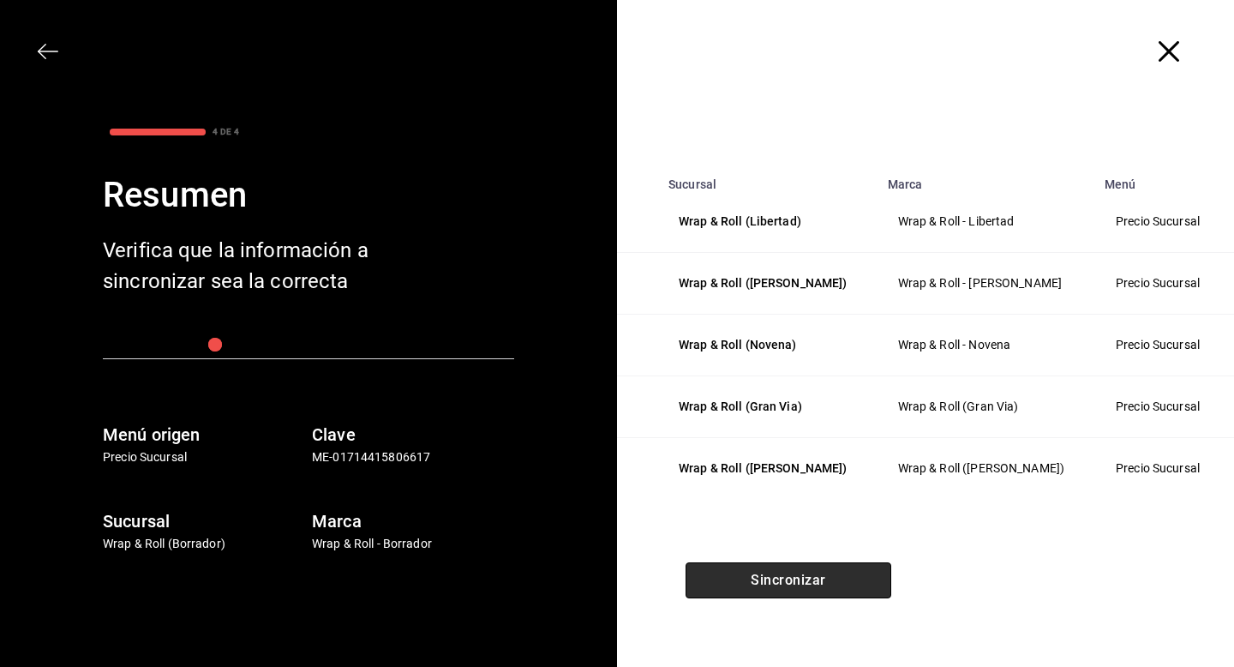
click at [746, 591] on button "Sincronizar" at bounding box center [789, 580] width 206 height 36
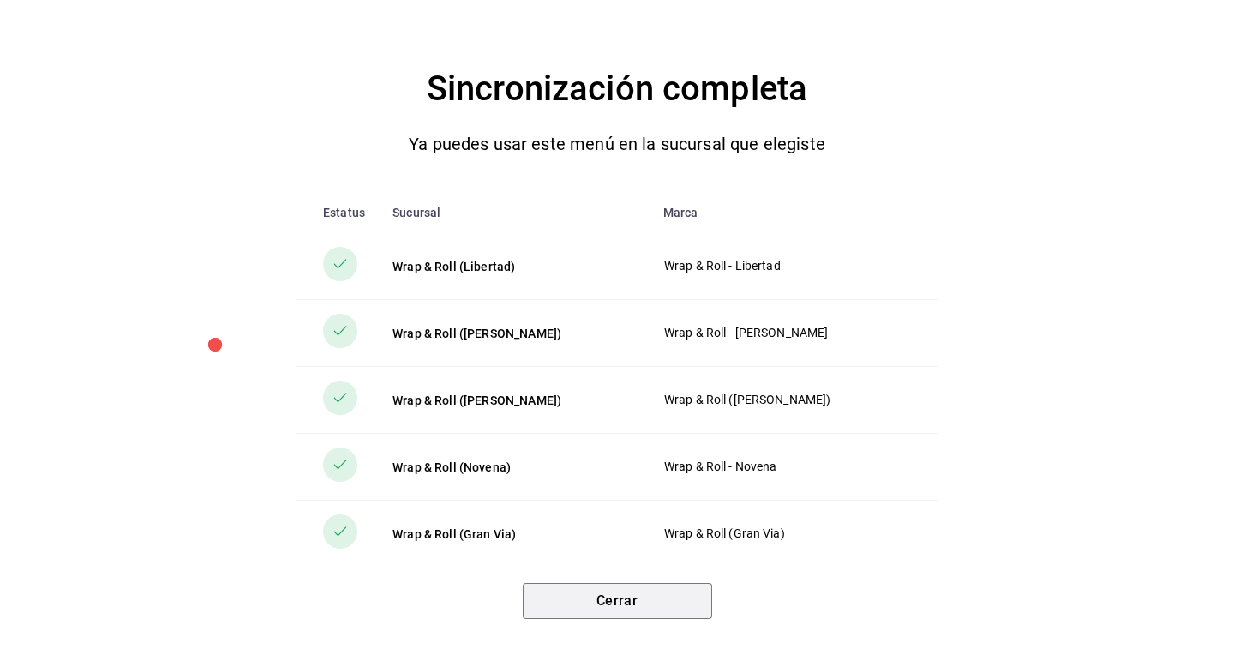
click at [660, 590] on button "Cerrar" at bounding box center [617, 601] width 189 height 36
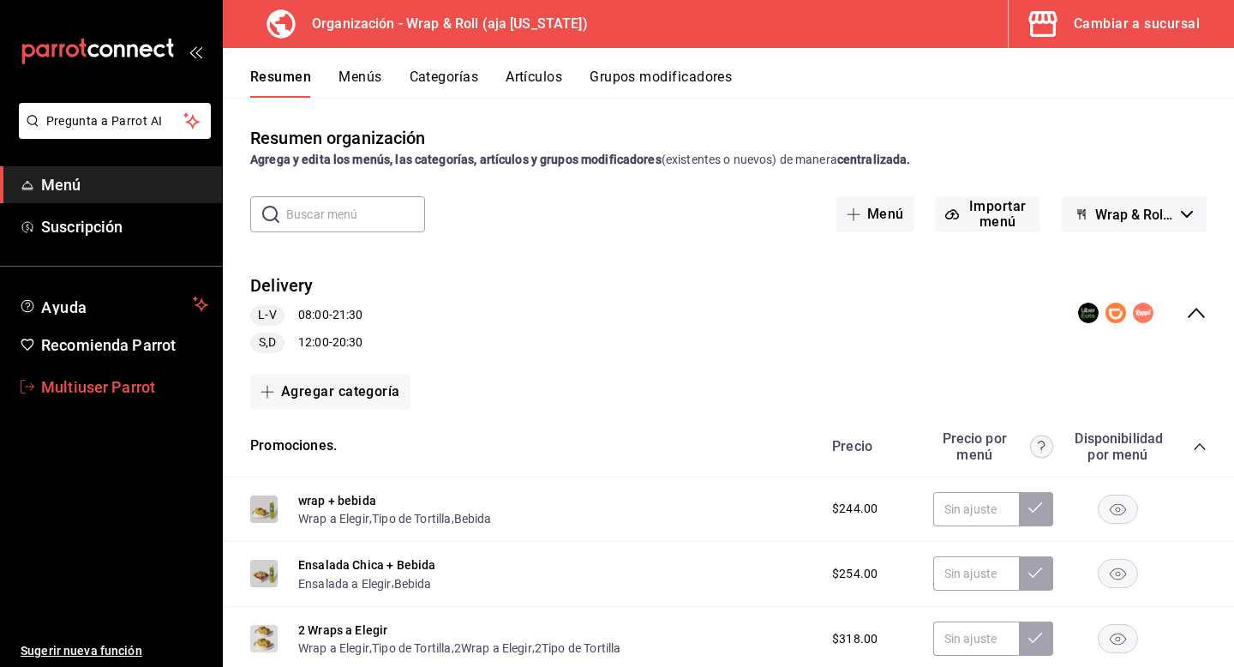
click at [135, 387] on span "Multiuser Parrot" at bounding box center [124, 386] width 167 height 23
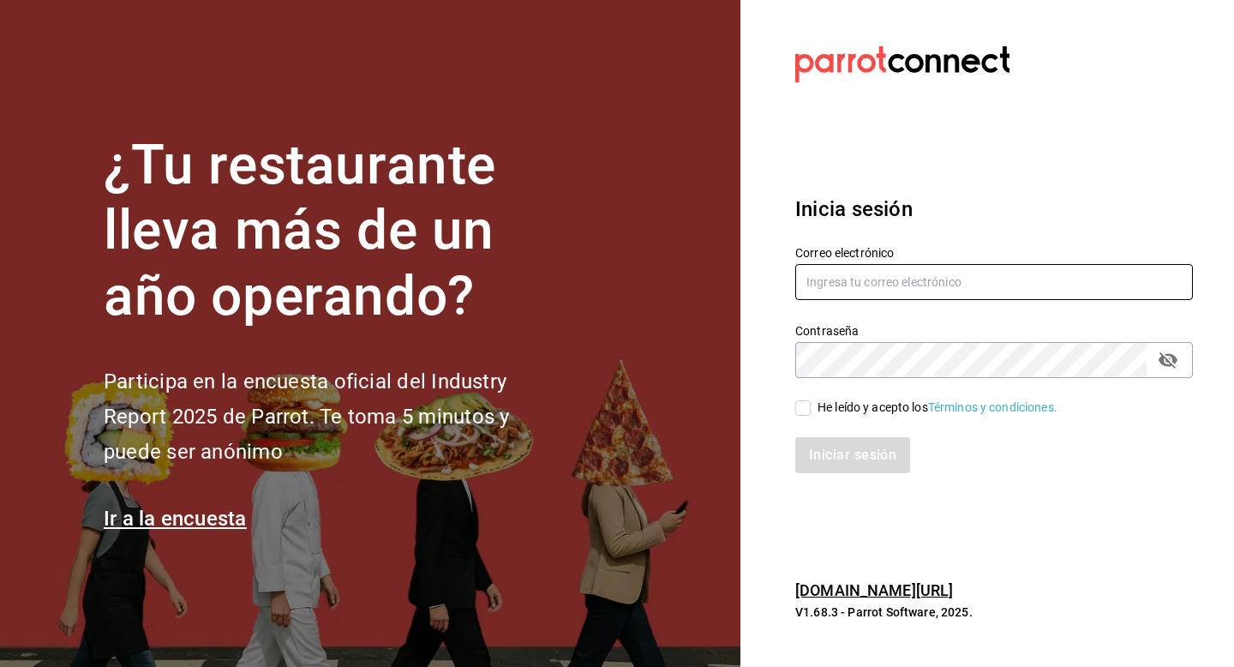
click at [799, 274] on input "text" at bounding box center [994, 282] width 398 height 36
click at [903, 289] on input "shilo" at bounding box center [994, 282] width 398 height 36
paste input "@[DOMAIN_NAME]"
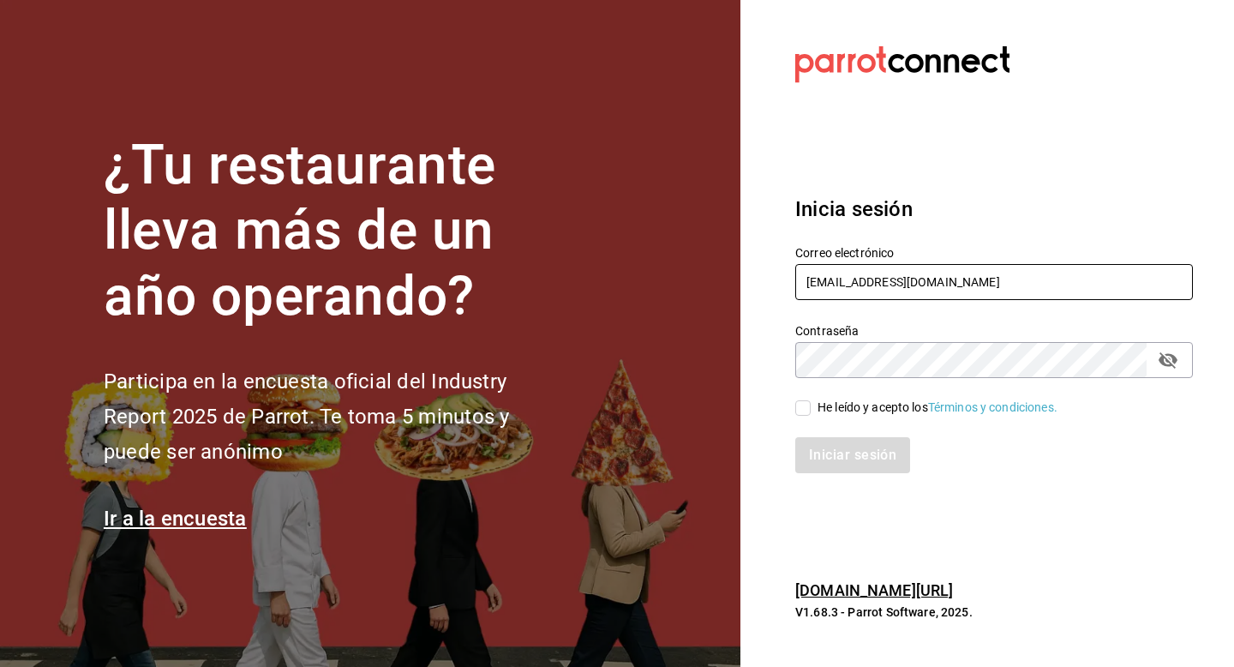
type input "[EMAIL_ADDRESS][DOMAIN_NAME]"
click at [836, 403] on div "He leído y acepto los Términos y condiciones." at bounding box center [938, 408] width 240 height 18
click at [811, 403] on input "He leído y acepto los Términos y condiciones." at bounding box center [802, 407] width 15 height 15
checkbox input "true"
click at [836, 471] on button "Iniciar sesión" at bounding box center [853, 455] width 117 height 36
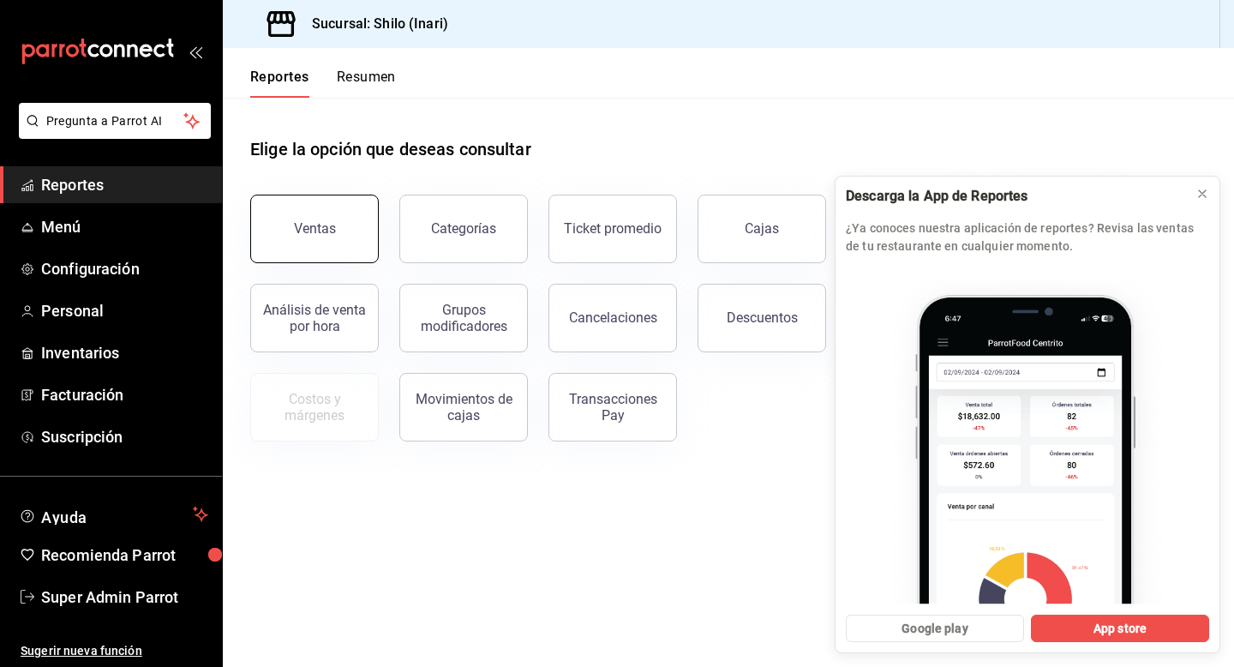
click at [358, 233] on button "Ventas" at bounding box center [314, 229] width 129 height 69
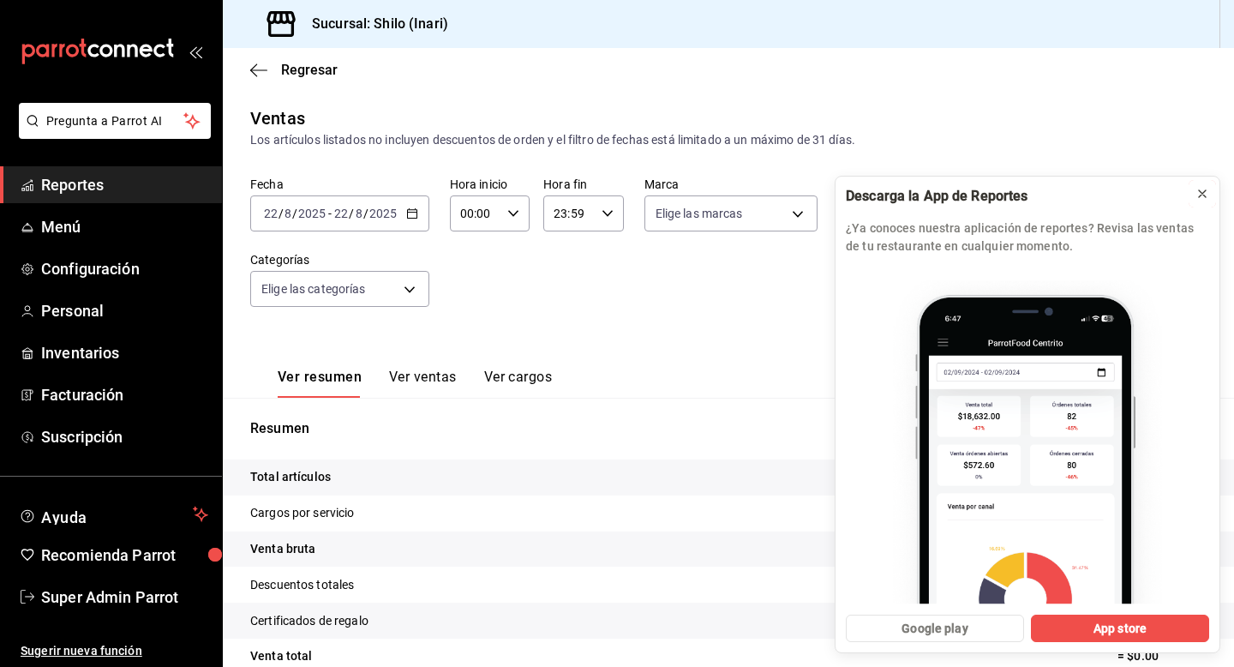
click at [1197, 189] on icon at bounding box center [1203, 194] width 14 height 14
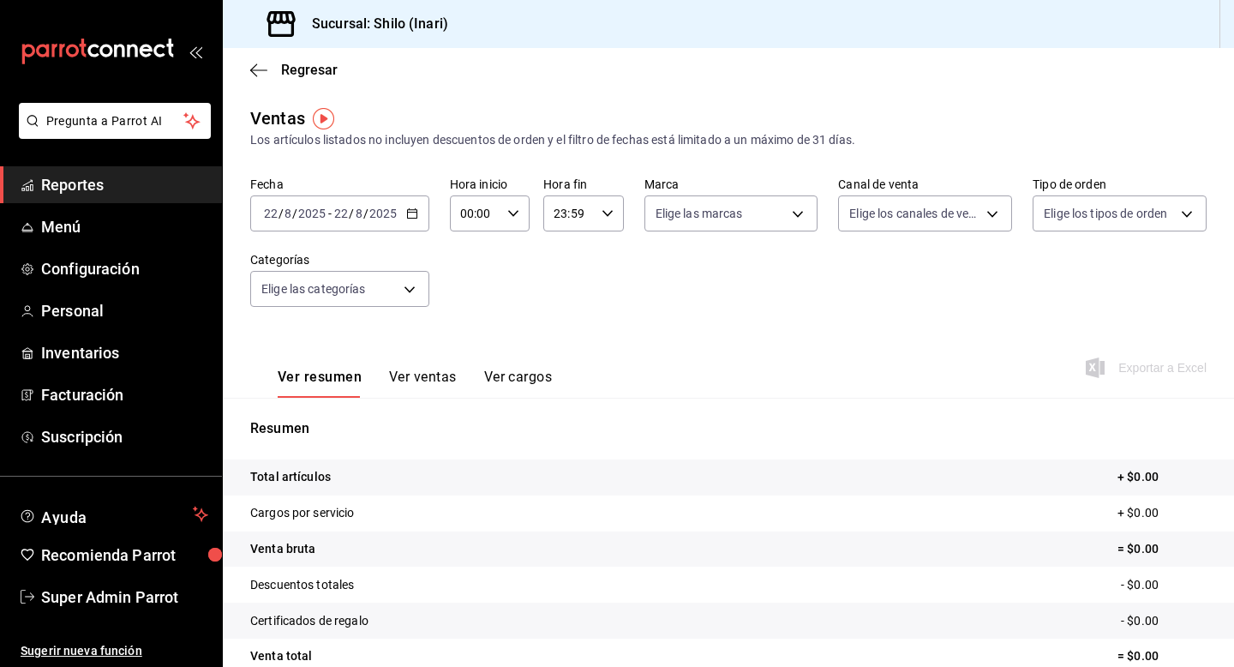
click at [411, 219] on body "Pregunta a Parrot AI Reportes Menú Configuración Personal Inventarios Facturaci…" at bounding box center [617, 333] width 1234 height 667
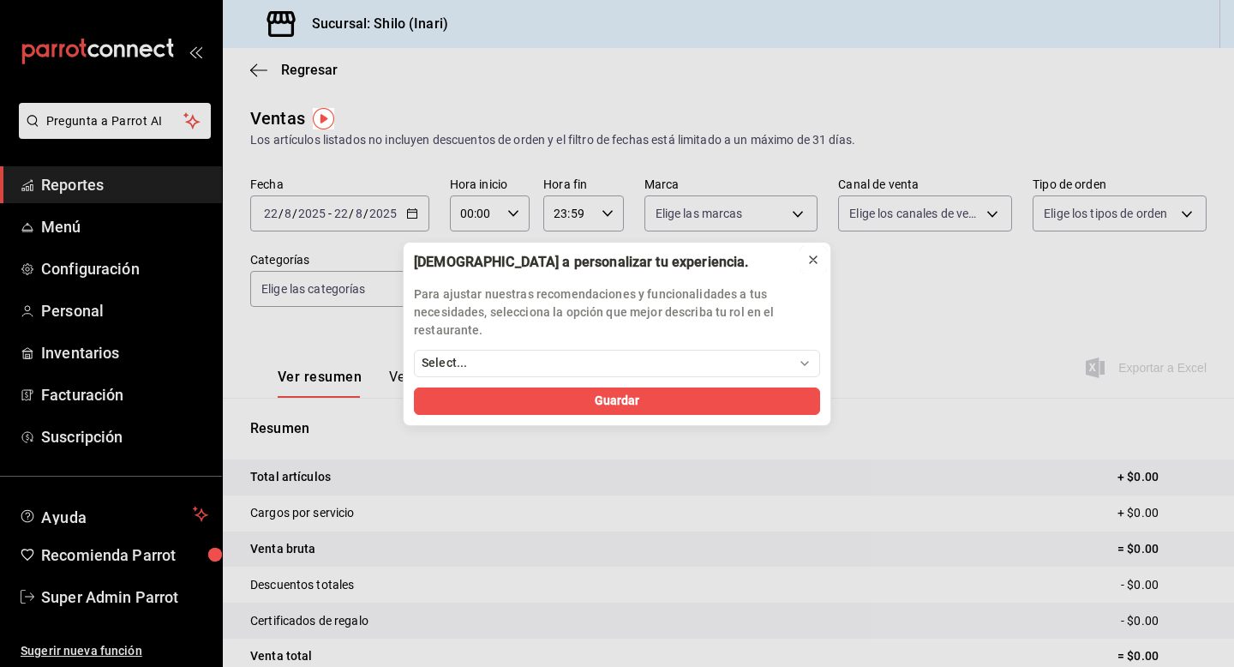
click at [815, 265] on icon at bounding box center [813, 260] width 14 height 14
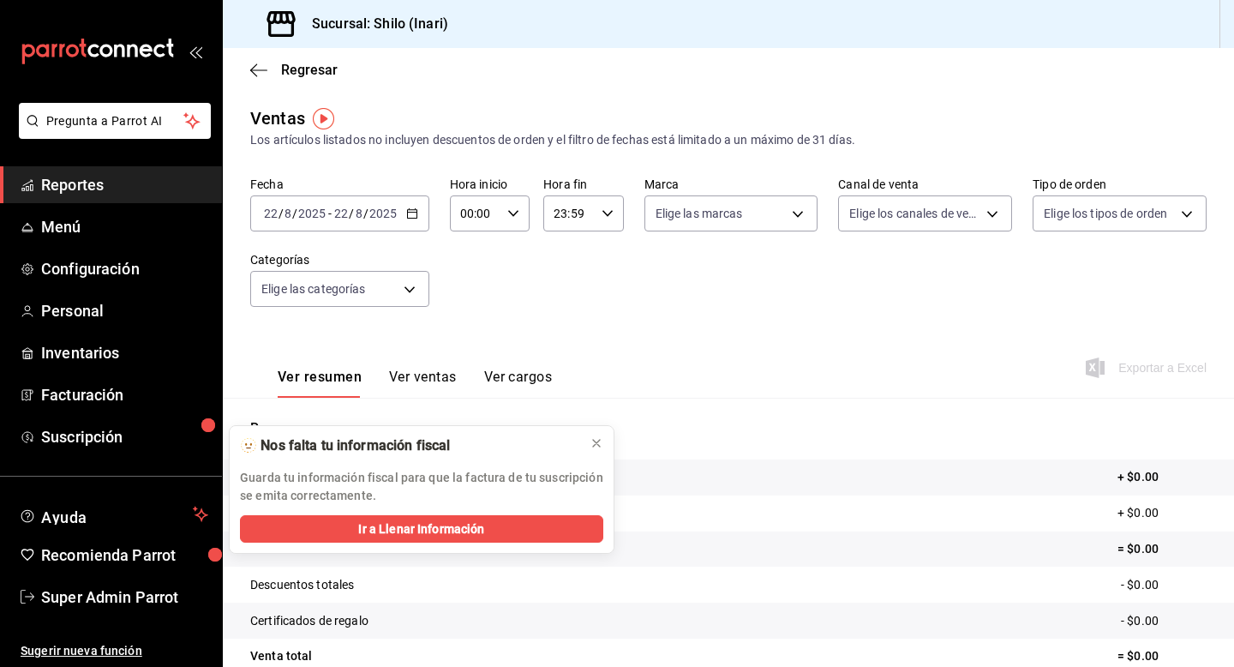
click at [408, 214] on icon "button" at bounding box center [412, 213] width 12 height 12
click at [352, 372] on span "Mes actual" at bounding box center [331, 381] width 133 height 18
click at [604, 438] on button at bounding box center [596, 442] width 27 height 27
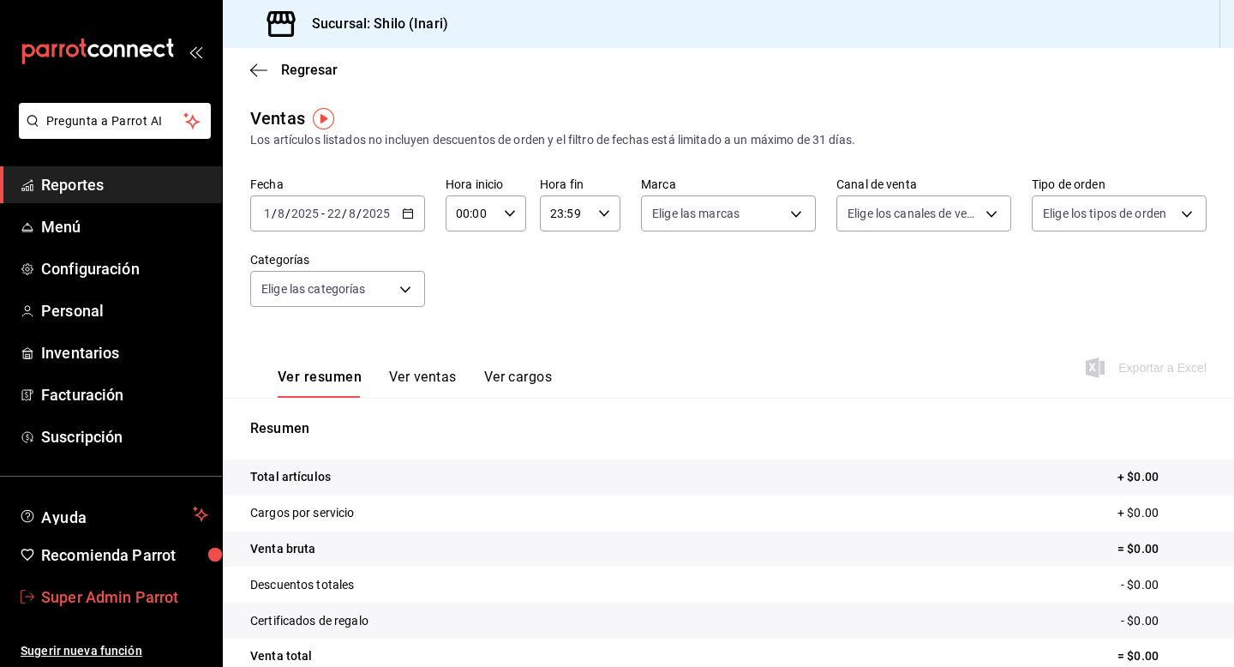
click at [141, 590] on span "Super Admin Parrot" at bounding box center [124, 596] width 167 height 23
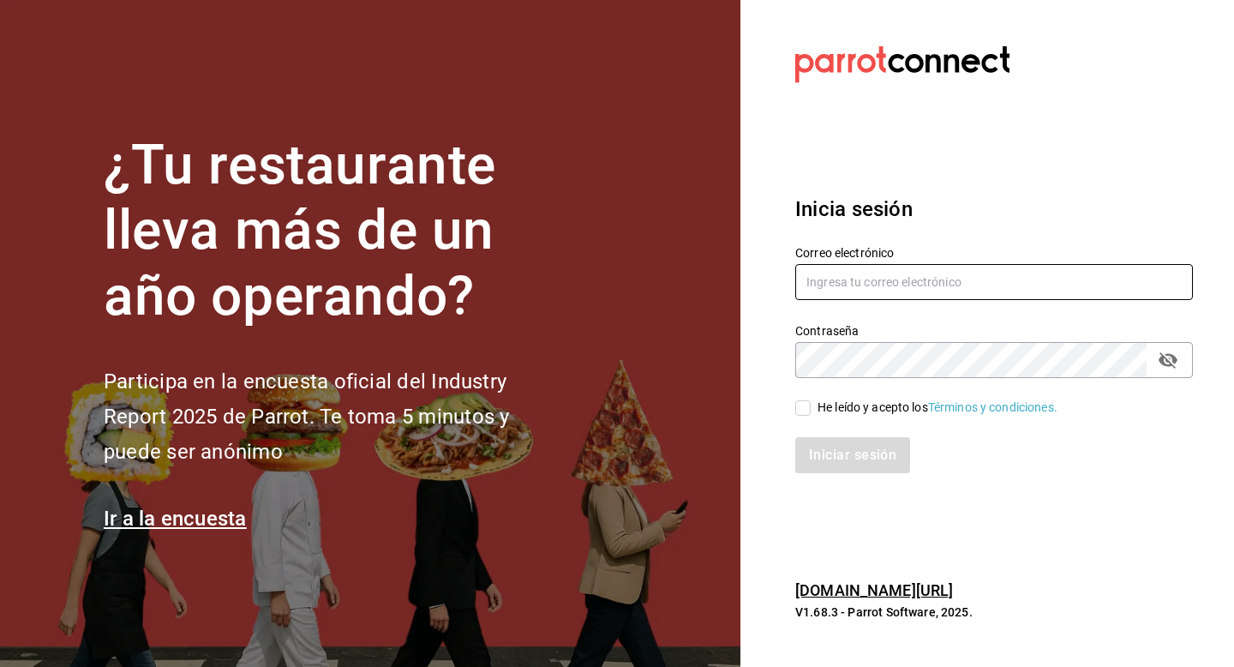
click at [893, 289] on input "text" at bounding box center [994, 282] width 398 height 36
click at [888, 285] on input "local@coffe.com" at bounding box center [994, 282] width 398 height 36
click at [884, 279] on input "local@coffe.com" at bounding box center [994, 282] width 398 height 36
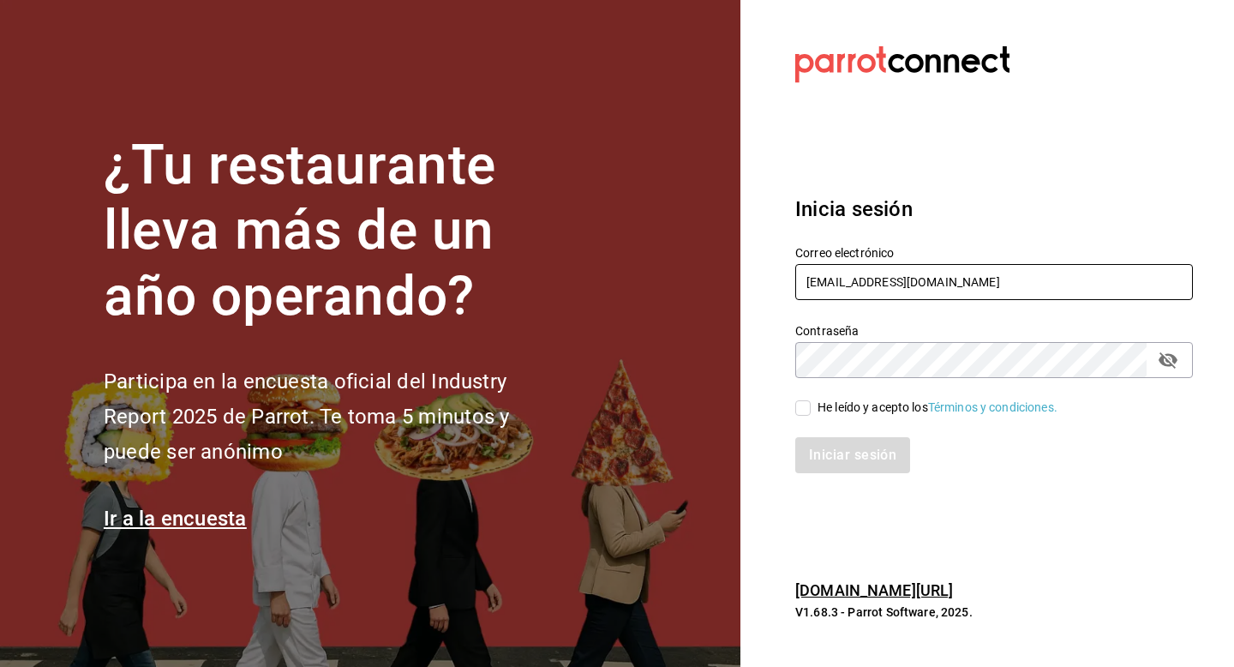
click at [884, 279] on input "local@coffe.com" at bounding box center [994, 282] width 398 height 36
type input "ryoshicun@costeno.com"
click at [827, 409] on div "He leído y acepto los Términos y condiciones." at bounding box center [938, 408] width 240 height 18
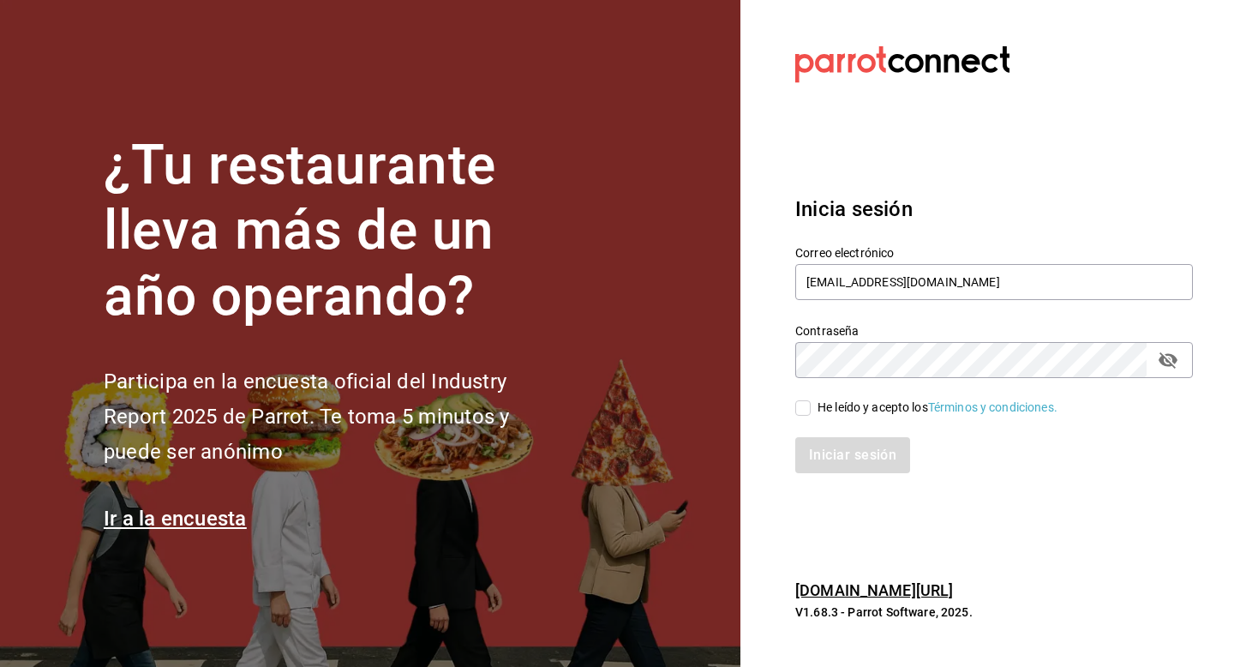
click at [811, 409] on input "He leído y acepto los Términos y condiciones." at bounding box center [802, 407] width 15 height 15
checkbox input "true"
click at [827, 464] on button "Iniciar sesión" at bounding box center [853, 455] width 117 height 36
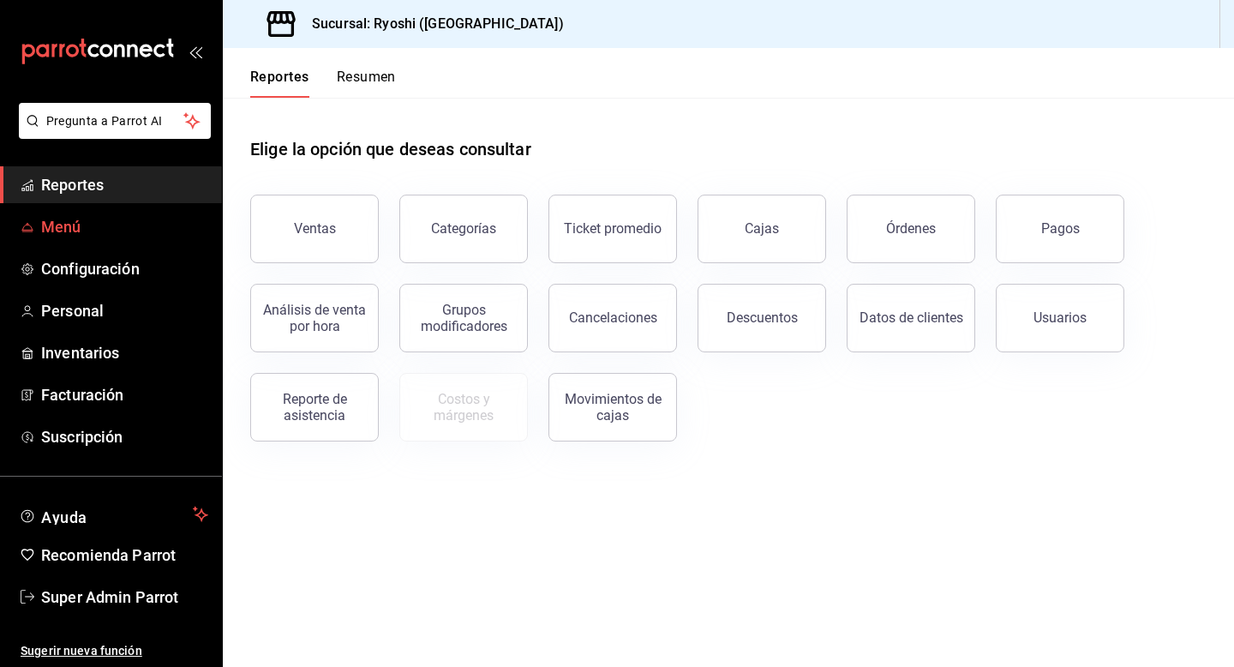
click at [85, 234] on span "Menú" at bounding box center [124, 226] width 167 height 23
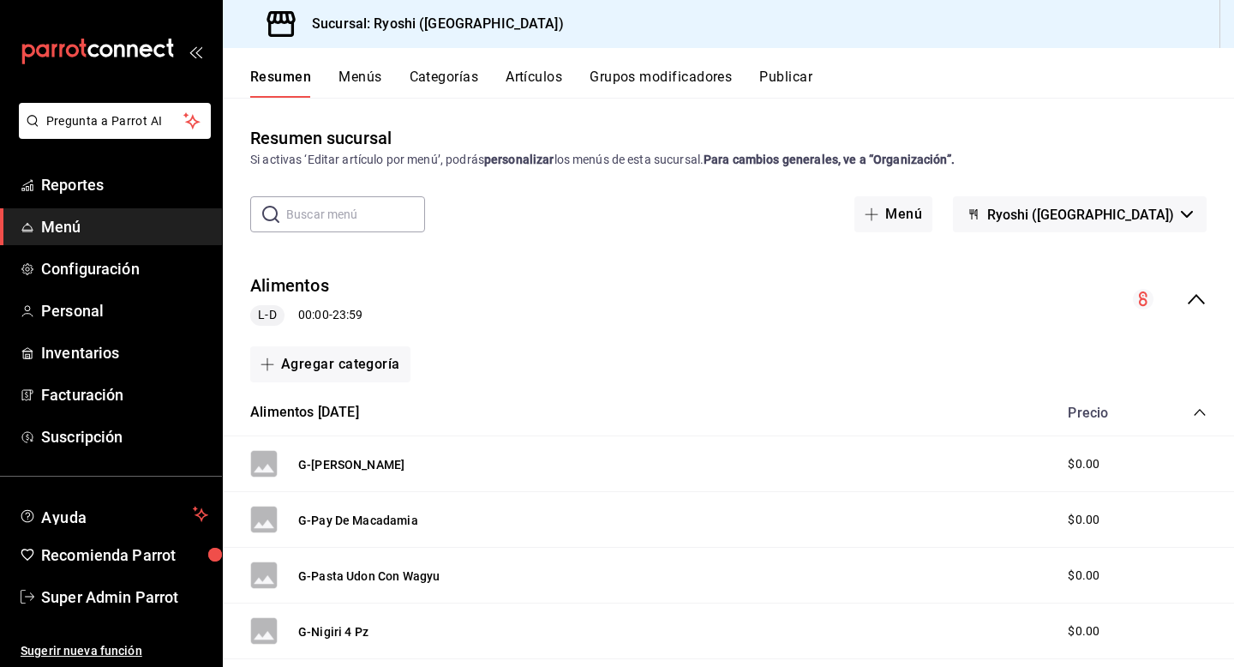
click at [1092, 218] on span "Ryoshi ([GEOGRAPHIC_DATA])" at bounding box center [1080, 215] width 187 height 16
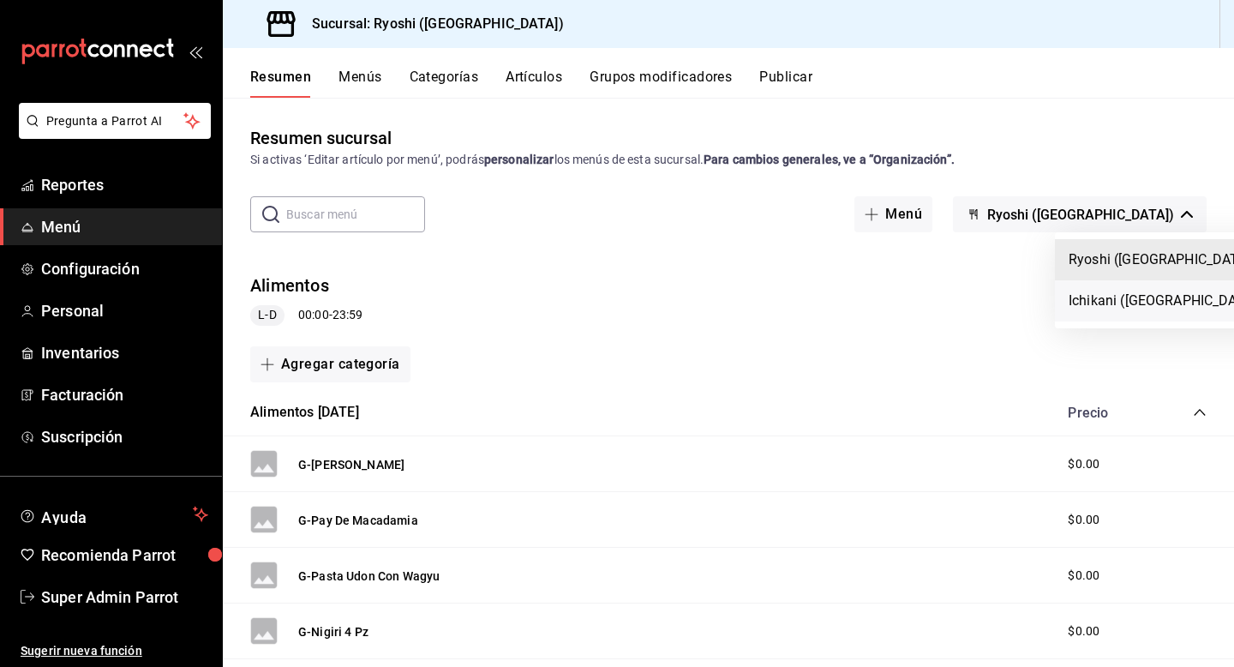
click at [1102, 308] on li "Ichikani ([GEOGRAPHIC_DATA])" at bounding box center [1165, 300] width 220 height 41
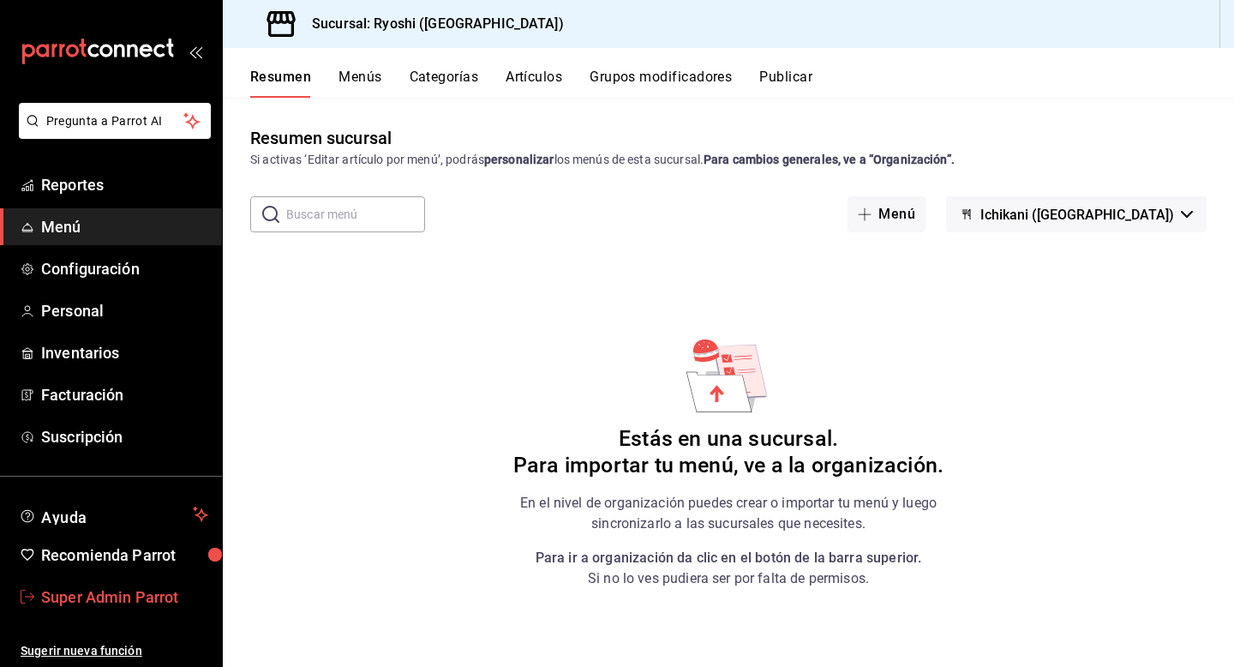
click at [137, 592] on span "Super Admin Parrot" at bounding box center [124, 596] width 167 height 23
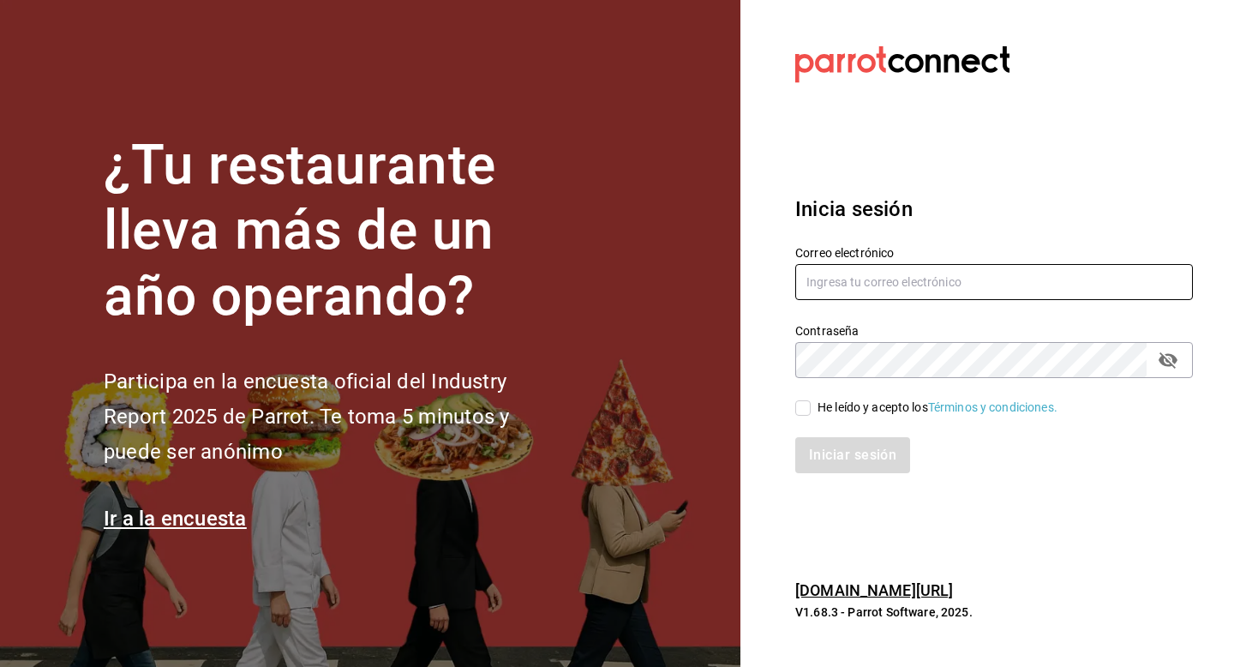
click at [845, 290] on input "text" at bounding box center [994, 282] width 398 height 36
type input "[EMAIL_ADDRESS][DOMAIN_NAME]"
click at [821, 409] on div "He leído y acepto los Términos y condiciones." at bounding box center [938, 408] width 240 height 18
click at [811, 409] on input "He leído y acepto los Términos y condiciones." at bounding box center [802, 407] width 15 height 15
checkbox input "true"
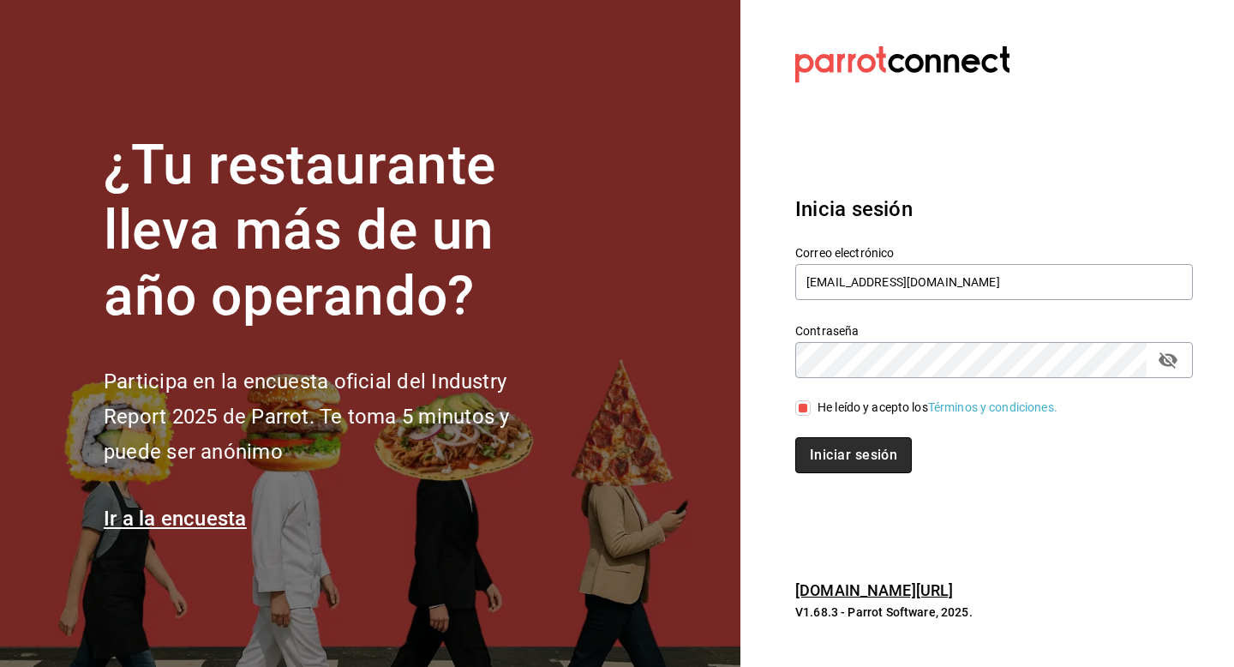
click at [821, 451] on button "Iniciar sesión" at bounding box center [853, 455] width 117 height 36
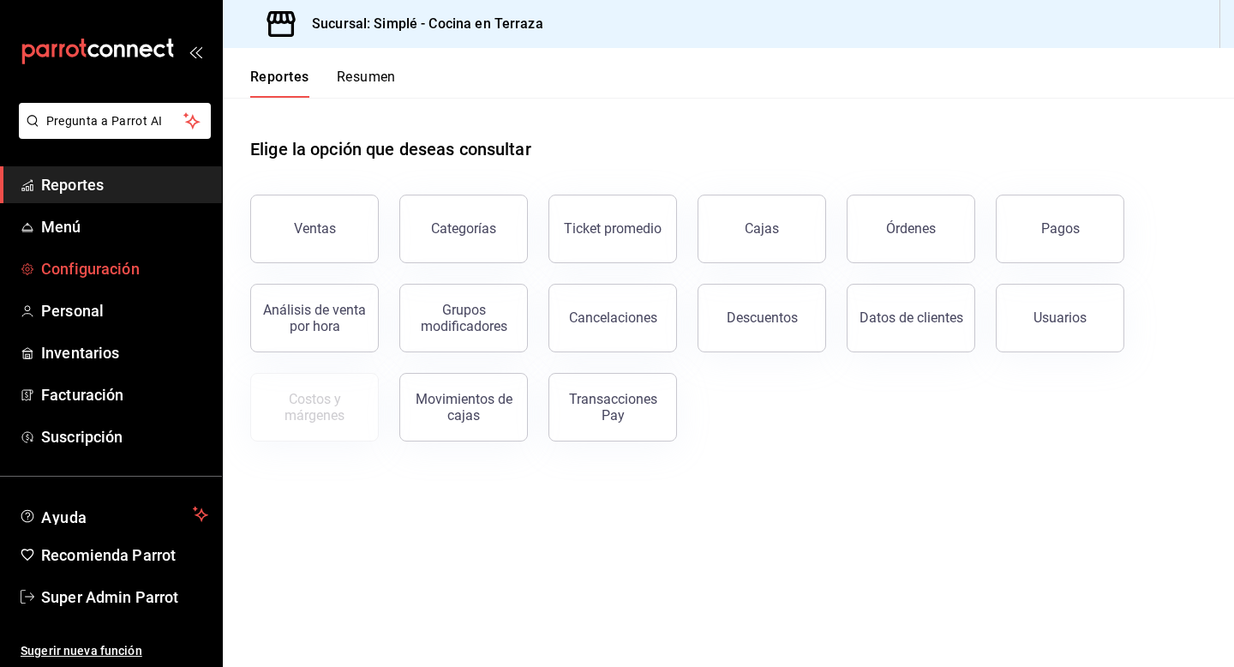
click at [98, 274] on span "Configuración" at bounding box center [124, 268] width 167 height 23
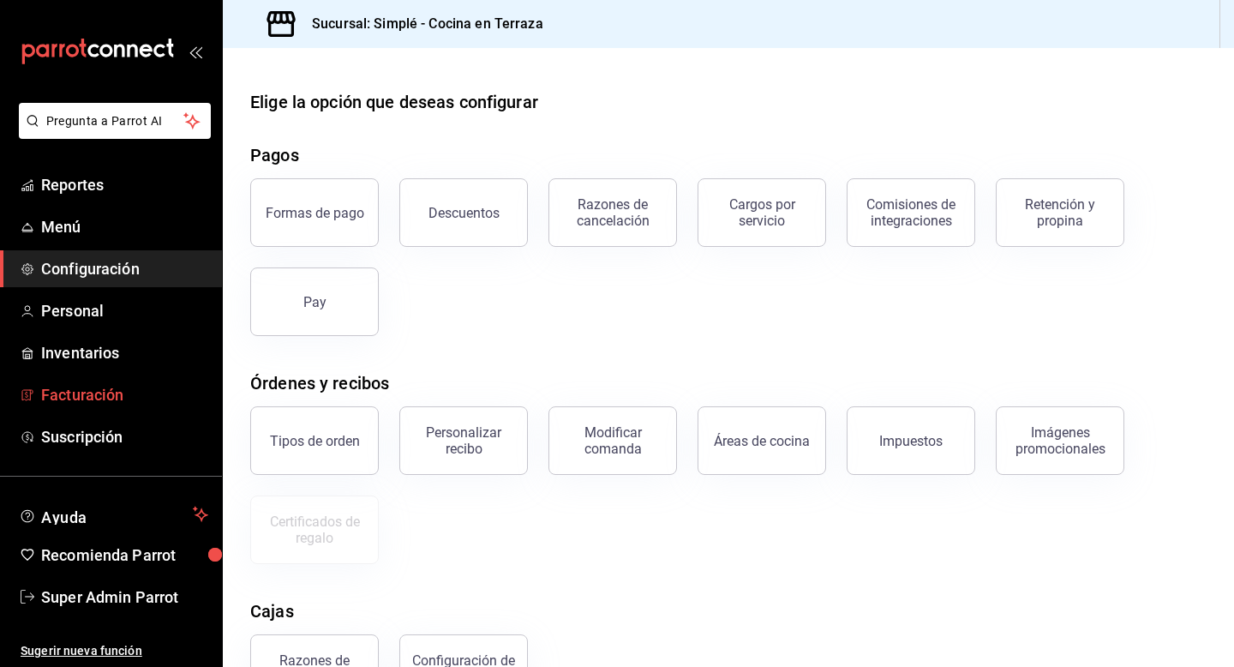
click at [95, 407] on link "Facturación" at bounding box center [111, 394] width 222 height 37
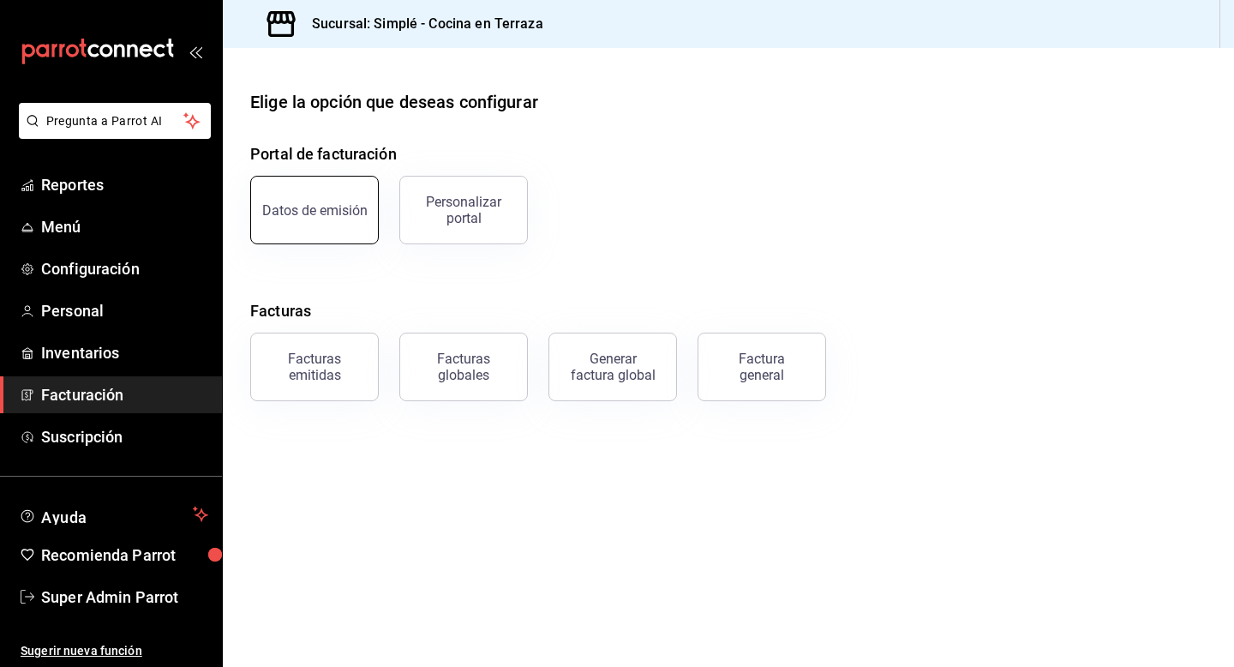
click at [319, 222] on button "Datos de emisión" at bounding box center [314, 210] width 129 height 69
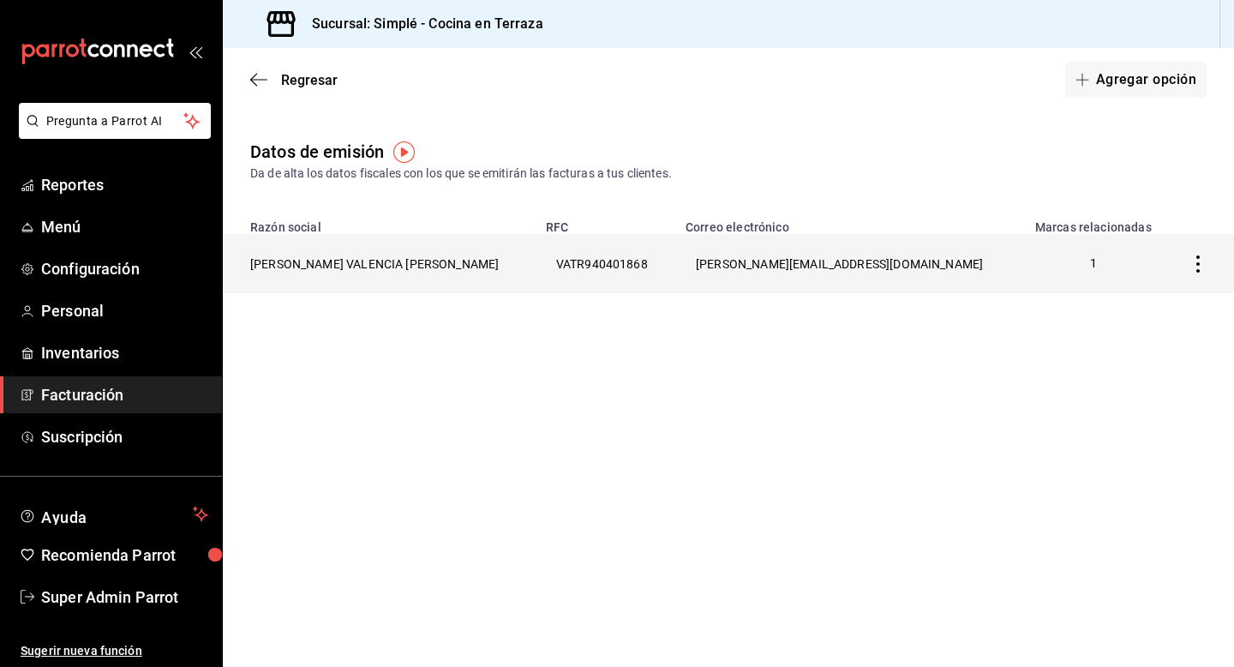
click at [353, 264] on th "[PERSON_NAME] VALENCIA [PERSON_NAME]" at bounding box center [379, 263] width 313 height 59
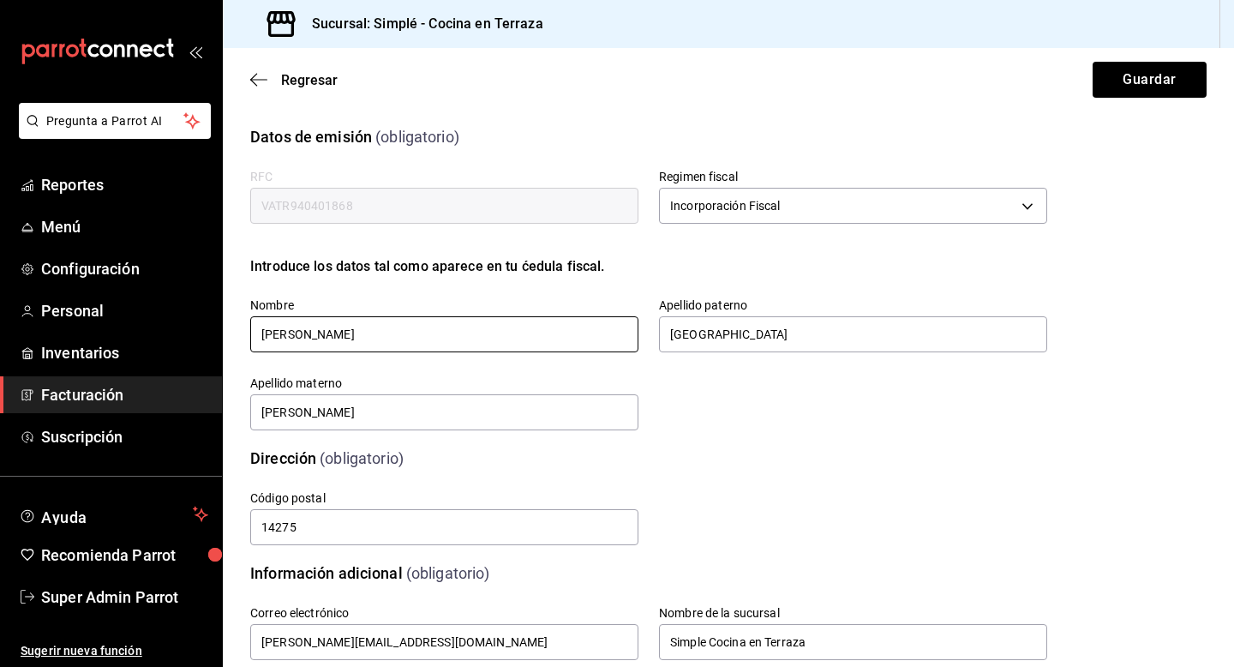
scroll to position [399, 0]
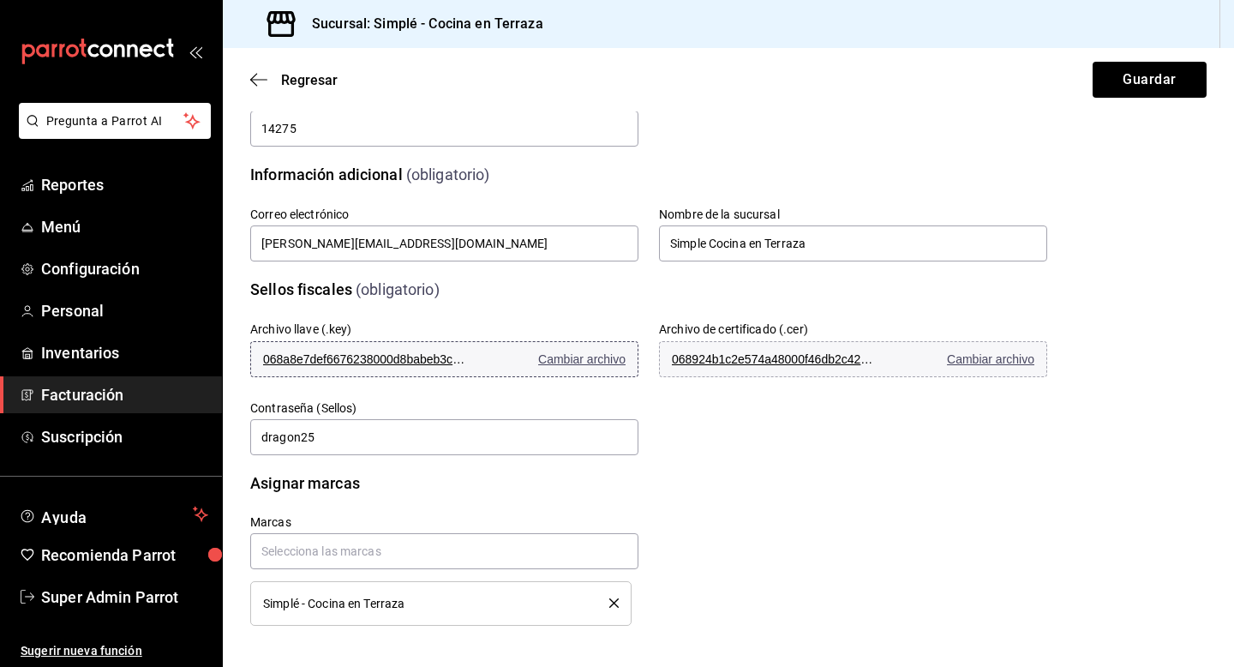
click at [568, 357] on span "Cambiar archivo" at bounding box center [581, 359] width 87 height 14
click at [963, 356] on span "Cambiar archivo" at bounding box center [990, 359] width 87 height 14
click at [1149, 84] on button "Guardar" at bounding box center [1150, 80] width 114 height 36
